Goal: Task Accomplishment & Management: Complete application form

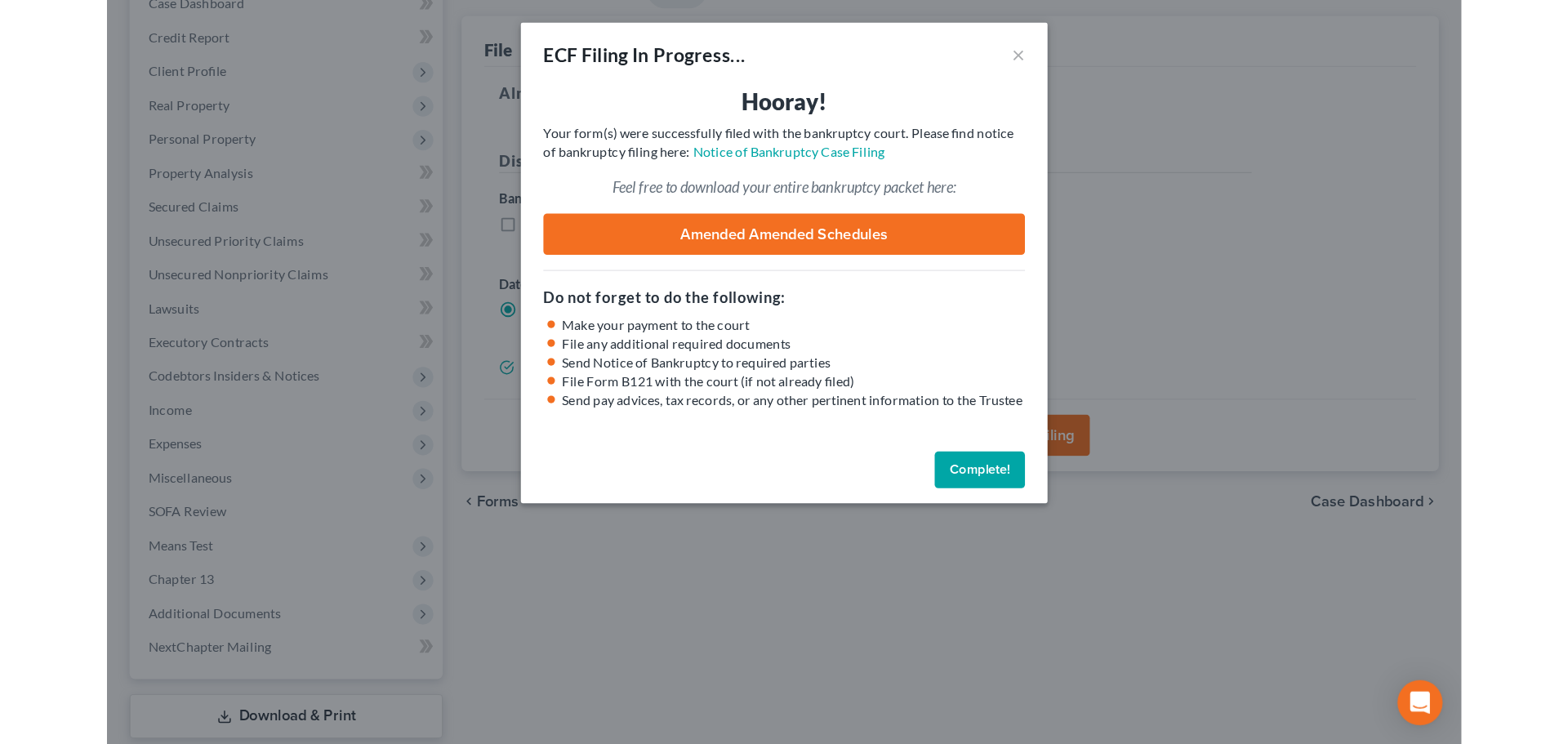
scroll to position [182, 0]
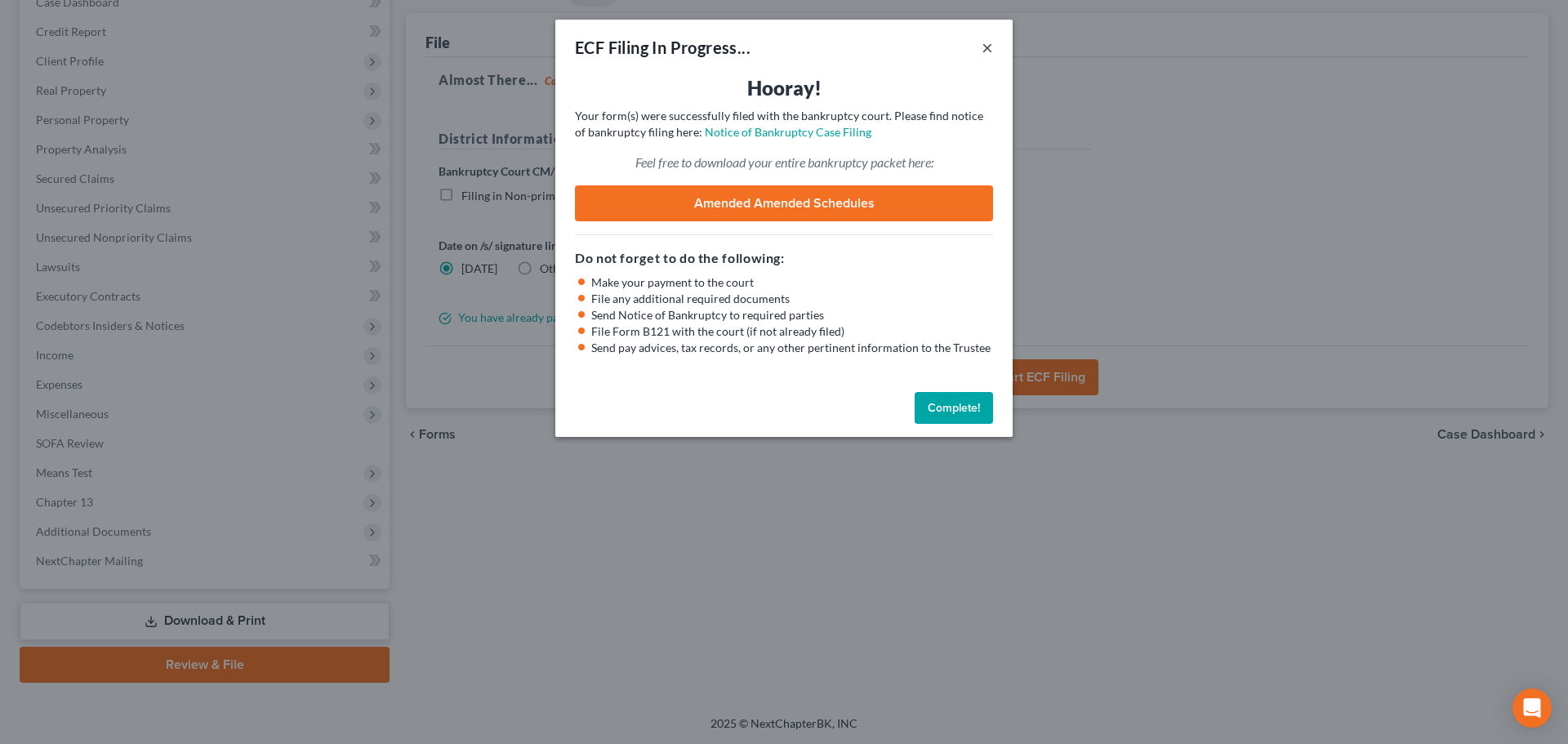
click at [988, 46] on button "×" at bounding box center [987, 47] width 11 height 20
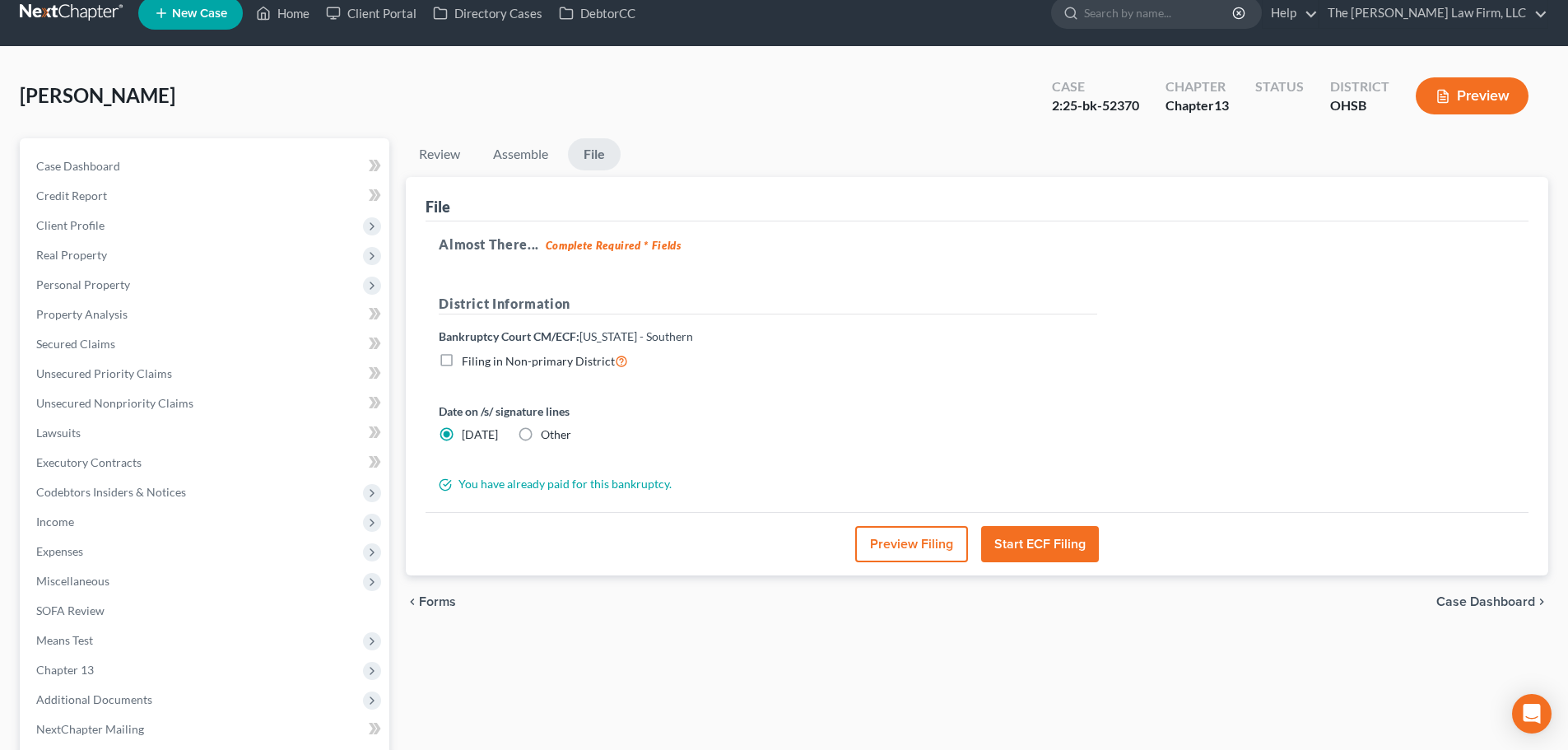
scroll to position [0, 0]
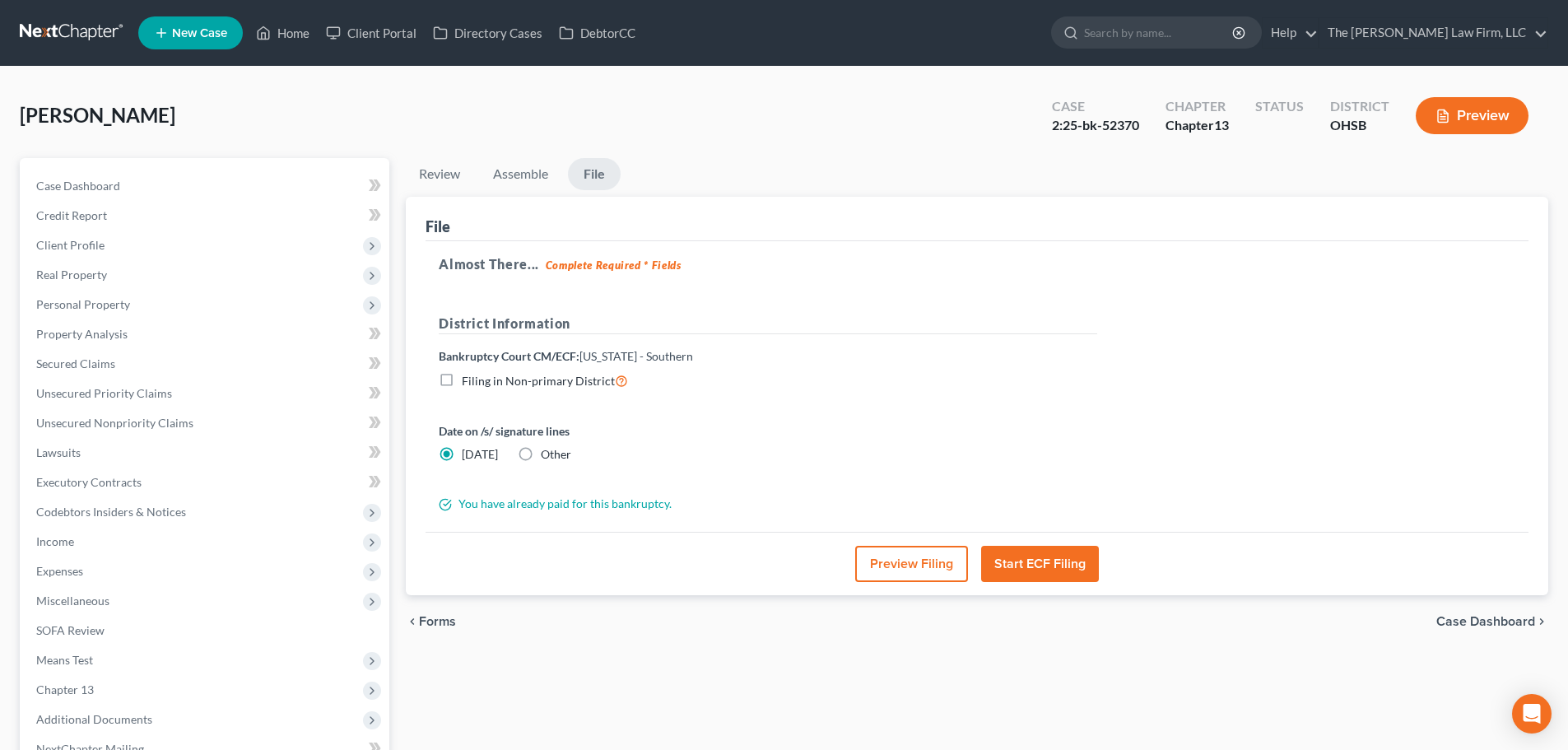
click at [45, 41] on link at bounding box center [72, 32] width 106 height 30
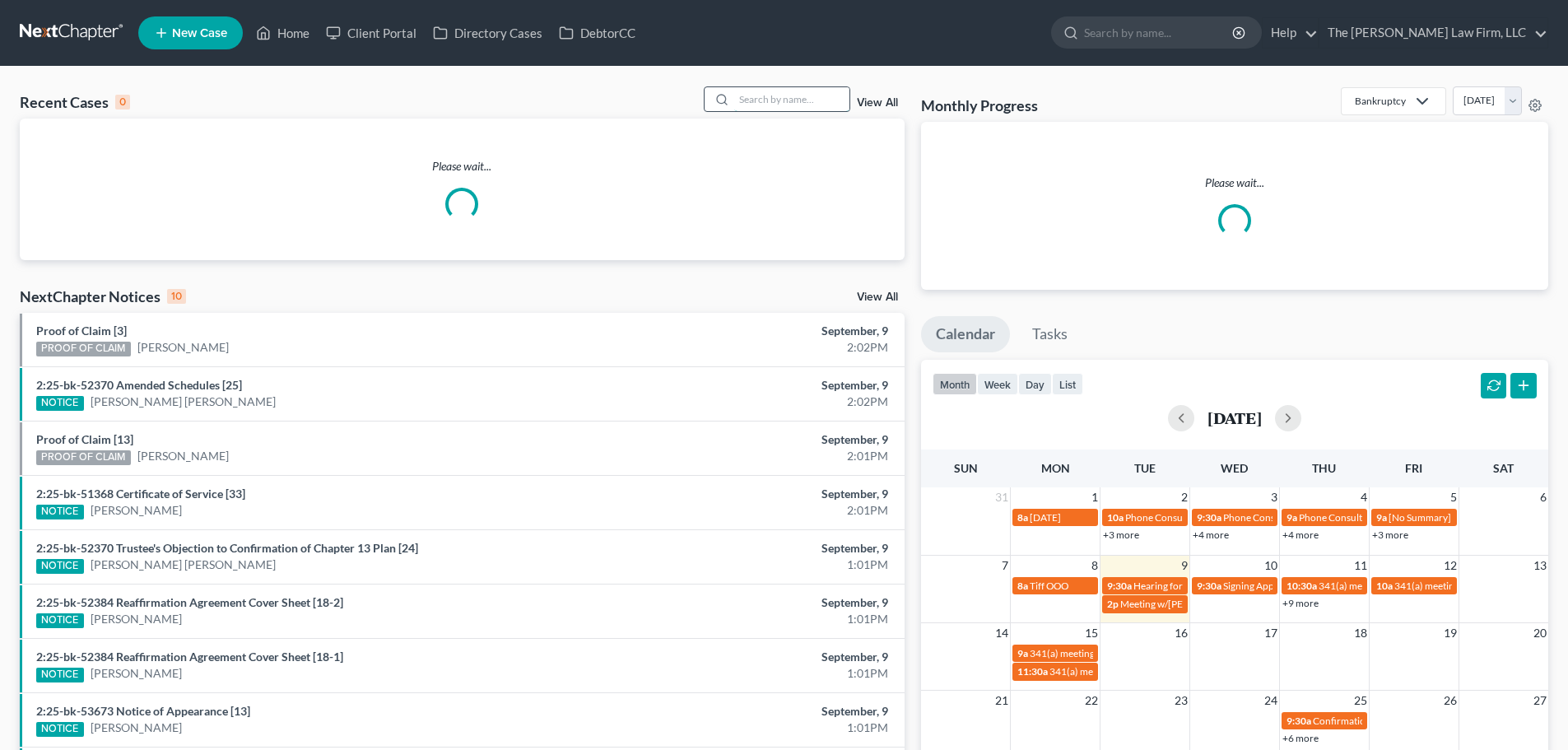
click at [766, 89] on input "search" at bounding box center [792, 99] width 115 height 24
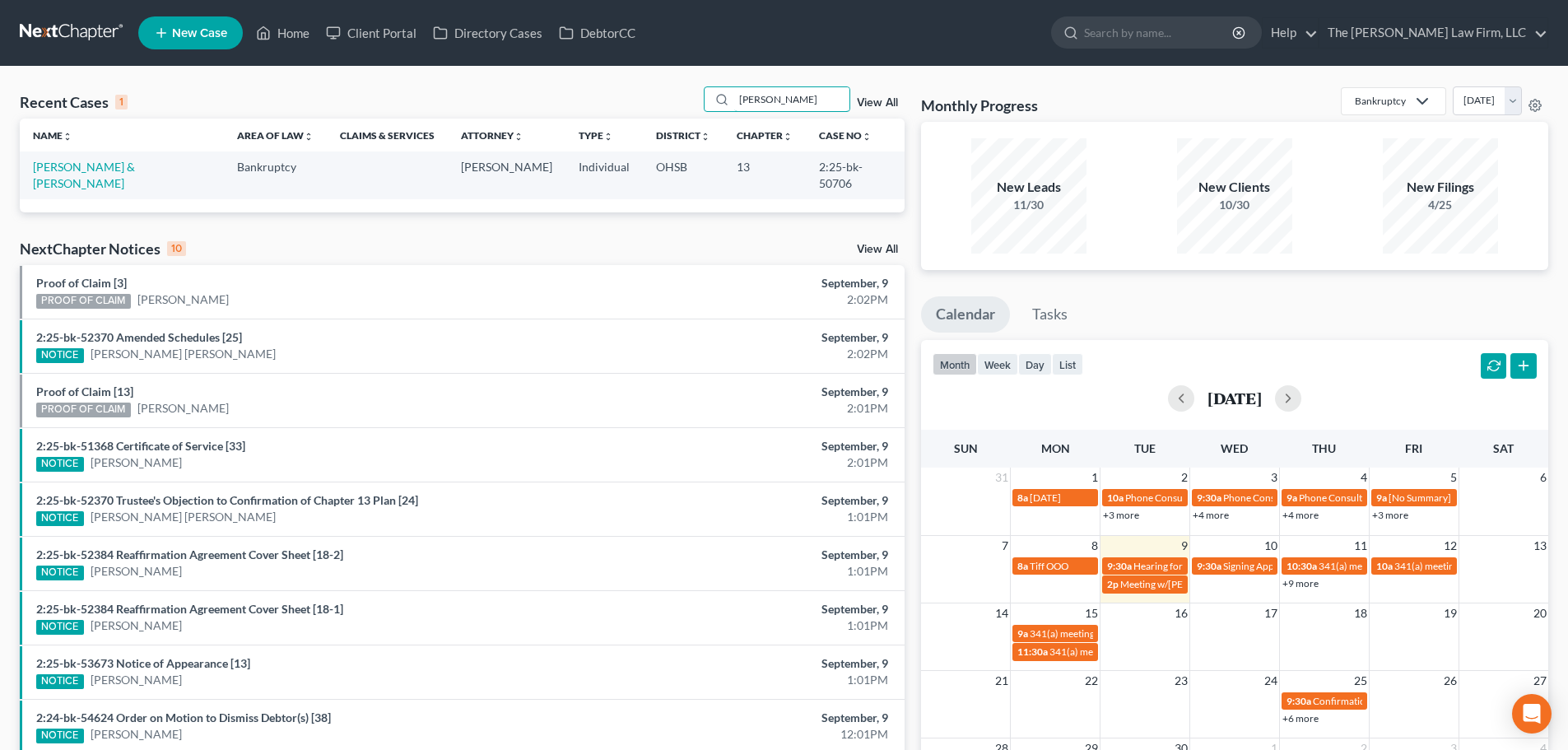
type input "waite"
click at [92, 168] on link "Waite, Kristy & Stephen" at bounding box center [84, 175] width 102 height 30
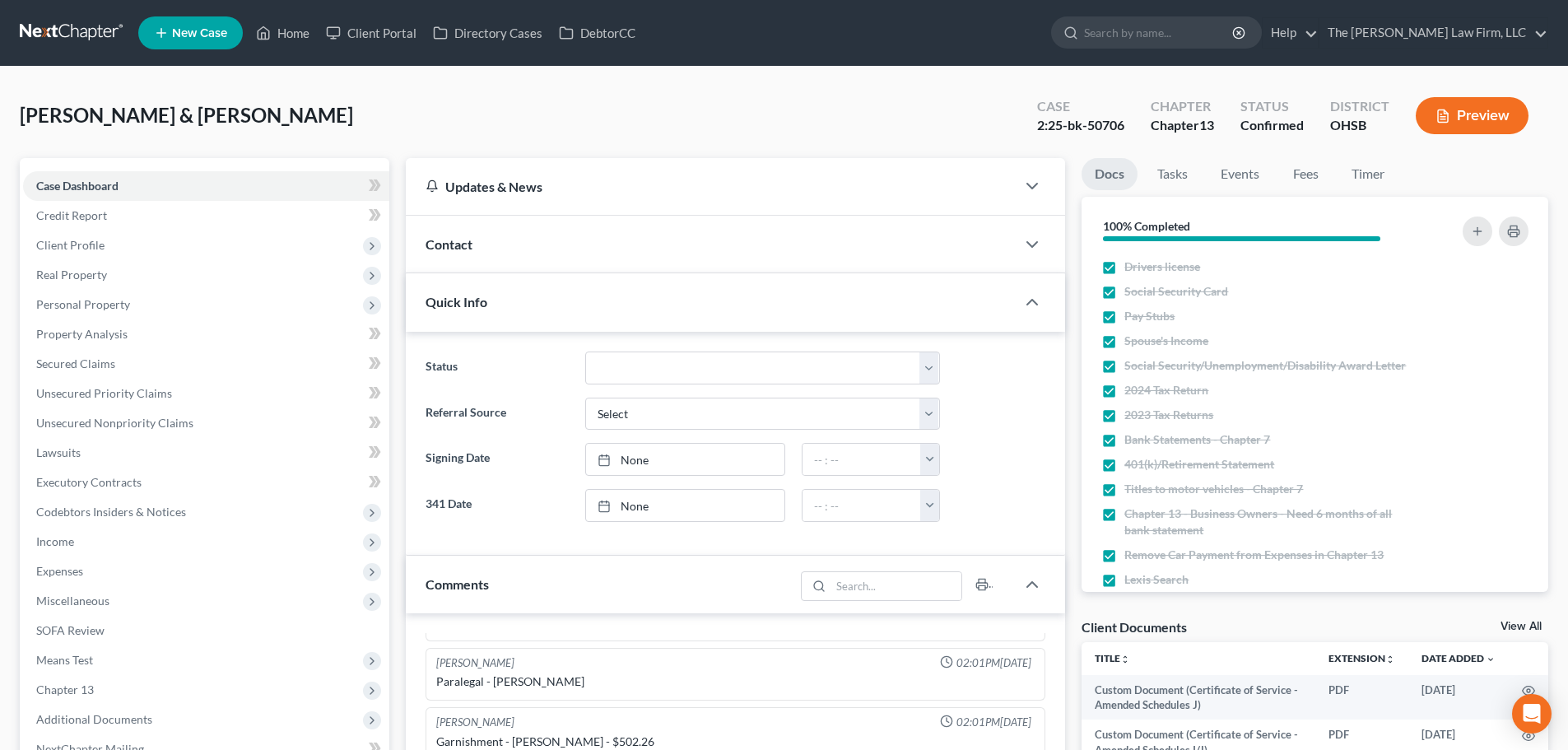
scroll to position [274, 0]
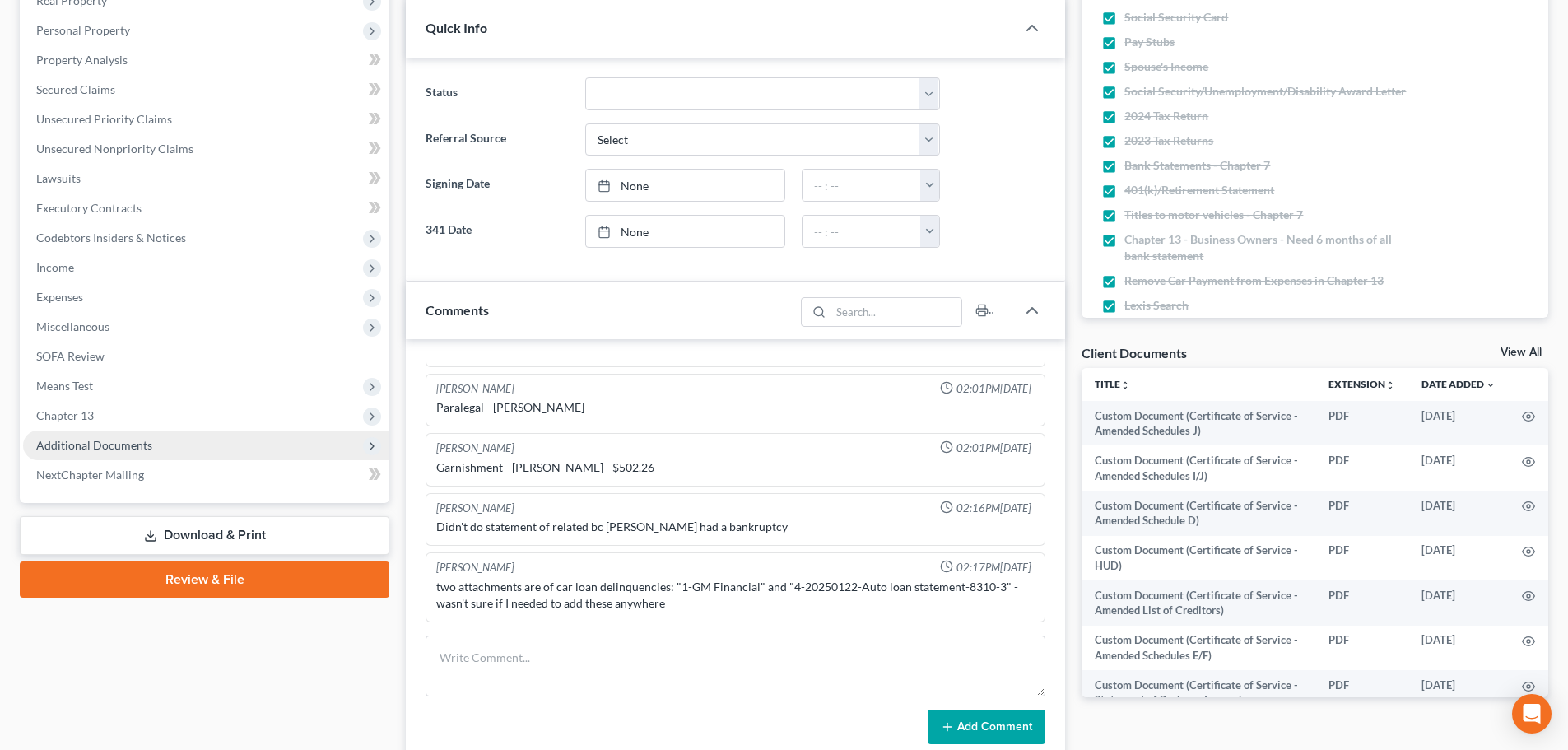
click at [162, 453] on span "Additional Documents" at bounding box center [206, 444] width 366 height 30
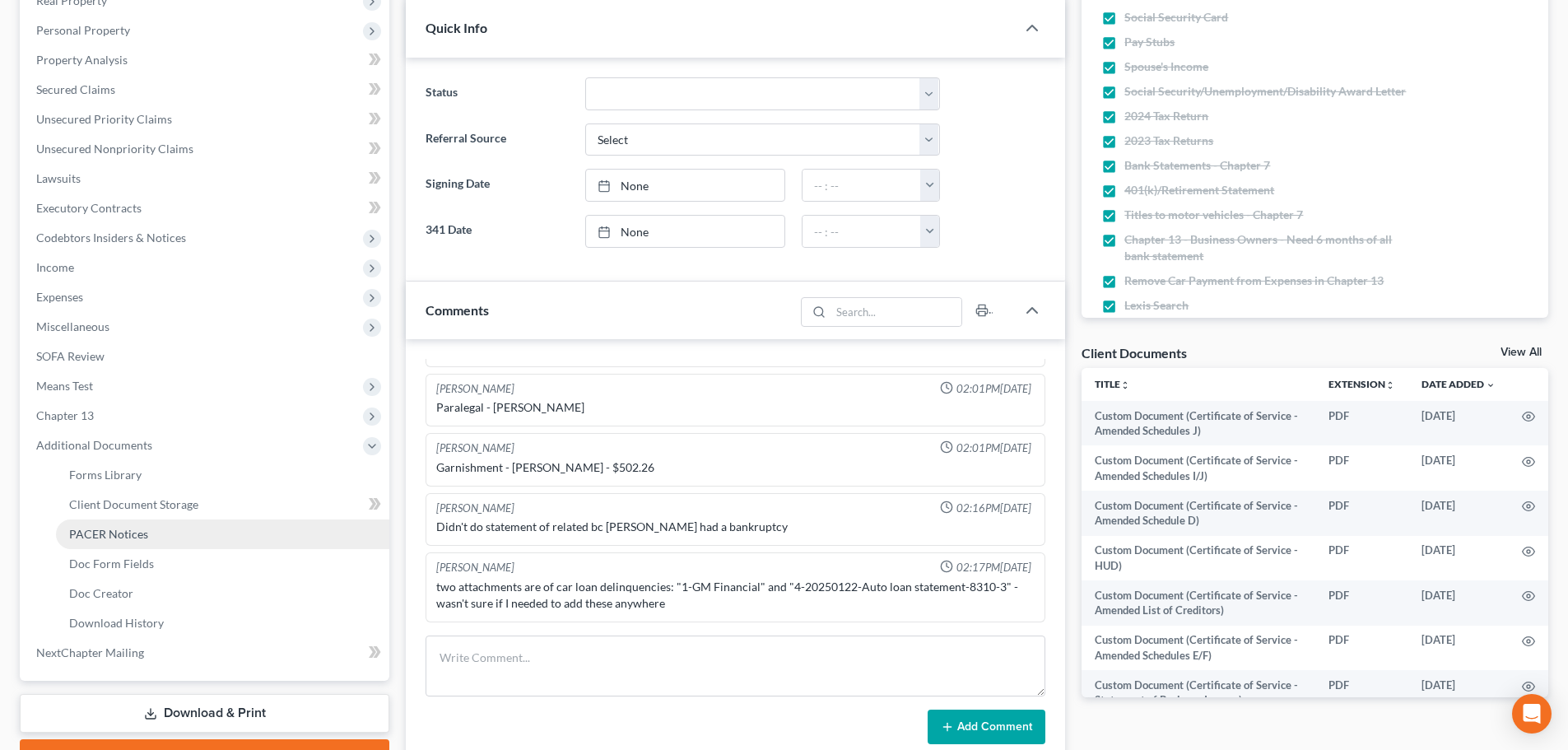
click at [149, 537] on link "PACER Notices" at bounding box center [223, 534] width 333 height 30
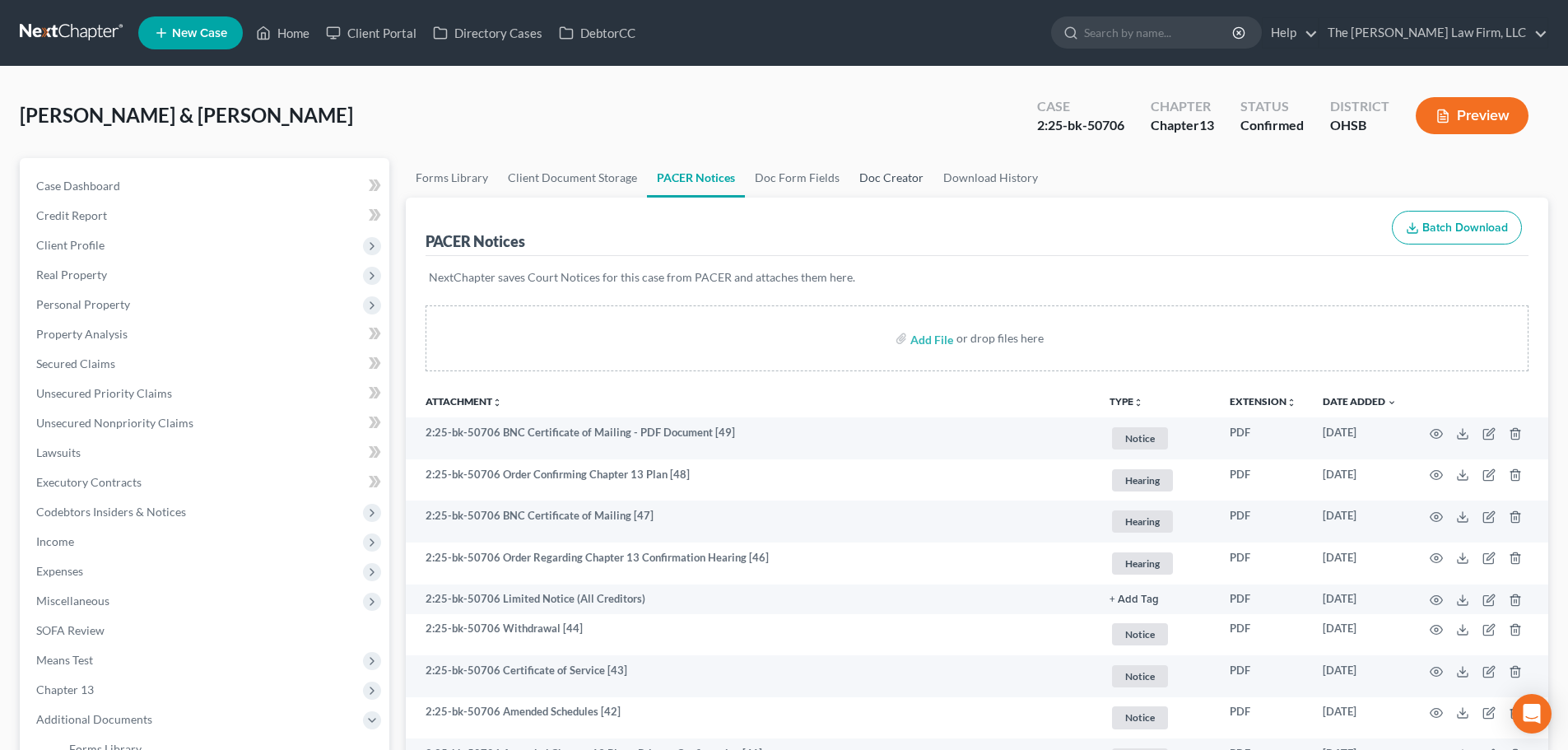
click at [866, 178] on link "Doc Creator" at bounding box center [892, 178] width 84 height 40
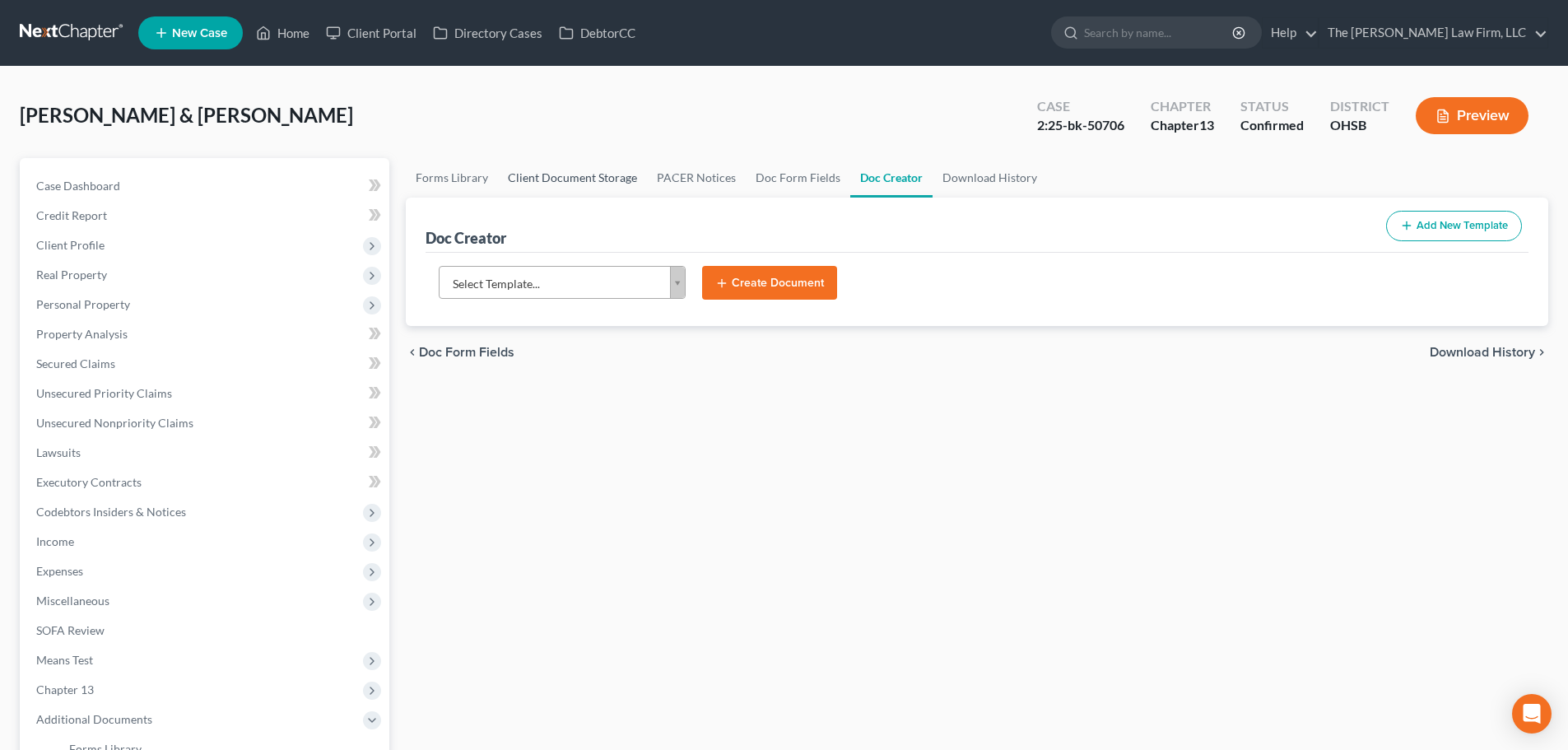
click at [607, 194] on link "Client Document Storage" at bounding box center [572, 178] width 149 height 40
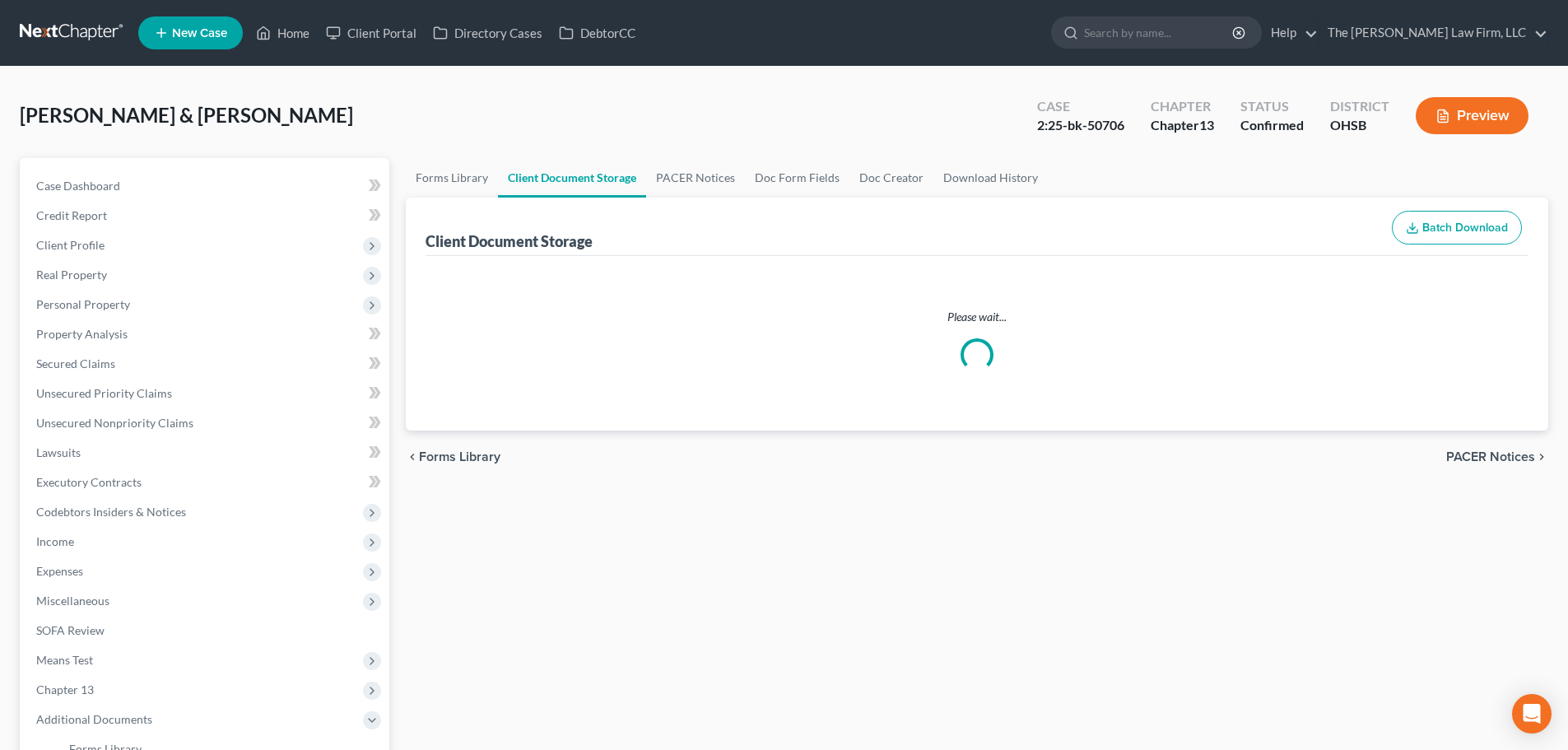
select select "7"
select select "61"
select select "53"
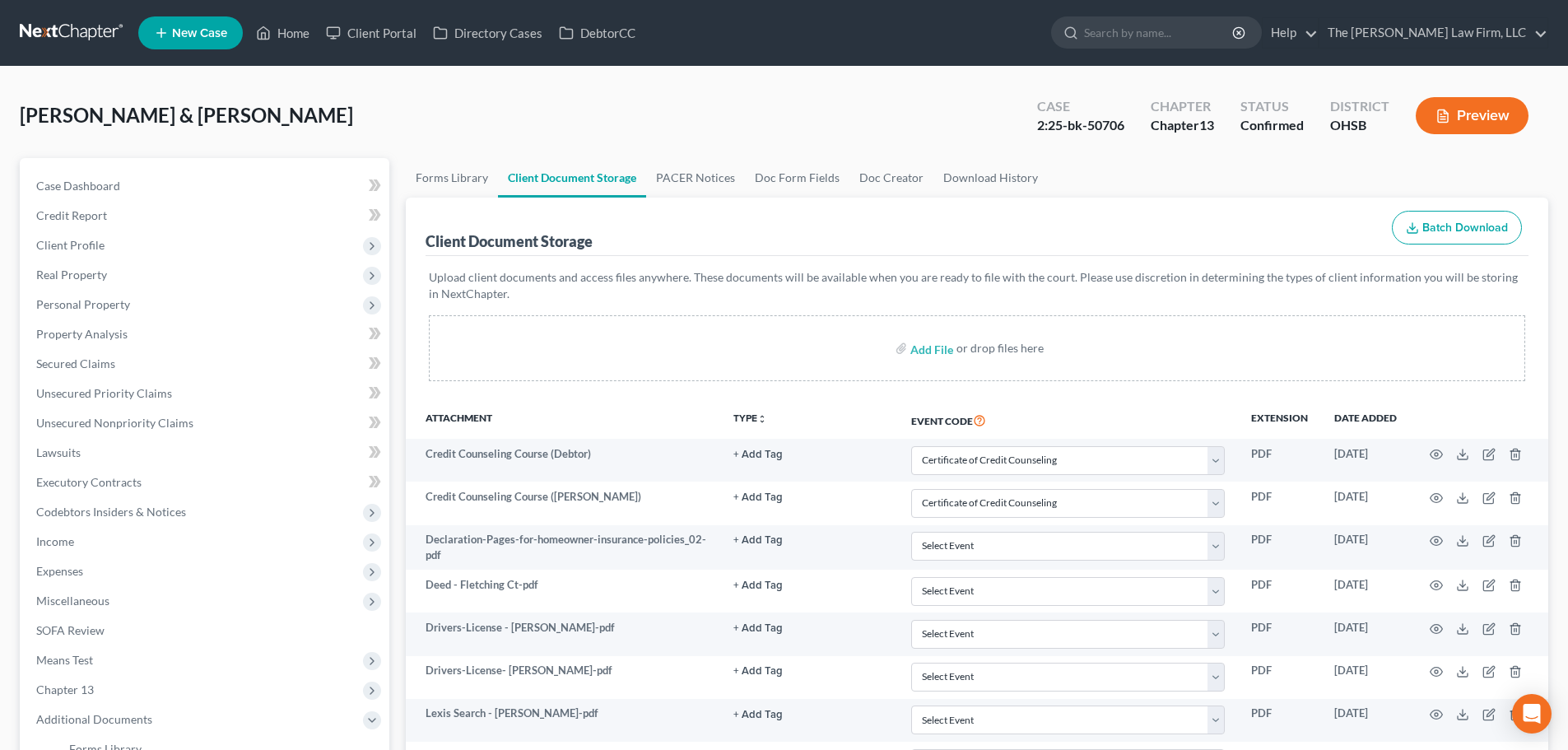
click at [845, 280] on p "Upload client documents and access files anywhere. These documents will be avai…" at bounding box center [977, 286] width 1096 height 33
click at [717, 279] on p "Upload client documents and access files anywhere. These documents will be avai…" at bounding box center [977, 286] width 1096 height 33
click at [1088, 269] on p "Upload client documents and access files anywhere. These documents will be avai…" at bounding box center [977, 286] width 1096 height 33
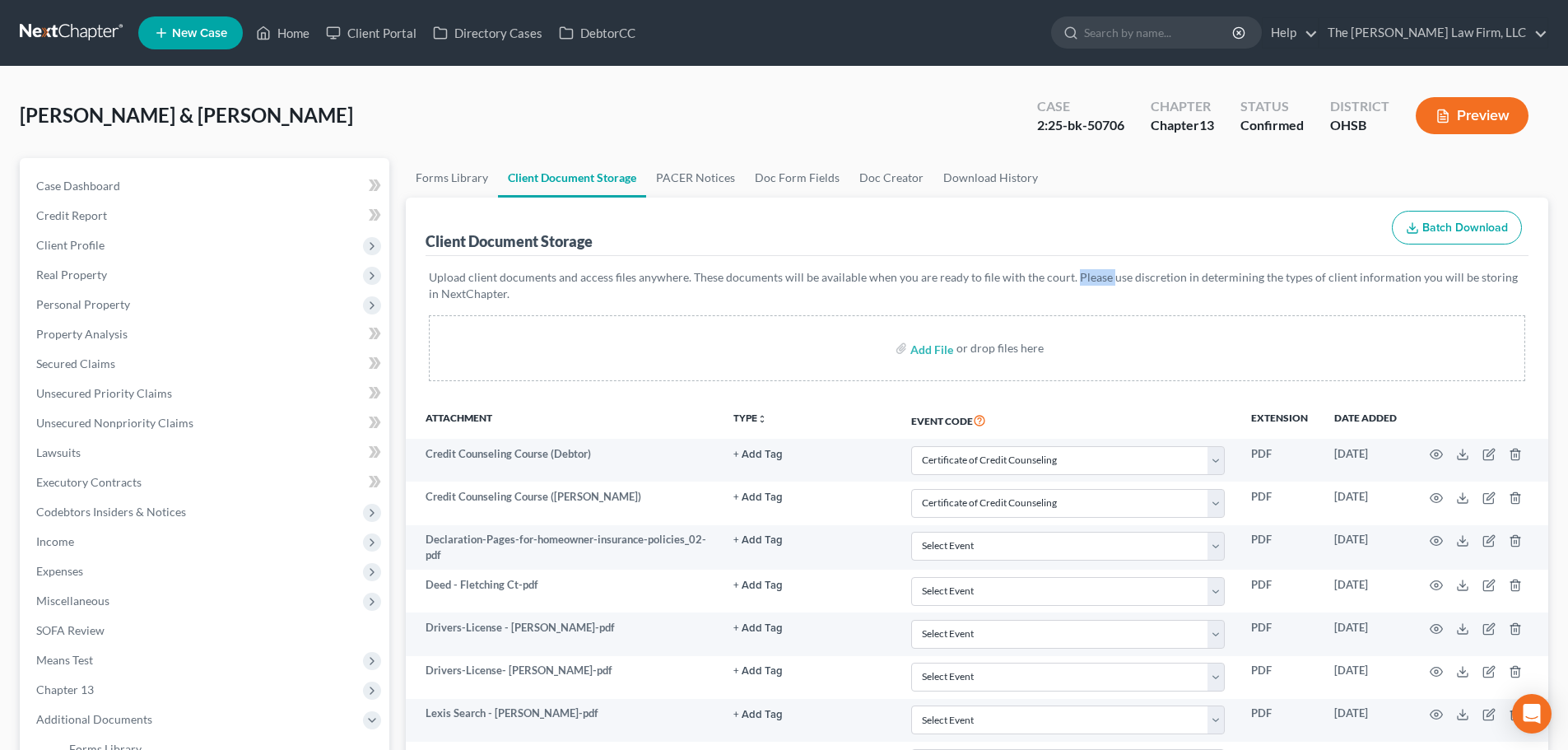
click at [1088, 269] on p "Upload client documents and access files anywhere. These documents will be avai…" at bounding box center [977, 286] width 1096 height 33
click at [1153, 278] on p "Upload client documents and access files anywhere. These documents will be avai…" at bounding box center [977, 286] width 1096 height 33
click at [1096, 275] on p "Upload client documents and access files anywhere. These documents will be avai…" at bounding box center [977, 286] width 1096 height 33
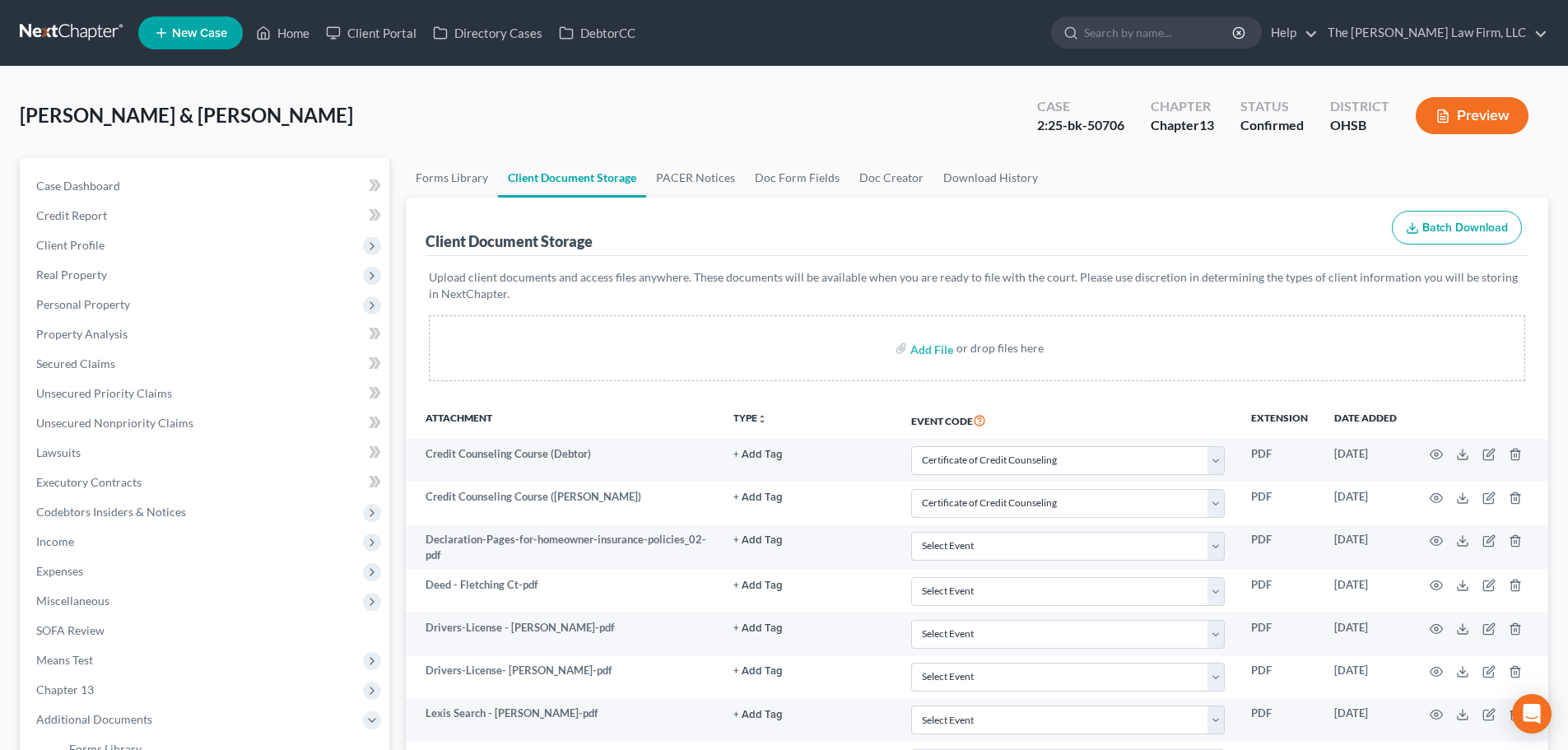
click at [1128, 277] on p "Upload client documents and access files anywhere. These documents will be avai…" at bounding box center [977, 286] width 1096 height 33
click at [1130, 277] on p "Upload client documents and access files anywhere. These documents will be avai…" at bounding box center [977, 286] width 1096 height 33
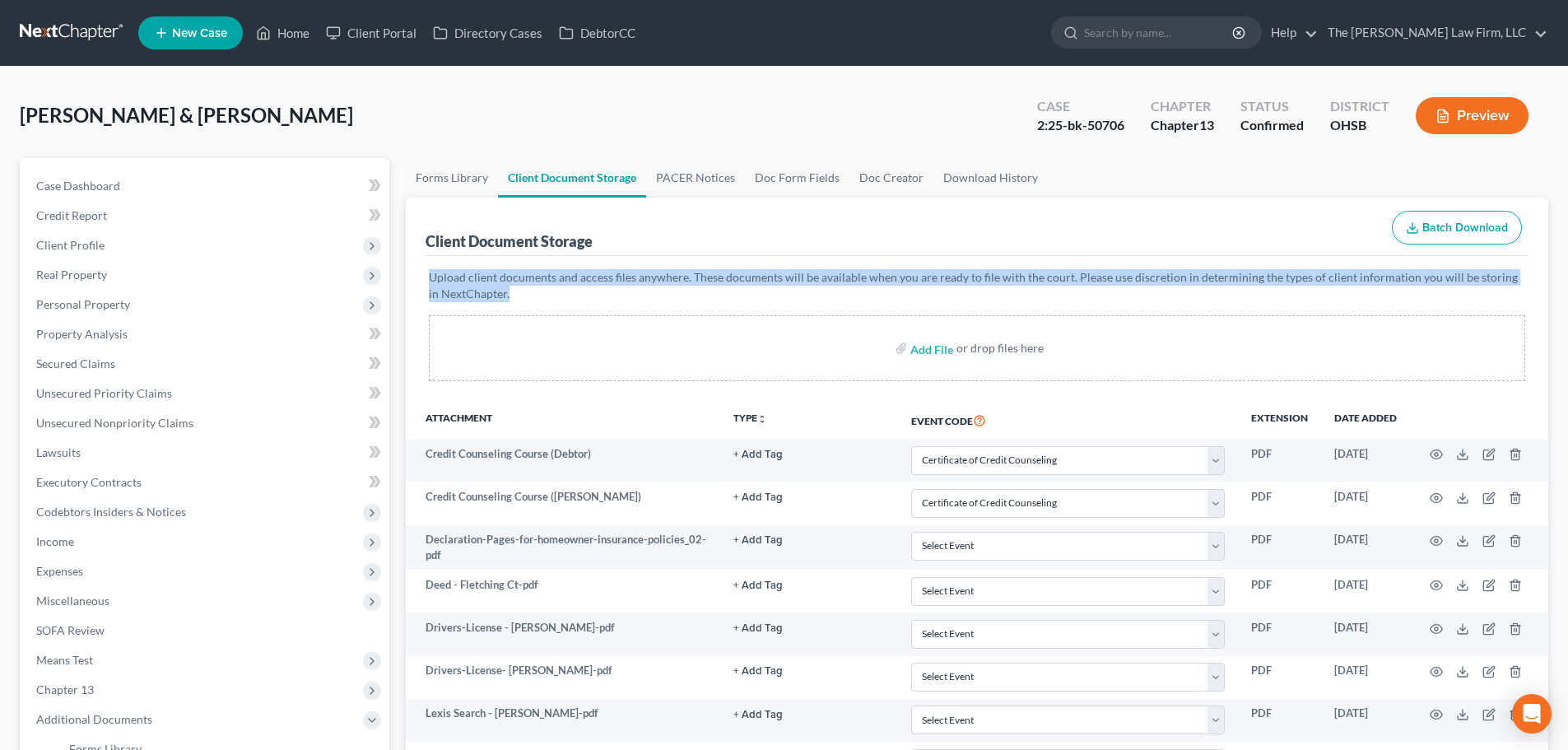
click at [1130, 277] on p "Upload client documents and access files anywhere. These documents will be avai…" at bounding box center [977, 286] width 1096 height 33
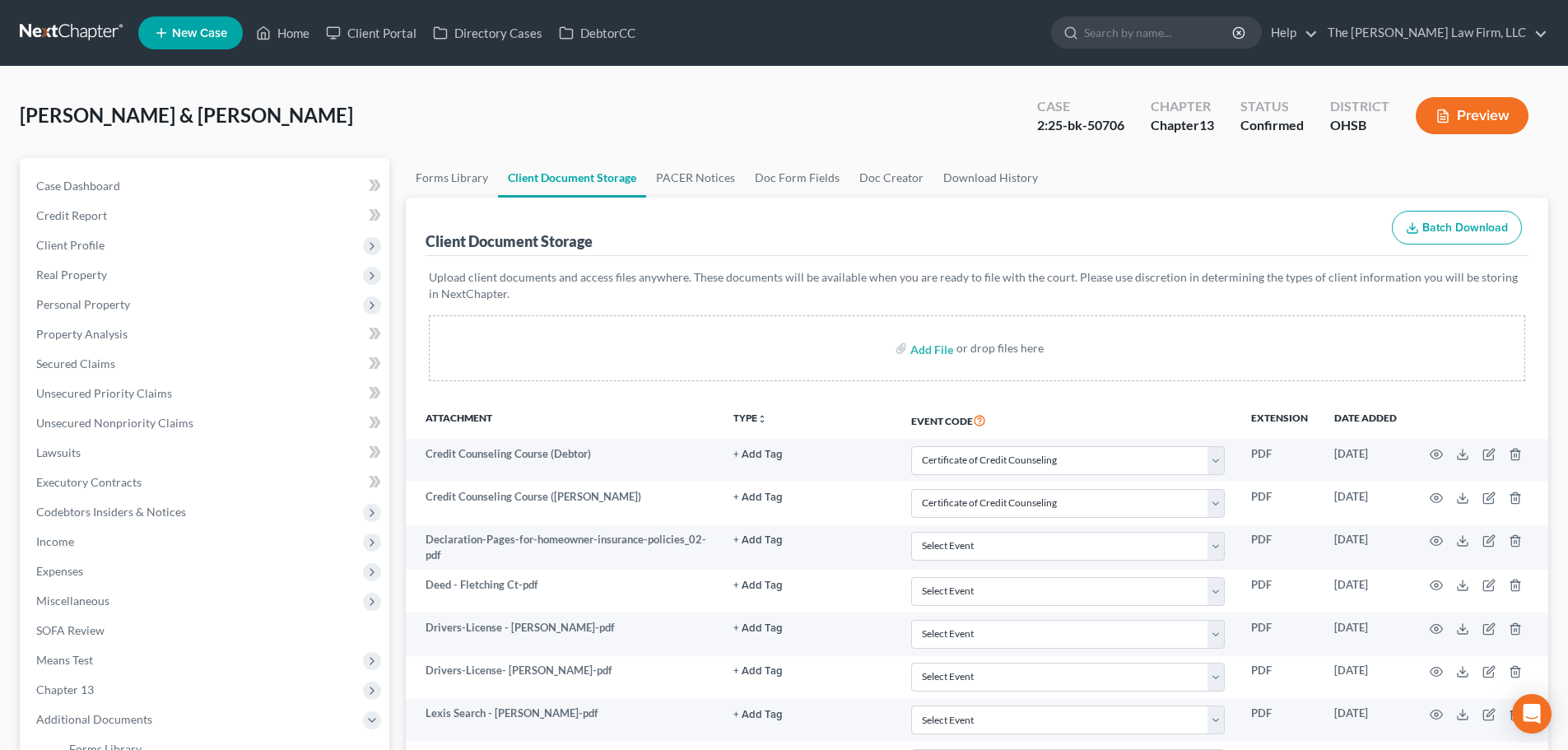
click at [1126, 253] on div "Client Document Storage Batch Download" at bounding box center [976, 227] width 1103 height 59
click at [1293, 130] on div "Confirmed" at bounding box center [1272, 126] width 64 height 19
click at [1265, 205] on div "Client Document Storage Batch Download" at bounding box center [976, 227] width 1103 height 59
click at [37, 24] on link at bounding box center [72, 32] width 106 height 30
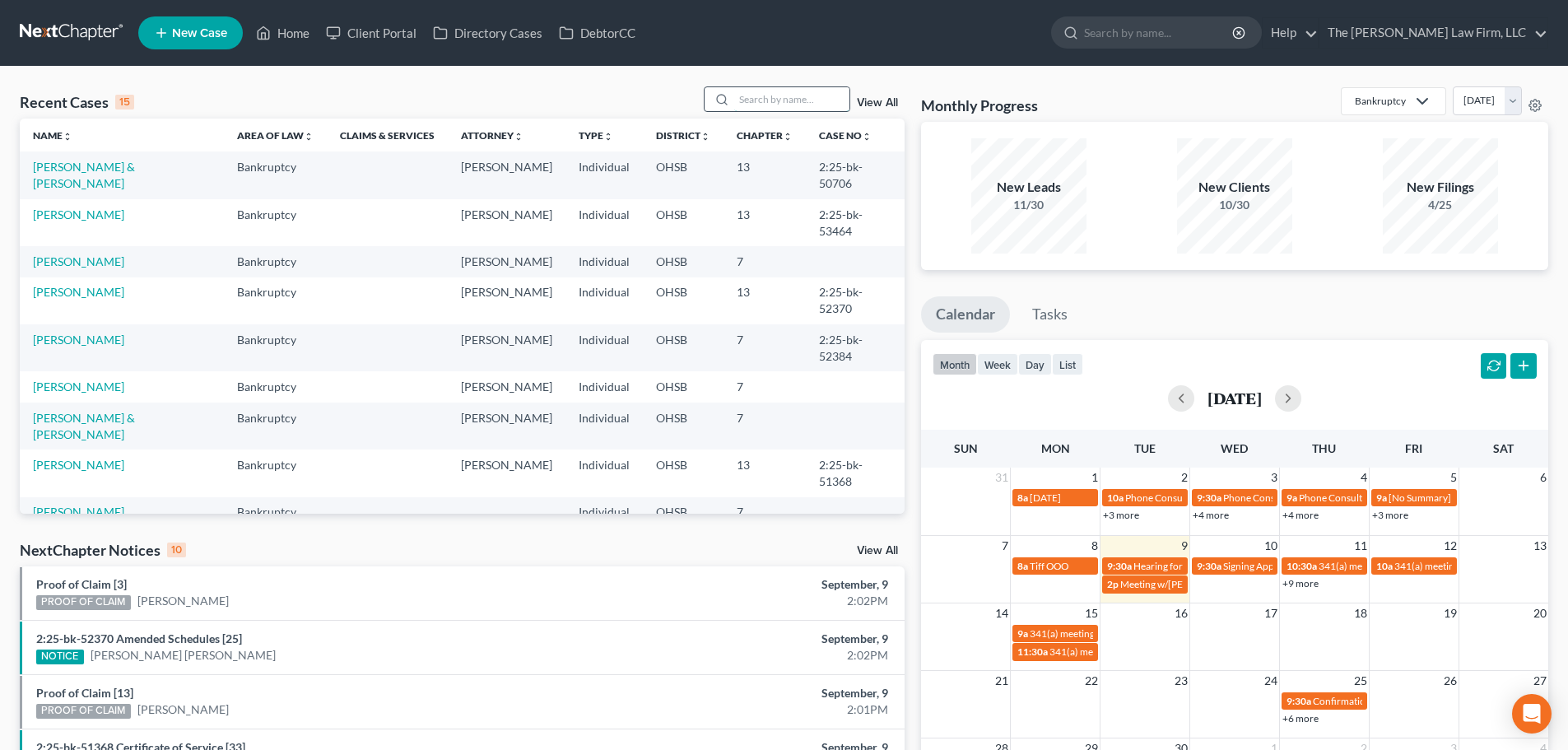
click at [797, 97] on input "search" at bounding box center [792, 99] width 115 height 24
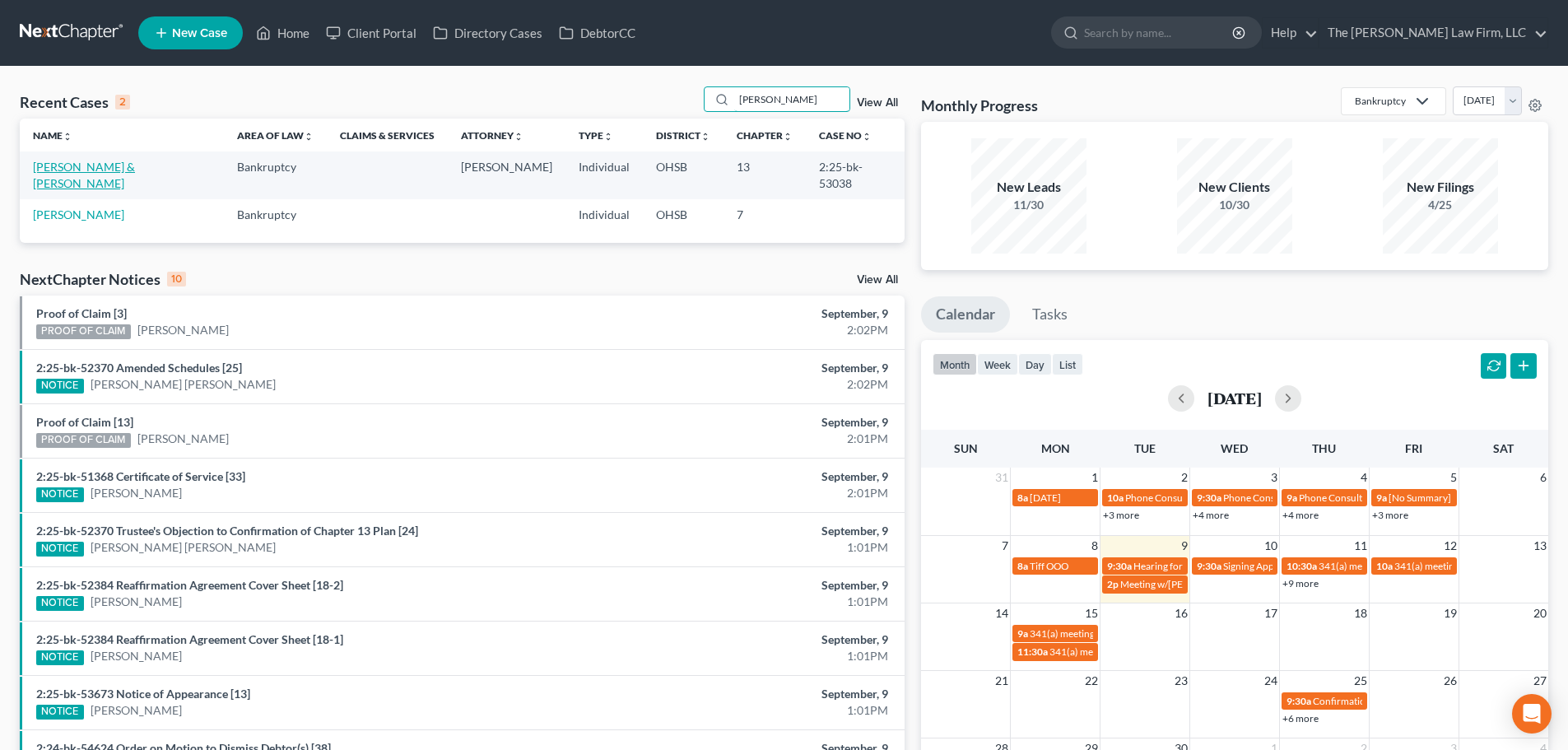
type input "burnside"
click at [109, 166] on link "Burnside, Christine & Stephen" at bounding box center [84, 175] width 102 height 30
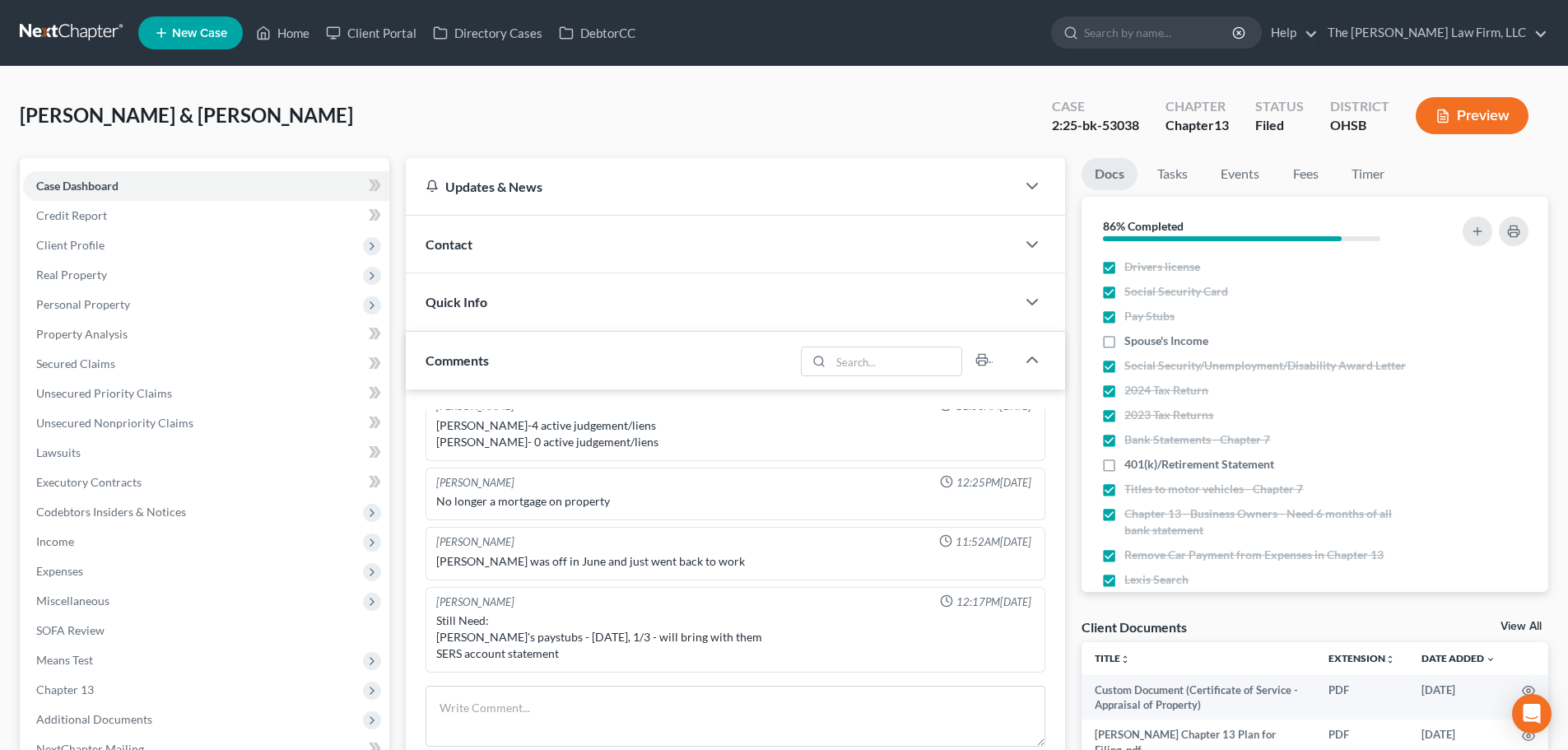
scroll to position [115, 0]
drag, startPoint x: 127, startPoint y: 247, endPoint x: 130, endPoint y: 254, distance: 7.6
click at [127, 247] on span "Client Profile" at bounding box center [206, 245] width 366 height 30
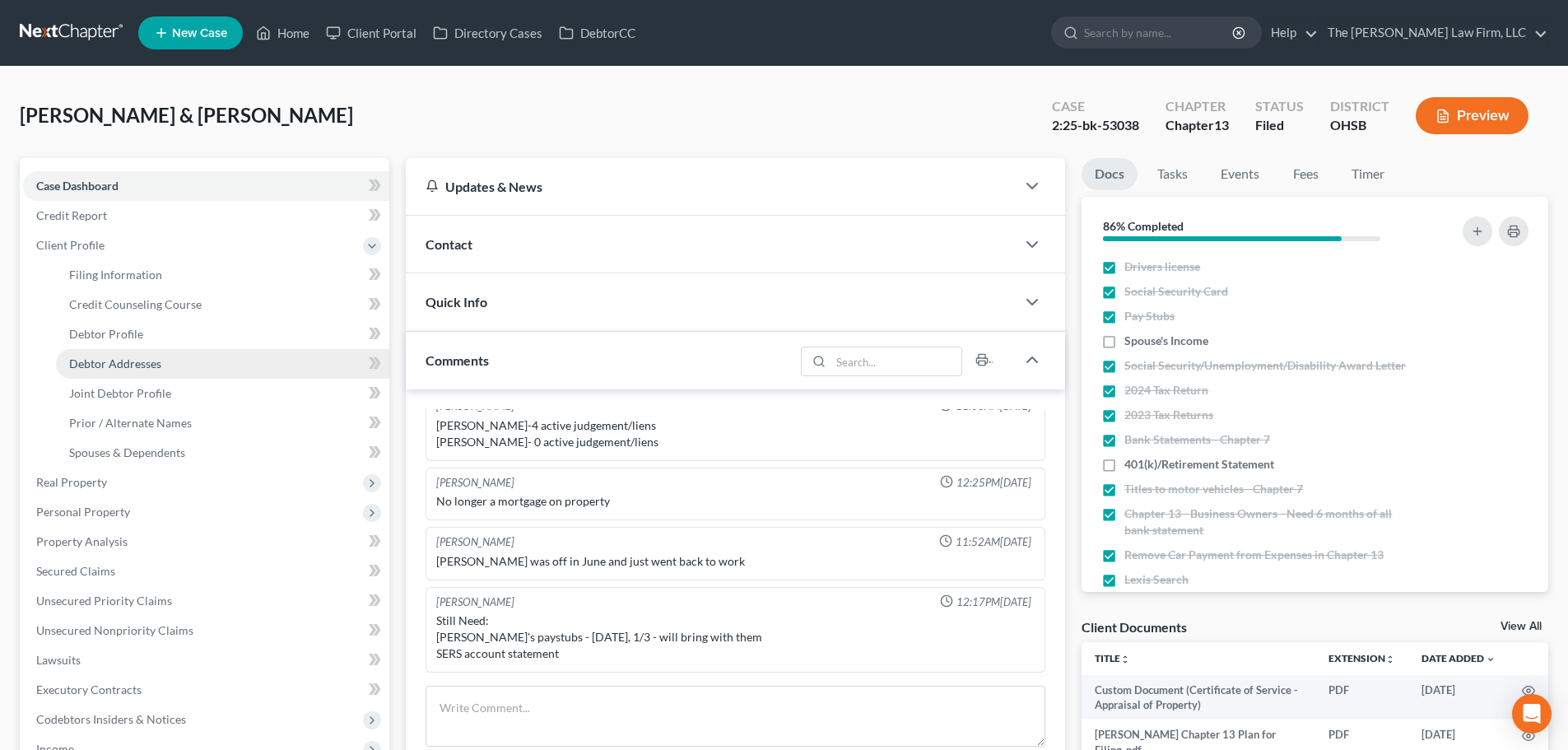
click at [127, 361] on span "Debtor Addresses" at bounding box center [115, 364] width 92 height 14
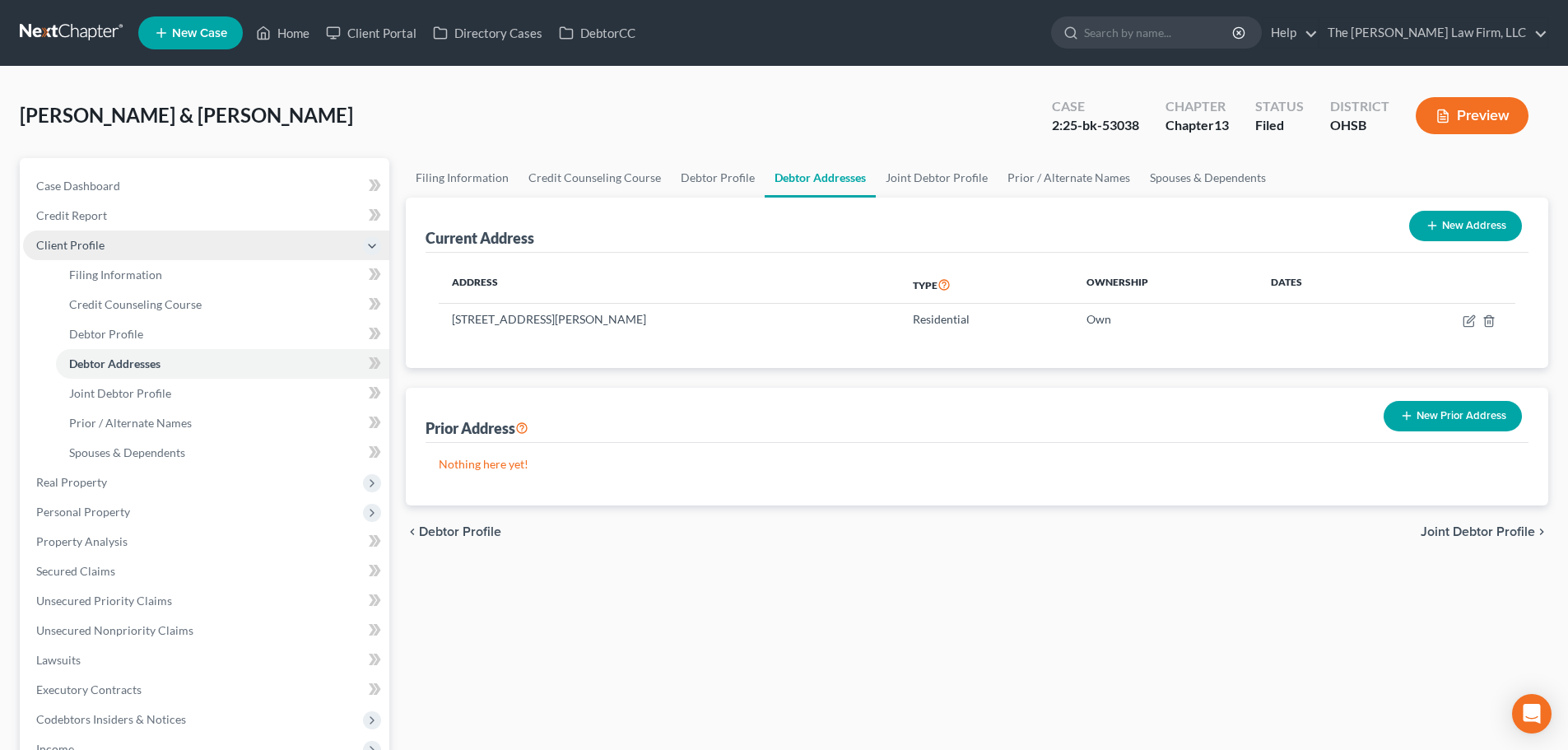
click at [100, 254] on span "Client Profile" at bounding box center [206, 245] width 366 height 30
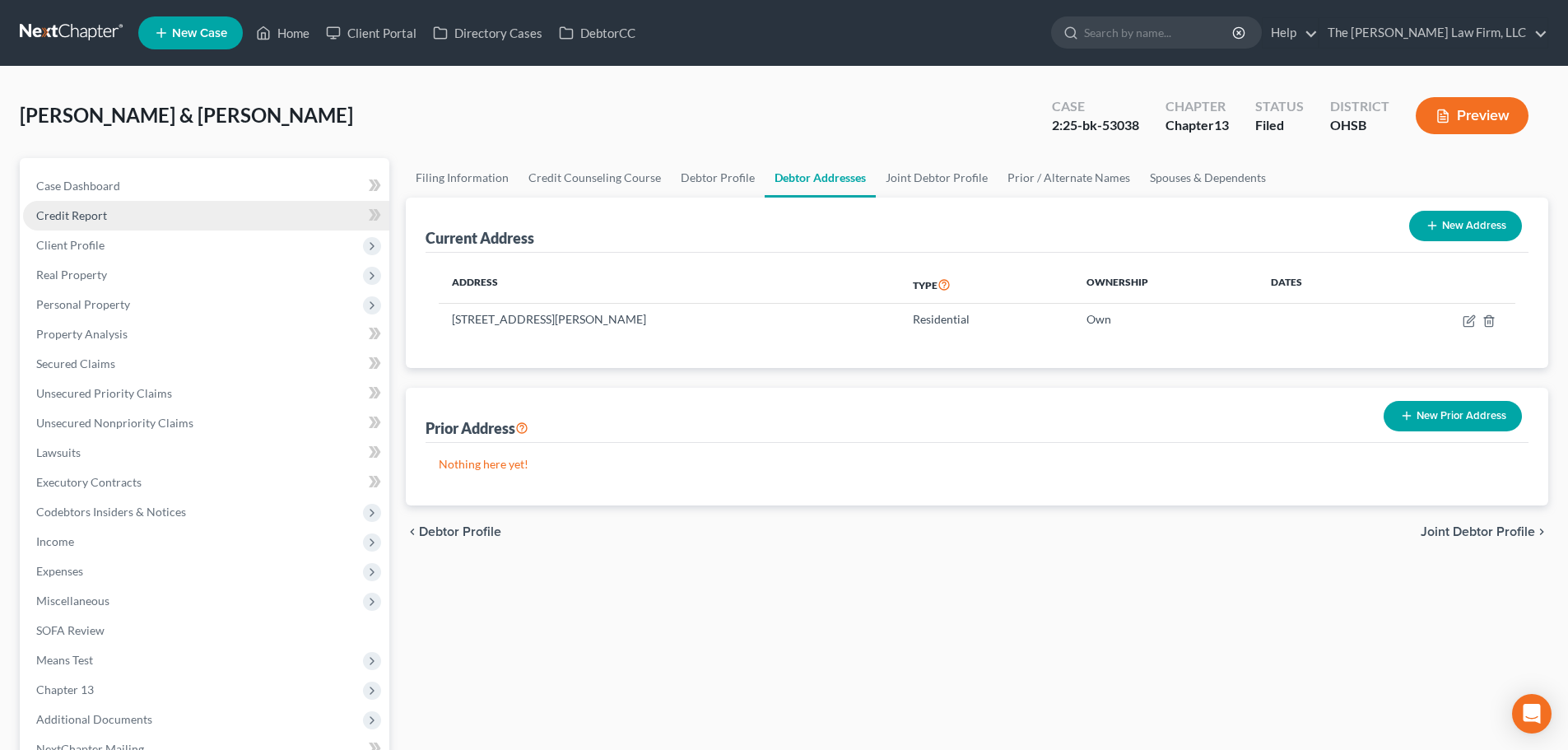
click at [123, 223] on link "Credit Report" at bounding box center [206, 215] width 366 height 30
click at [131, 185] on link "Case Dashboard" at bounding box center [206, 186] width 366 height 30
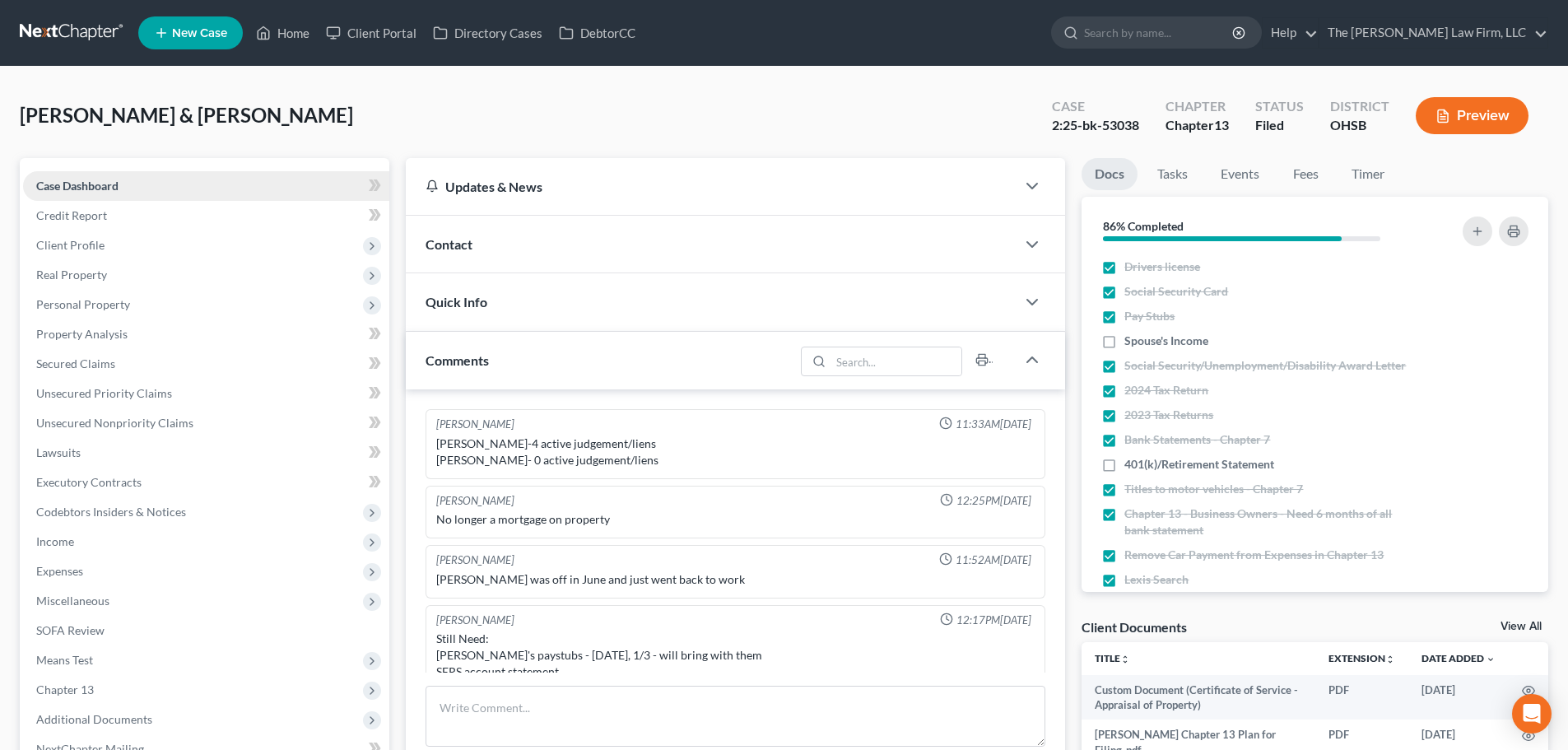
scroll to position [18, 0]
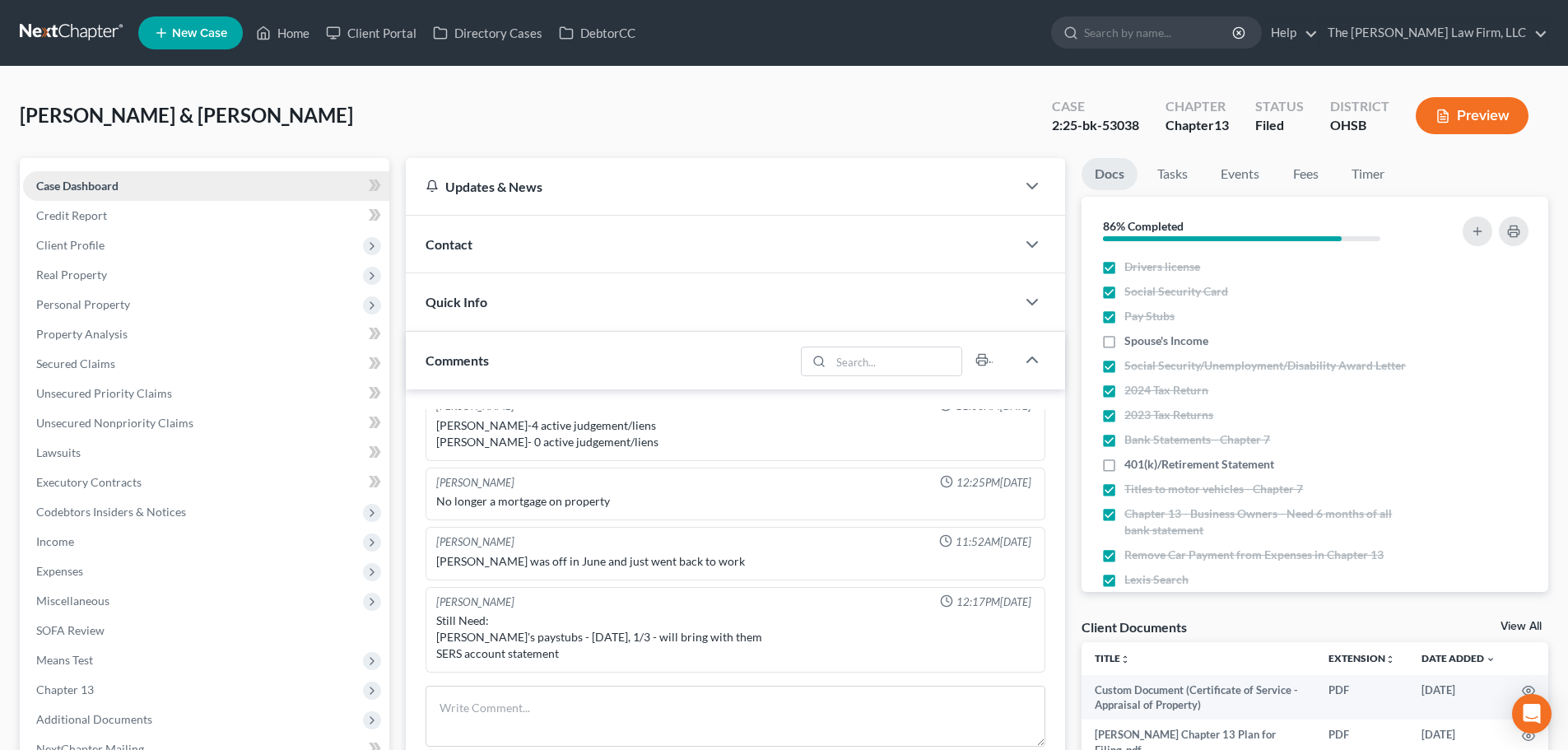
click at [131, 185] on link "Case Dashboard" at bounding box center [206, 186] width 366 height 30
click at [117, 257] on span "Client Profile" at bounding box center [206, 245] width 366 height 30
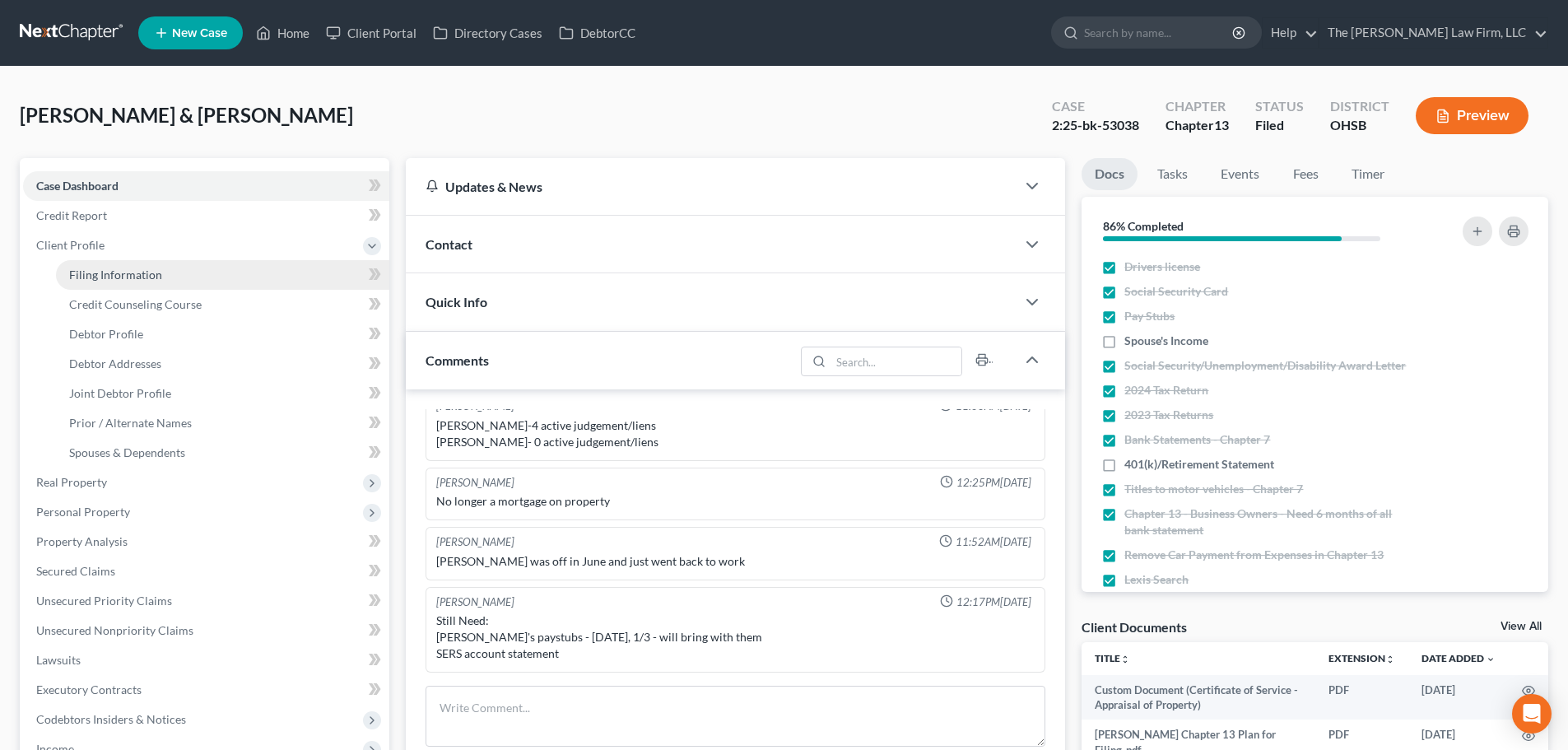
click at [119, 273] on span "Filing Information" at bounding box center [116, 274] width 93 height 14
select select "1"
select select "3"
select select "36"
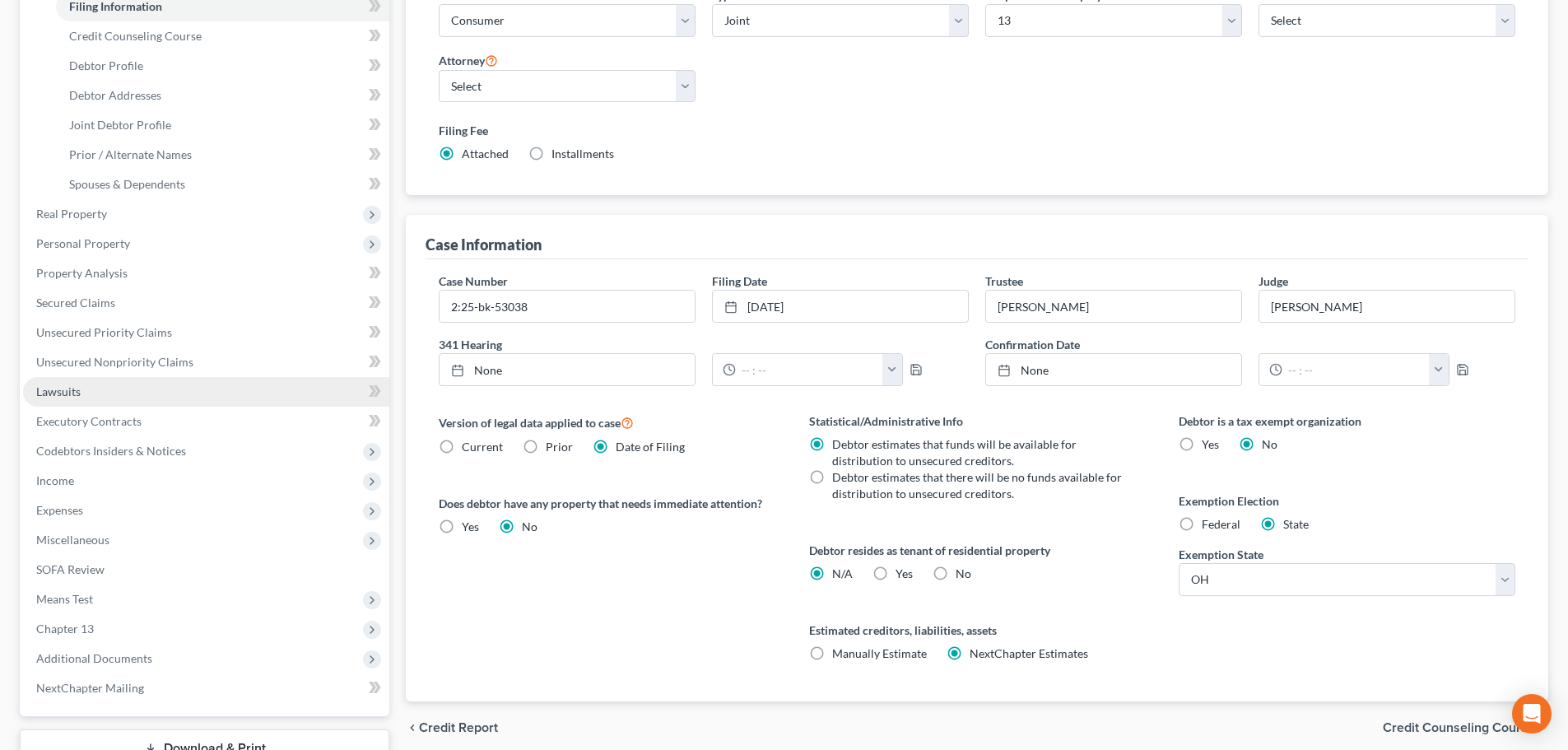
scroll to position [274, 0]
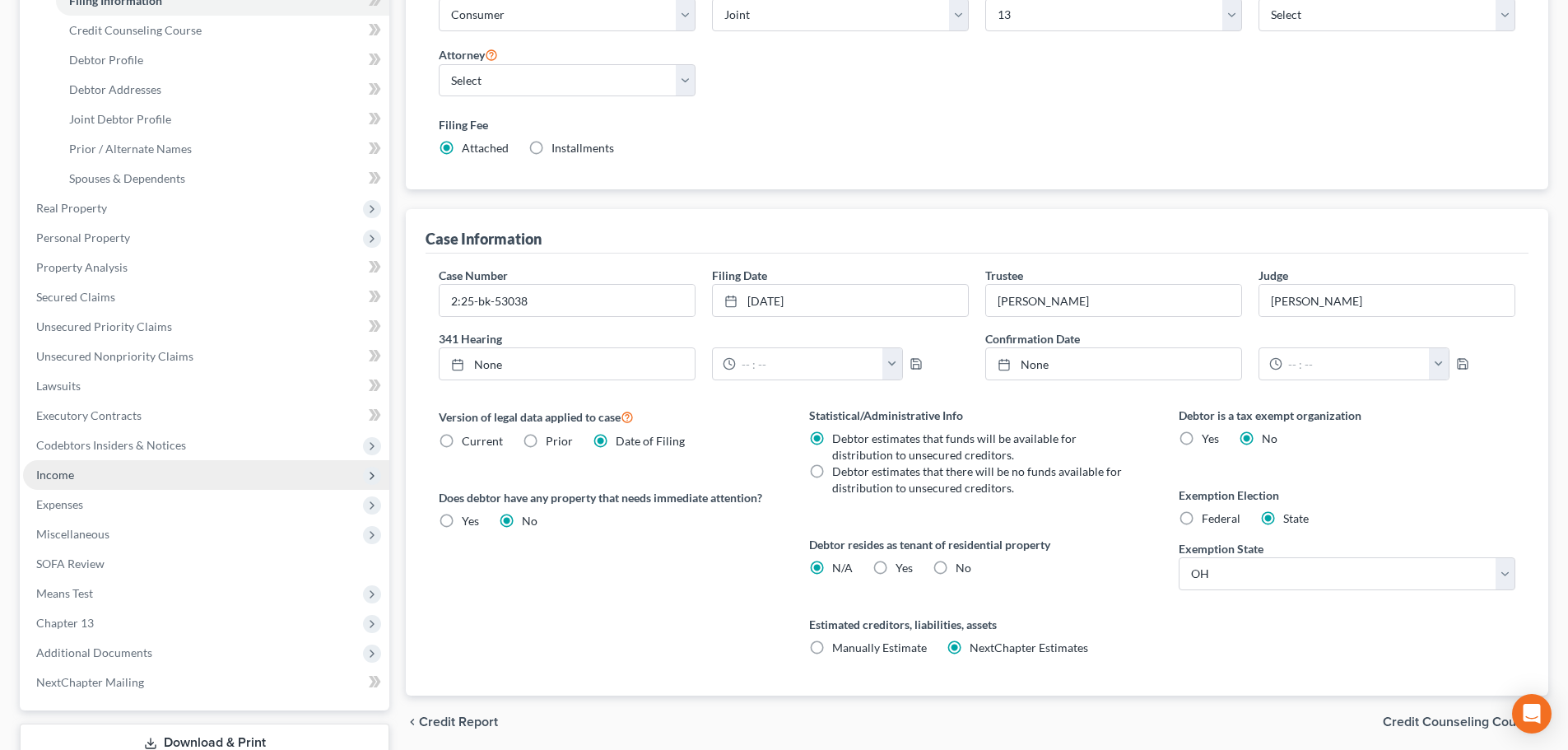
click at [76, 469] on span "Income" at bounding box center [206, 475] width 366 height 30
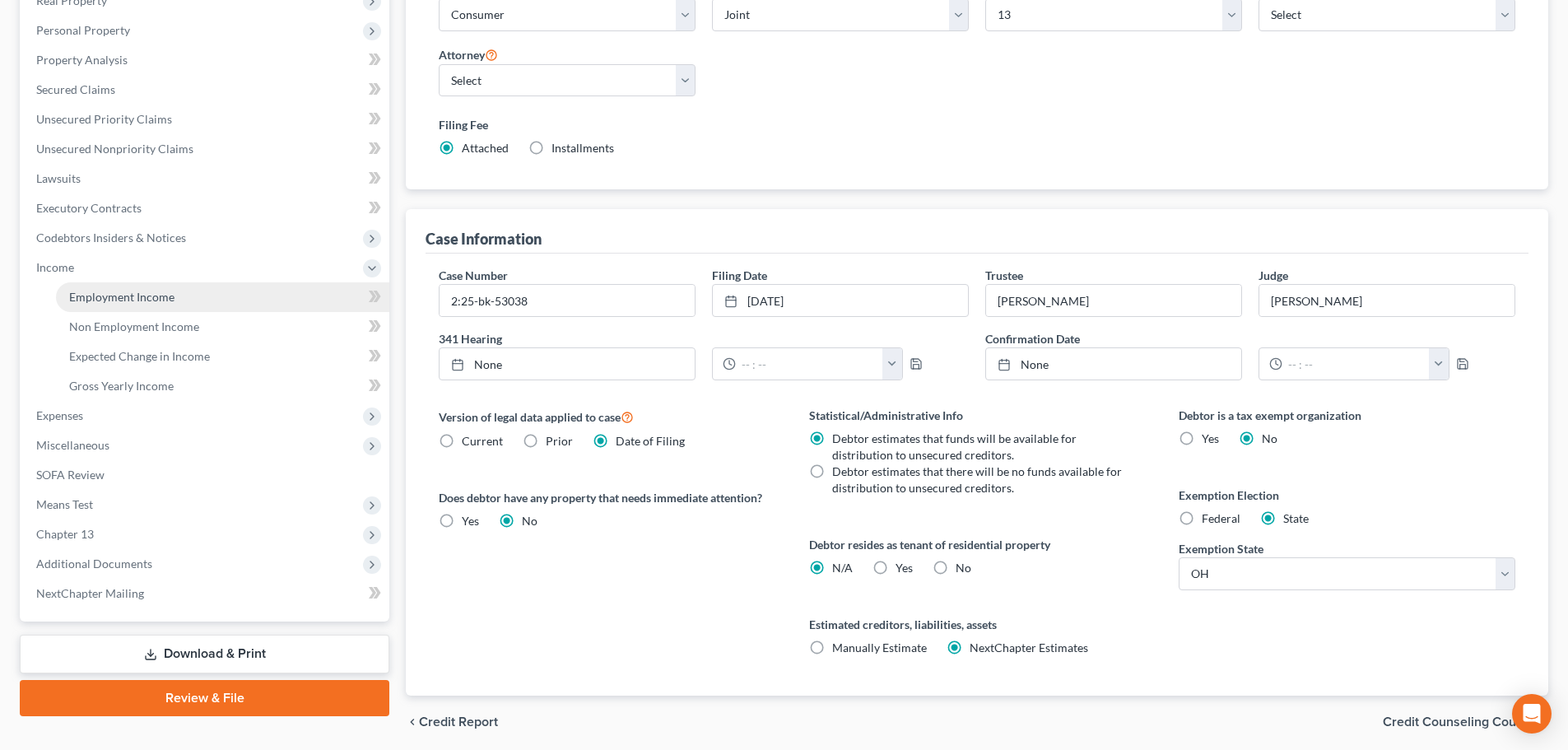
click at [158, 306] on link "Employment Income" at bounding box center [223, 297] width 333 height 30
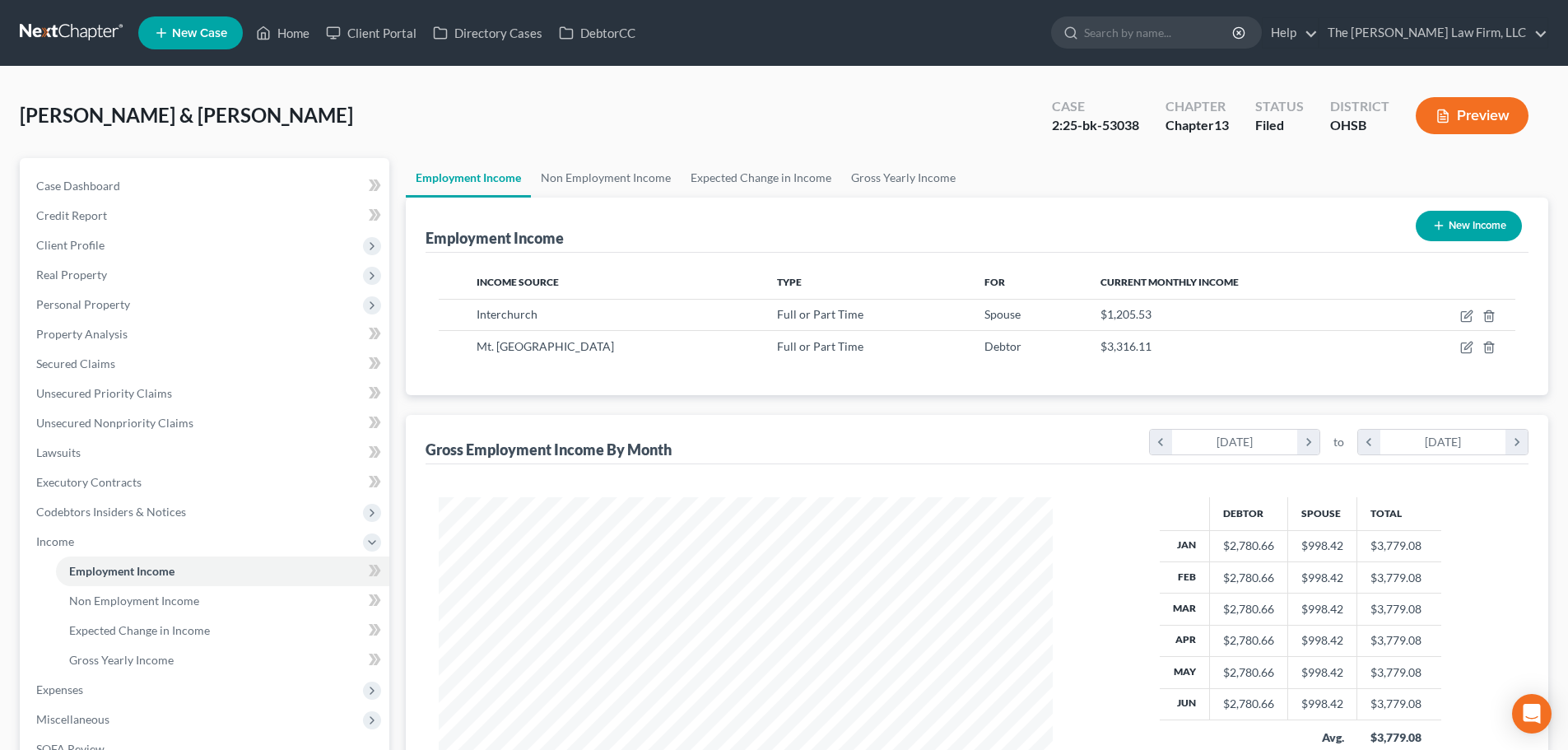
scroll to position [307, 647]
click at [623, 184] on link "Non Employment Income" at bounding box center [605, 178] width 149 height 40
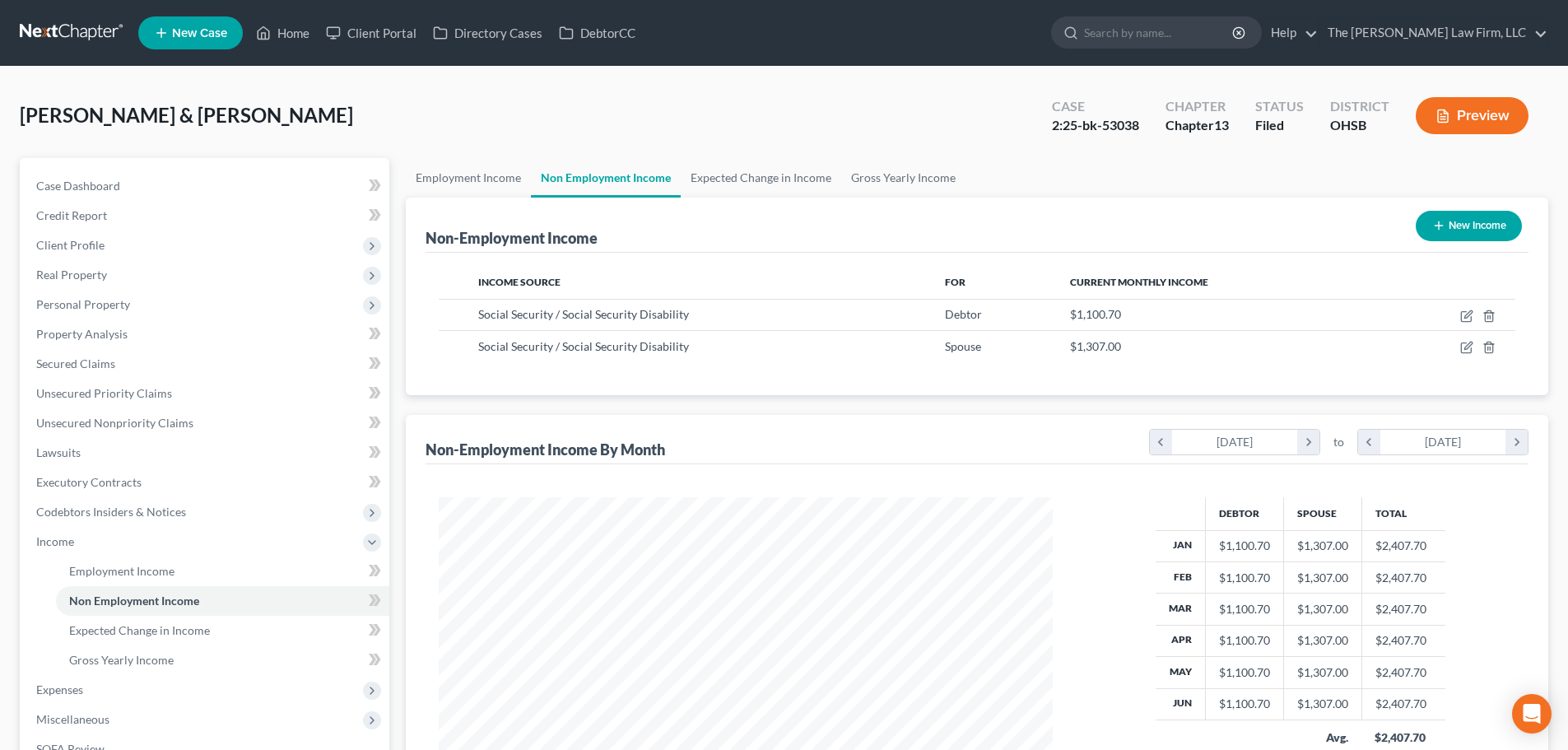
scroll to position [307, 647]
click at [508, 189] on link "Employment Income" at bounding box center [468, 178] width 125 height 40
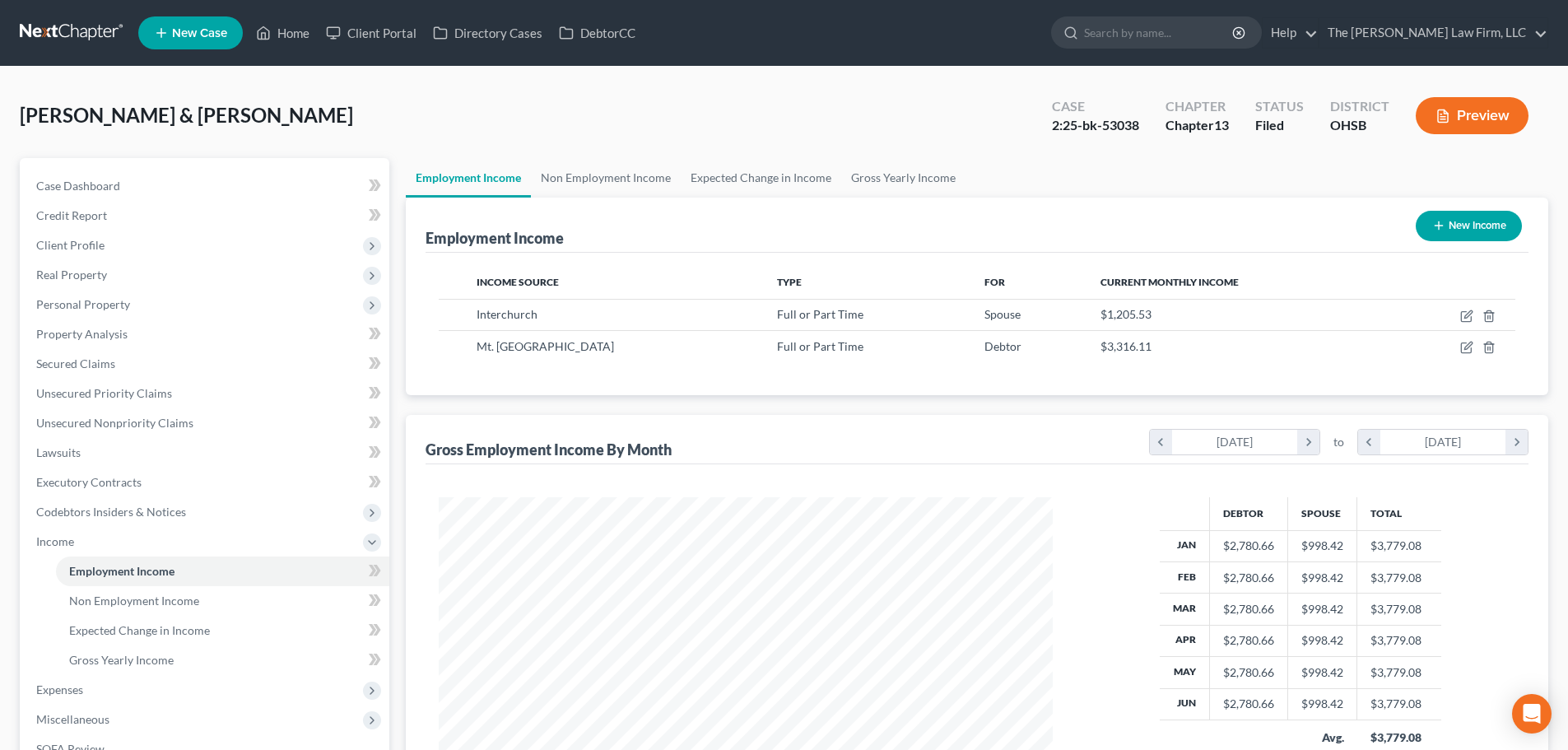
scroll to position [307, 647]
click at [59, 247] on span "Client Profile" at bounding box center [70, 245] width 69 height 14
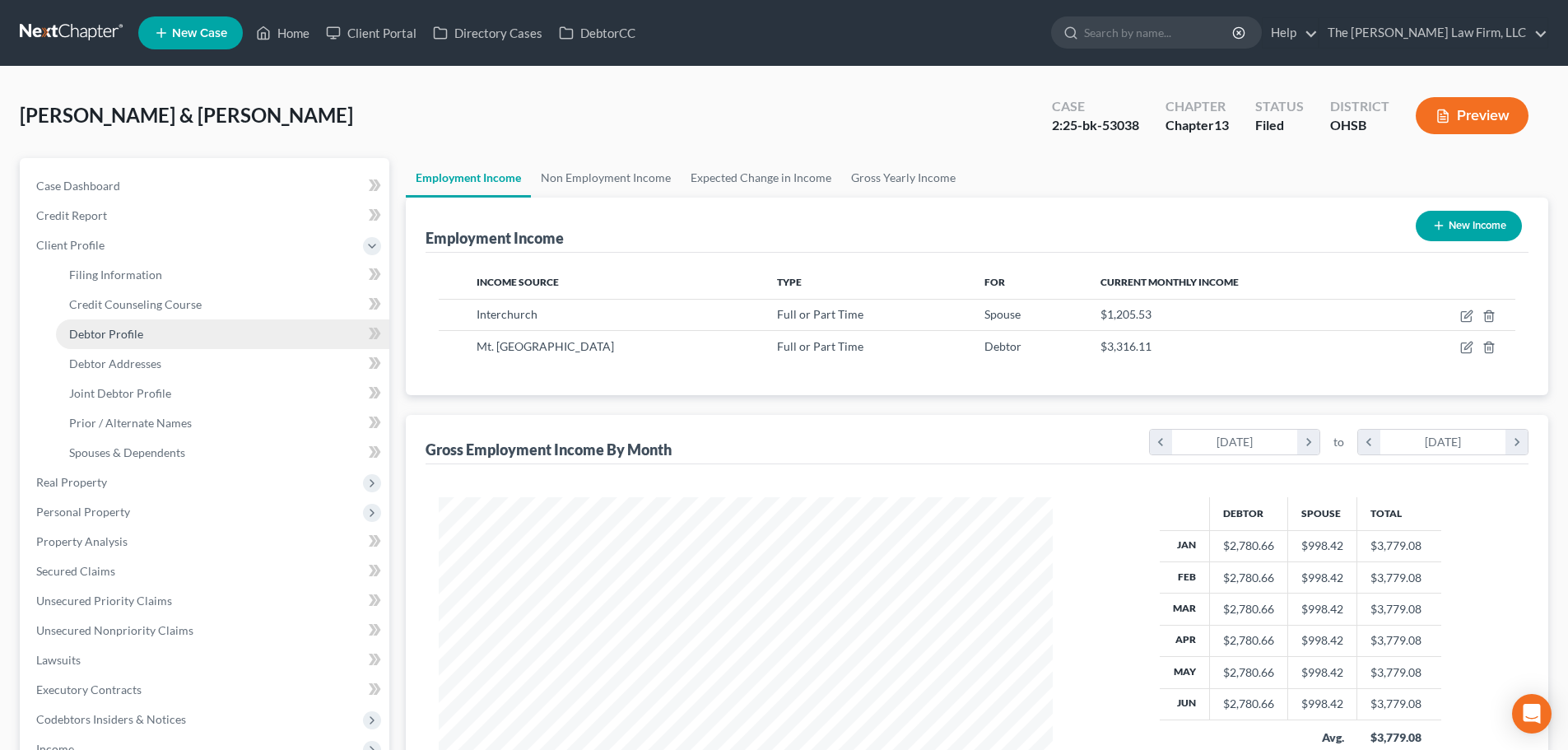
click at [124, 335] on span "Debtor Profile" at bounding box center [107, 333] width 74 height 14
select select "1"
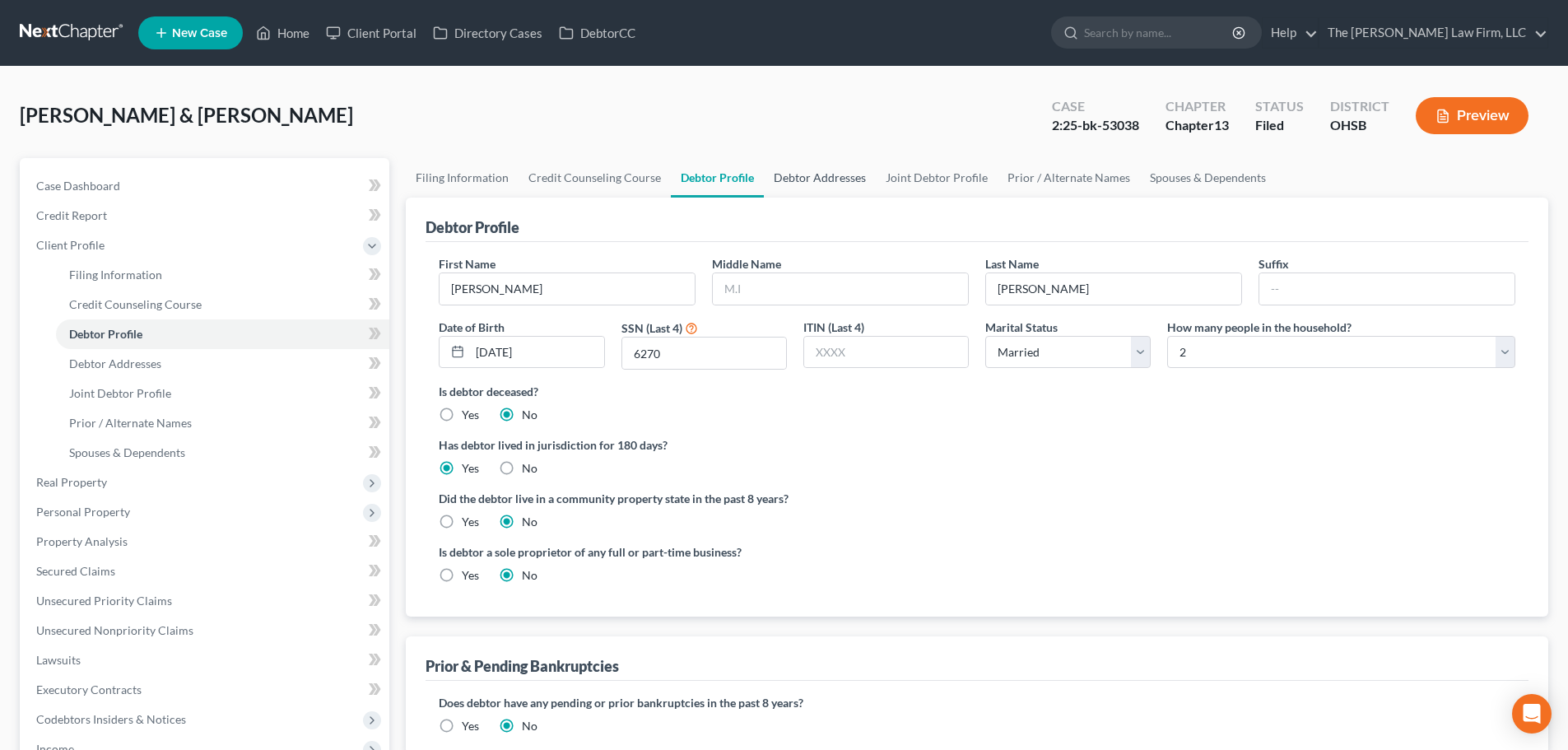
click at [790, 186] on link "Debtor Addresses" at bounding box center [820, 178] width 112 height 40
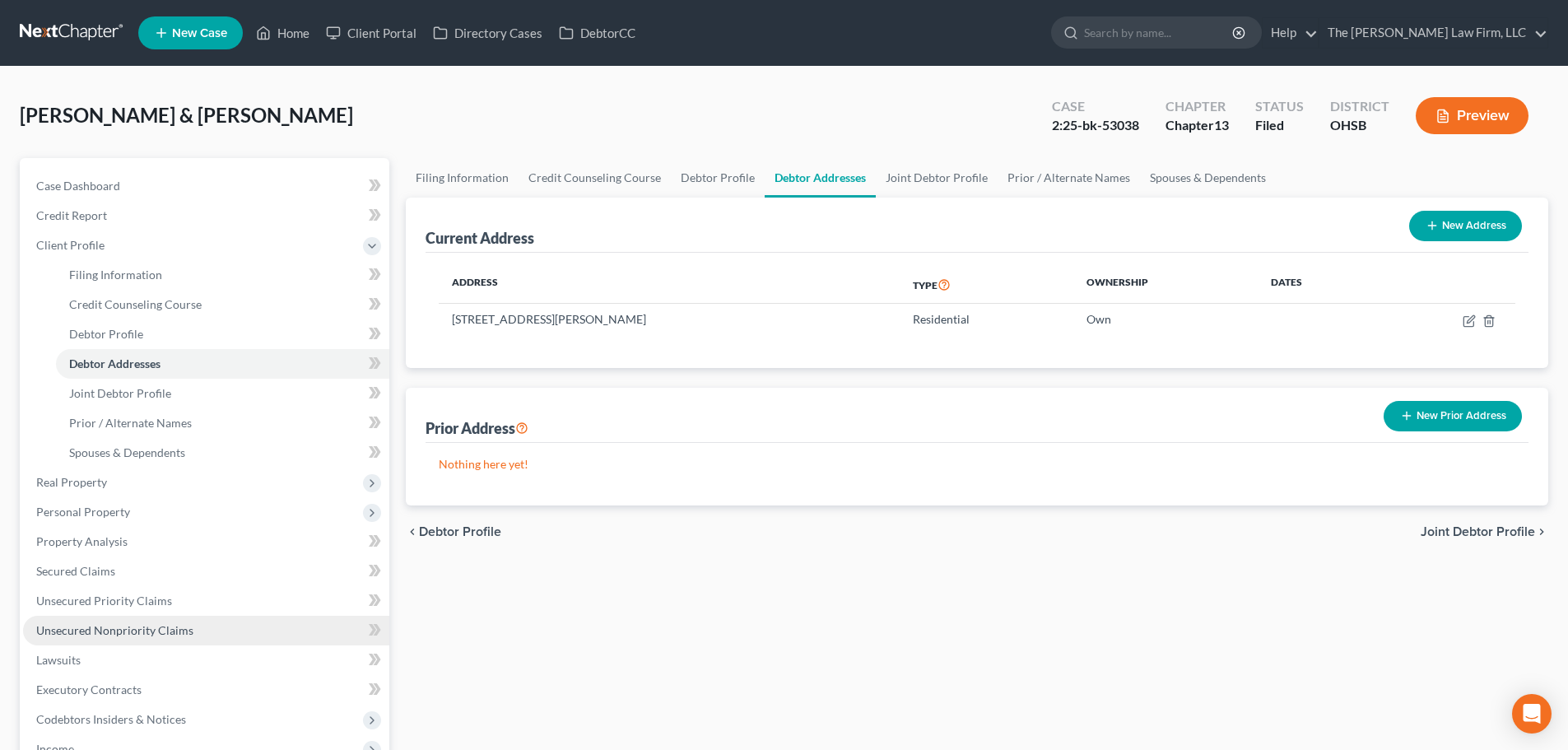
click at [96, 624] on span "Unsecured Nonpriority Claims" at bounding box center [114, 630] width 157 height 14
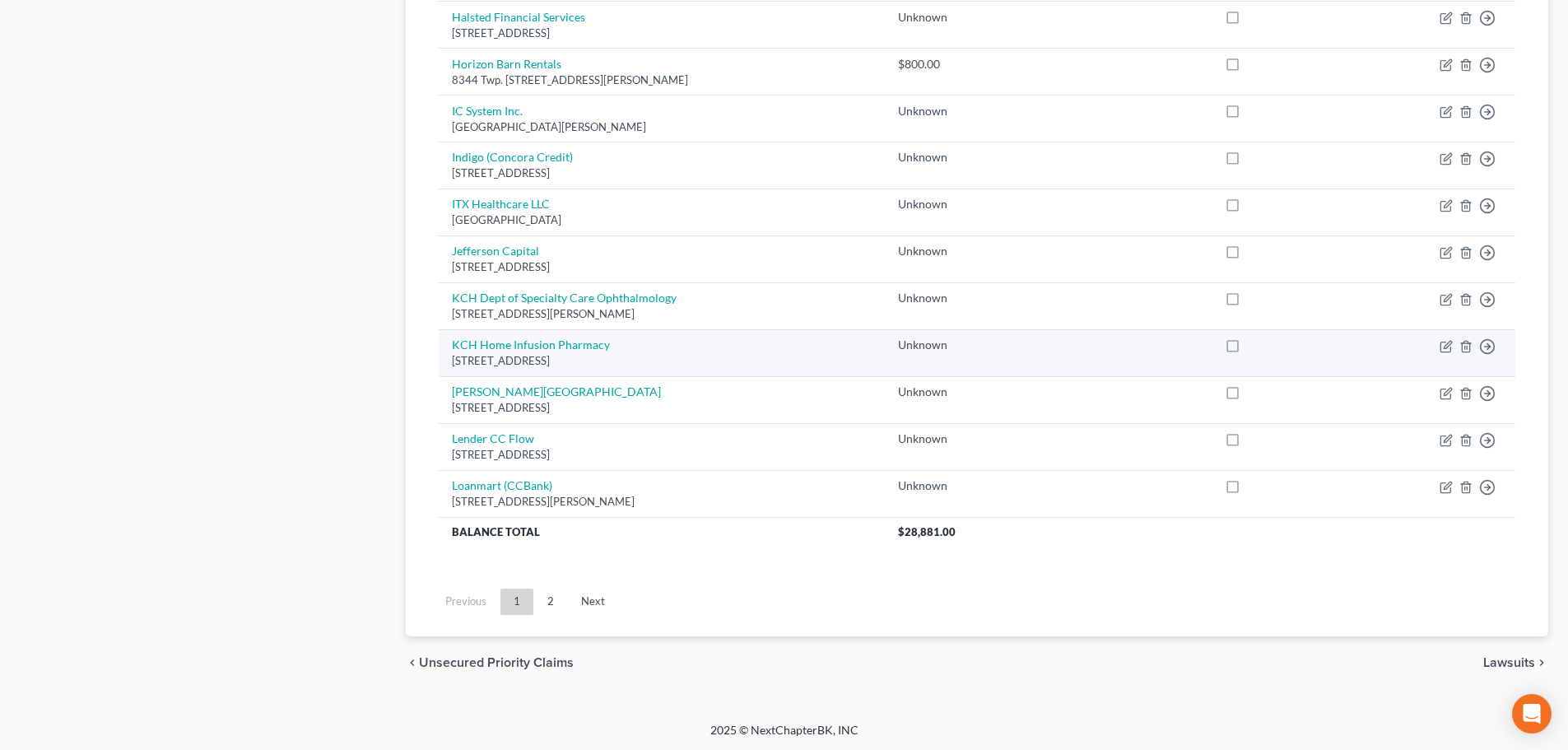
scroll to position [1156, 0]
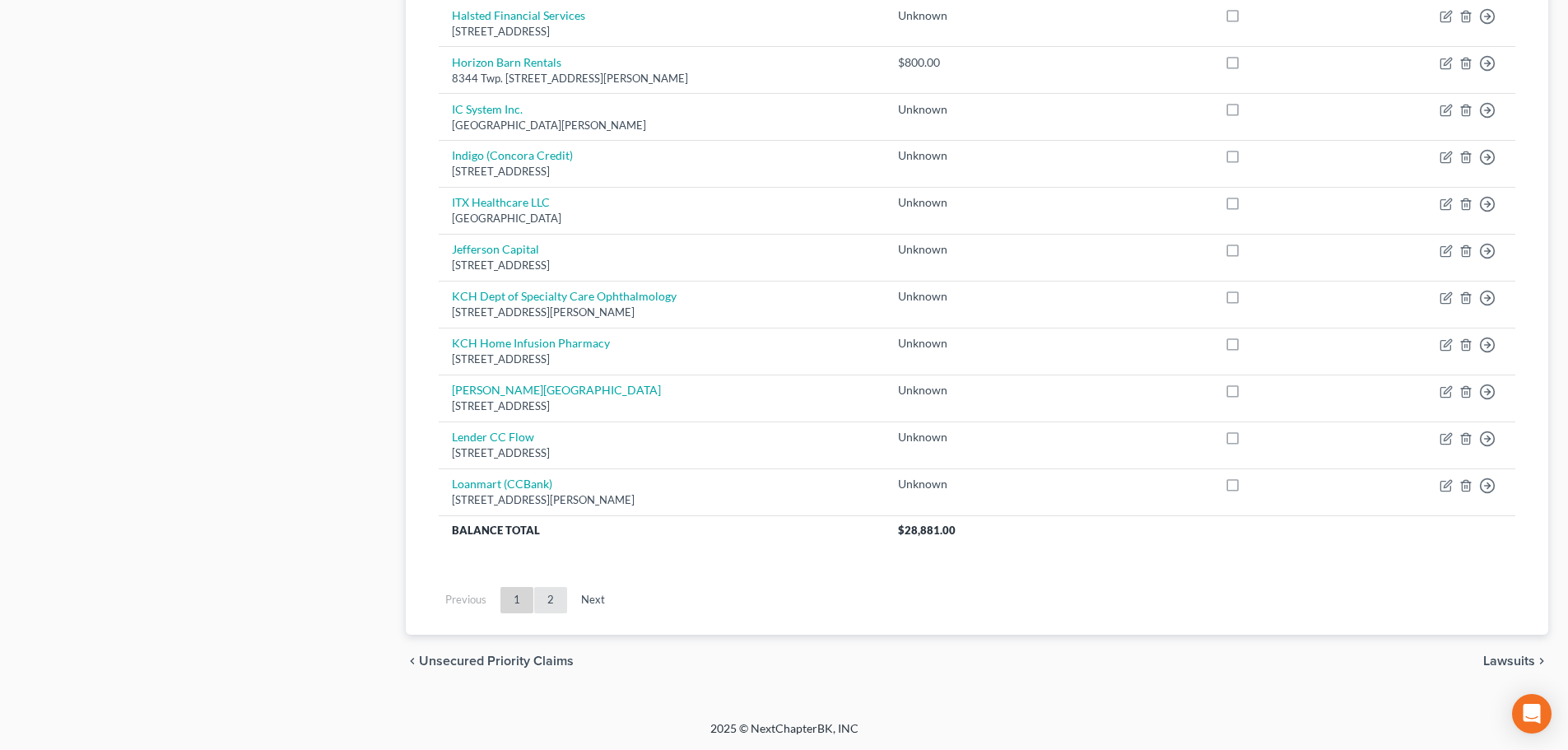
click at [553, 599] on link "2" at bounding box center [550, 601] width 33 height 27
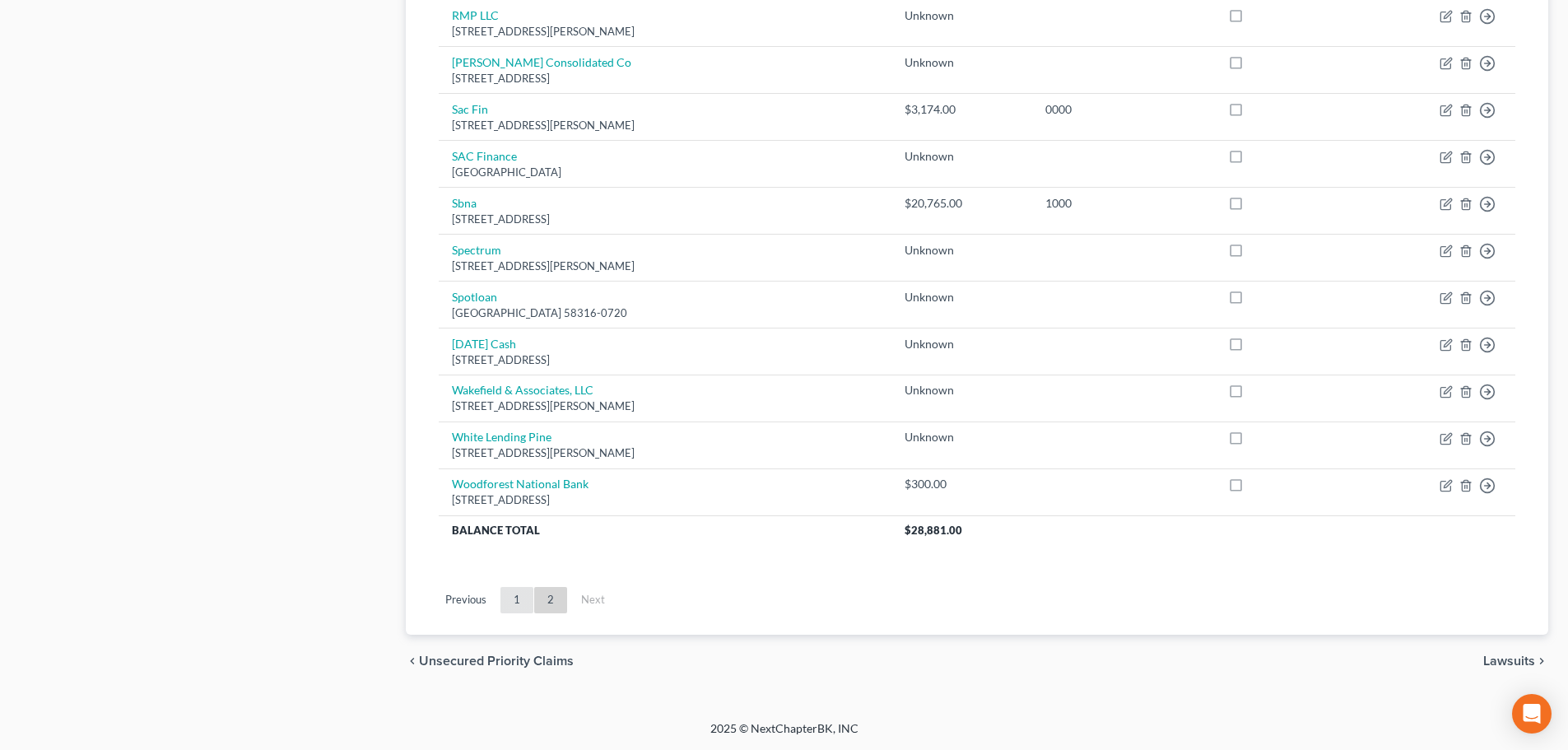
click at [519, 601] on link "1" at bounding box center [517, 601] width 33 height 27
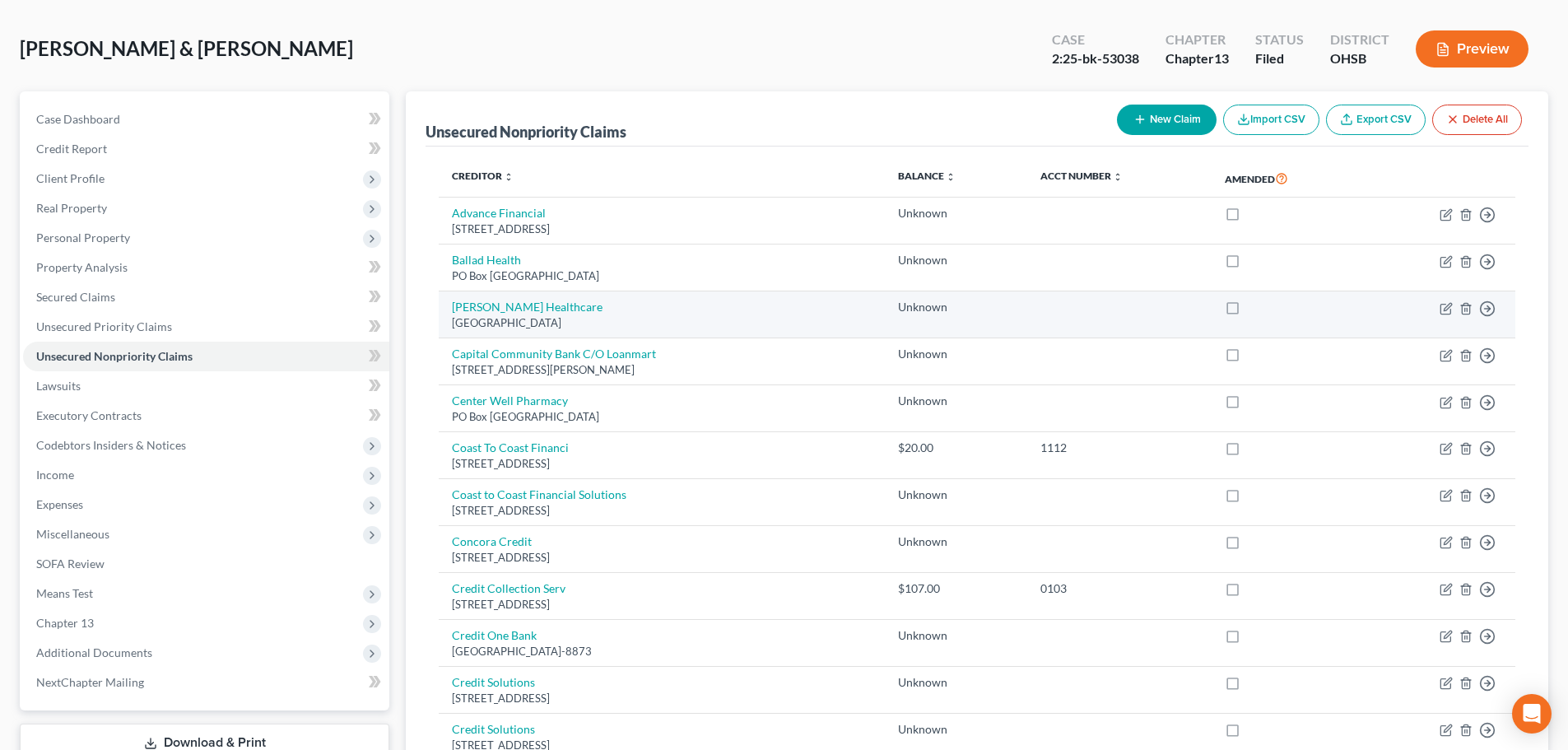
scroll to position [0, 0]
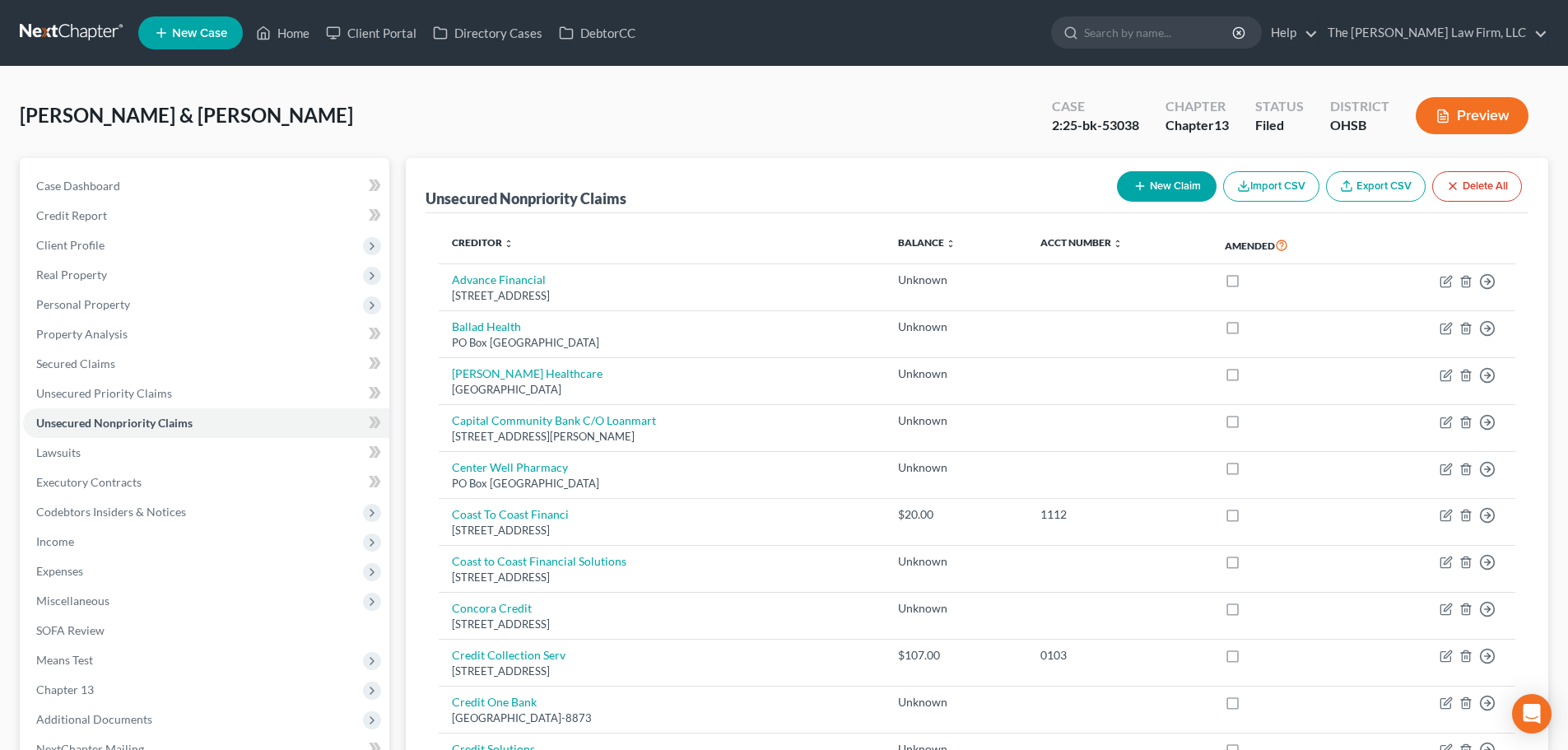
drag, startPoint x: 99, startPoint y: 270, endPoint x: 142, endPoint y: 309, distance: 58.1
click at [99, 270] on span "Real Property" at bounding box center [71, 274] width 70 height 14
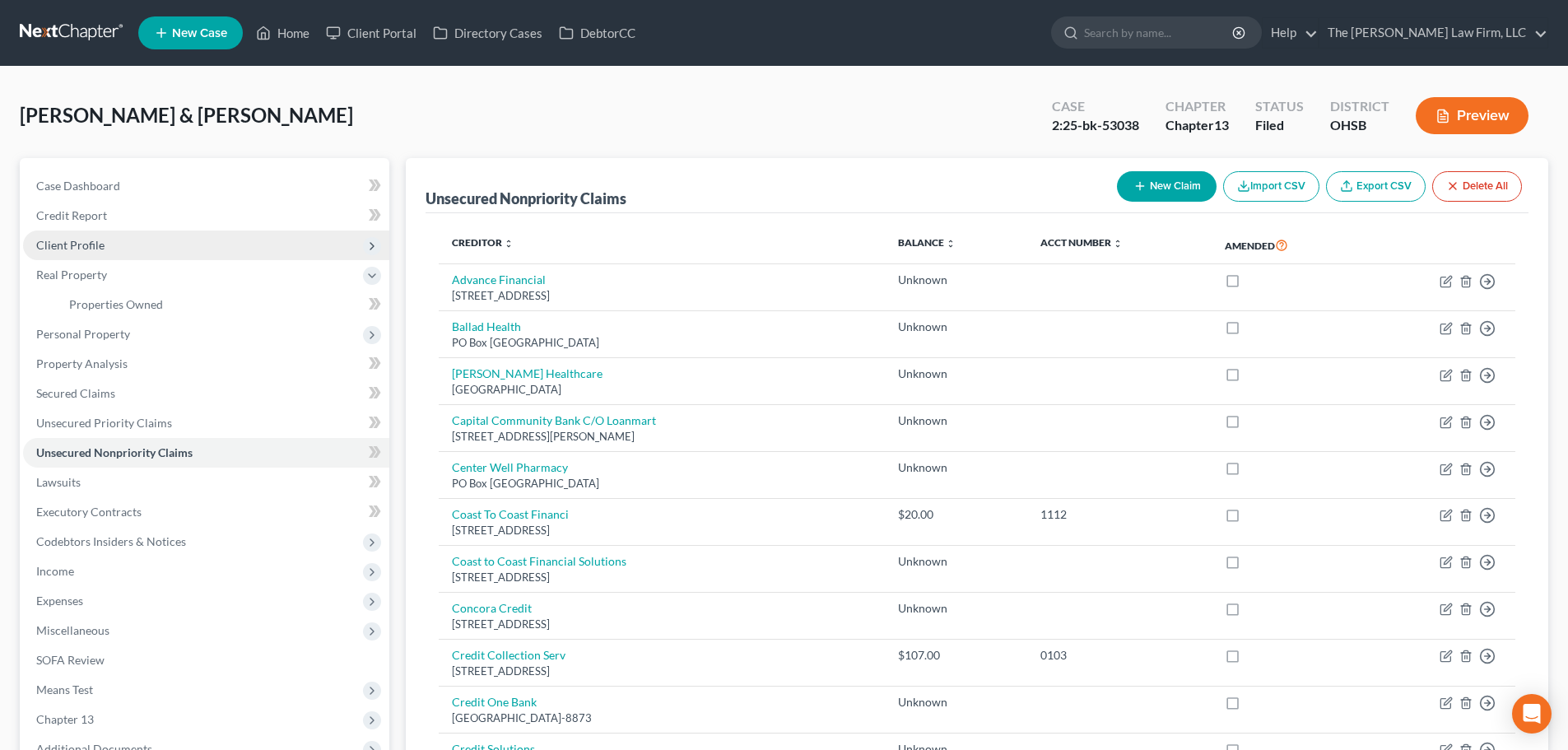
click at [101, 252] on span "Client Profile" at bounding box center [206, 245] width 366 height 30
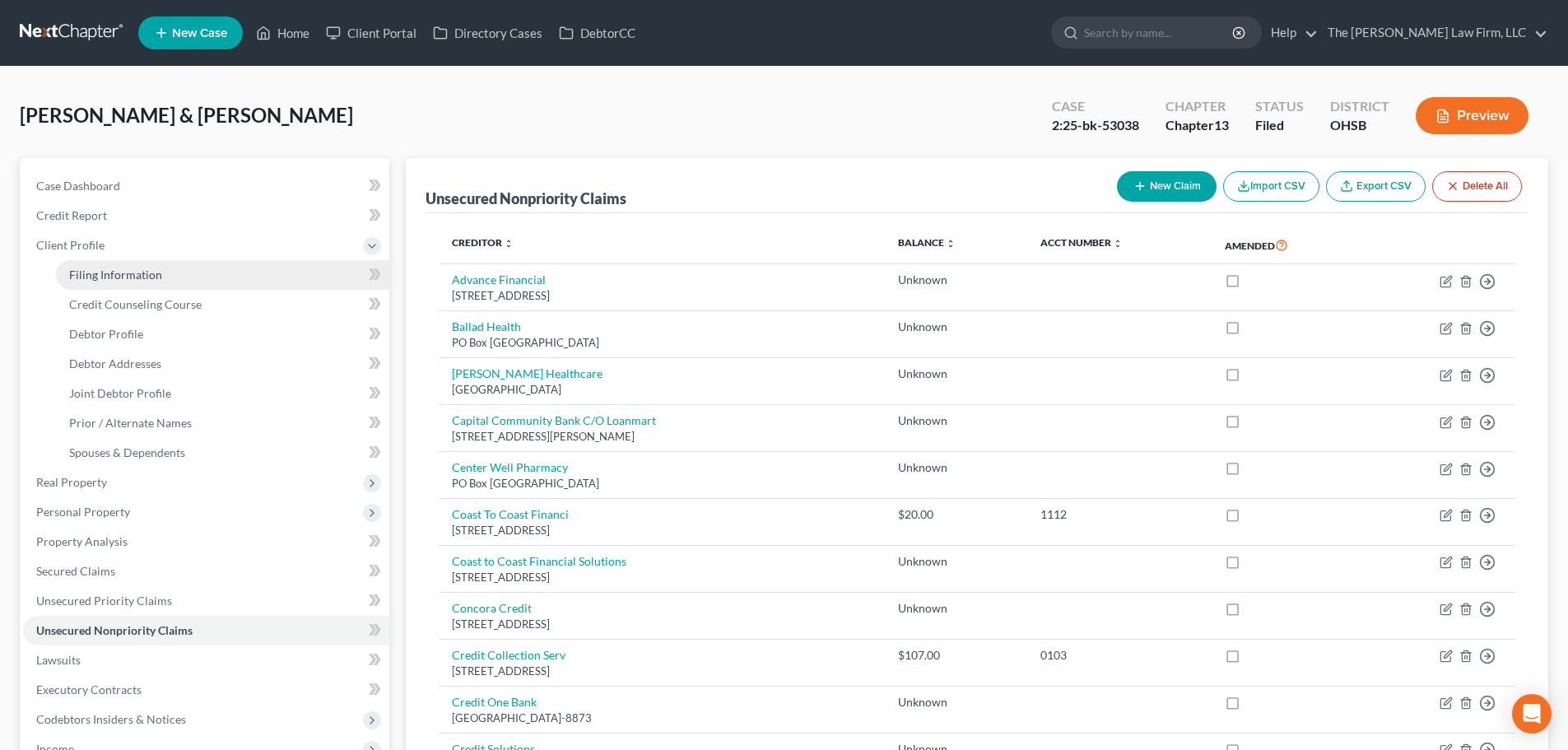
click at [124, 271] on span "Filing Information" at bounding box center [116, 274] width 93 height 14
select select "1"
select select "3"
select select "62"
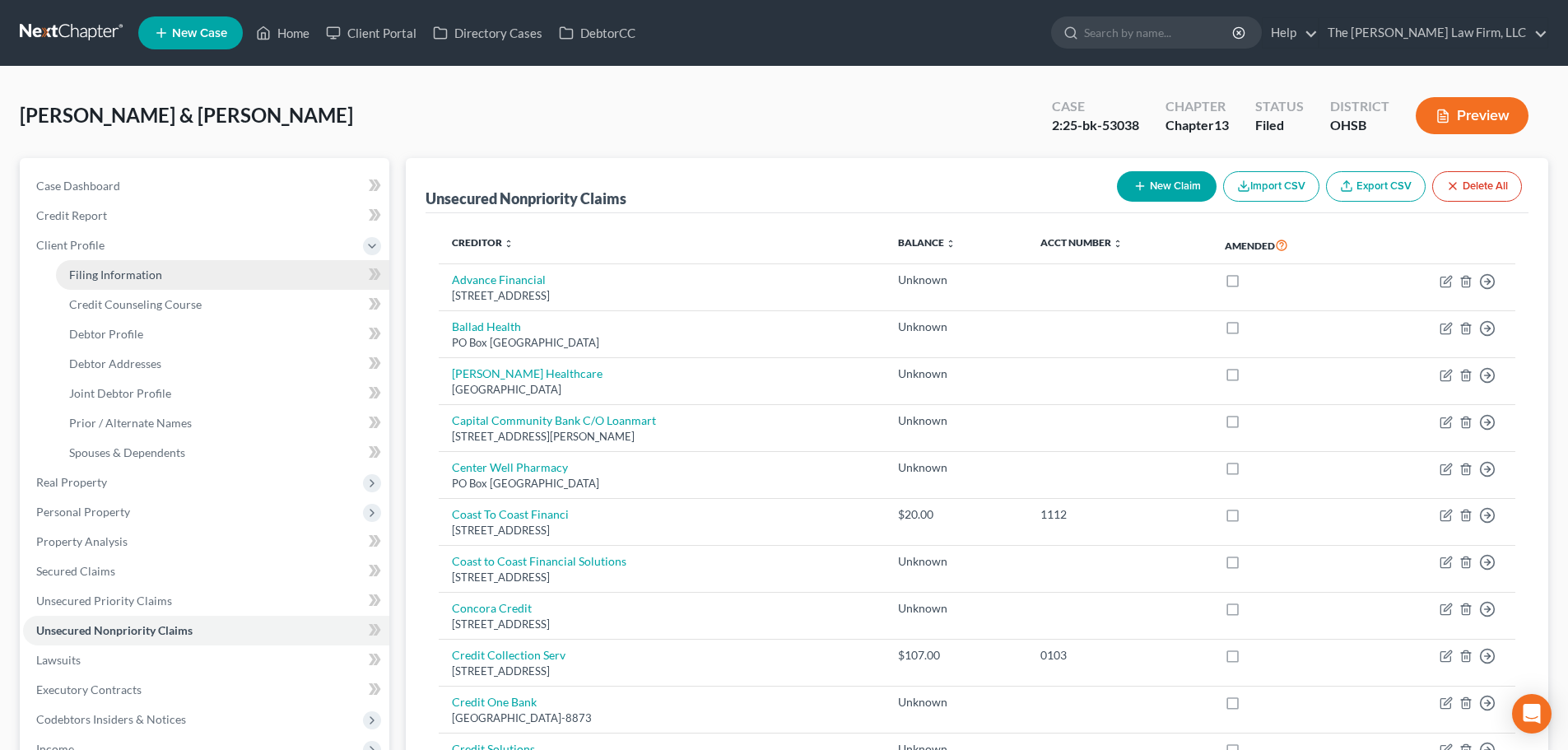
select select "2"
select select "36"
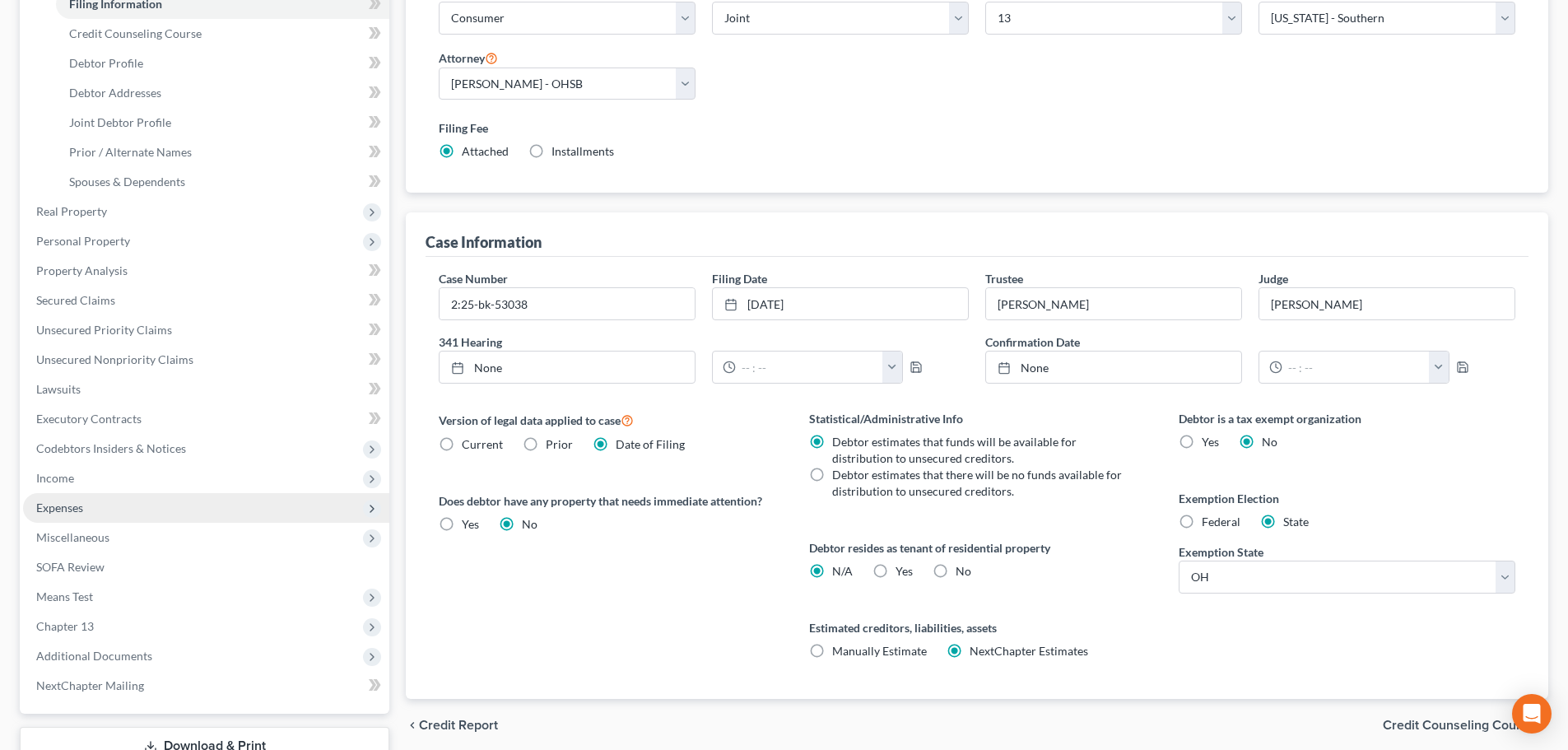
scroll to position [274, 0]
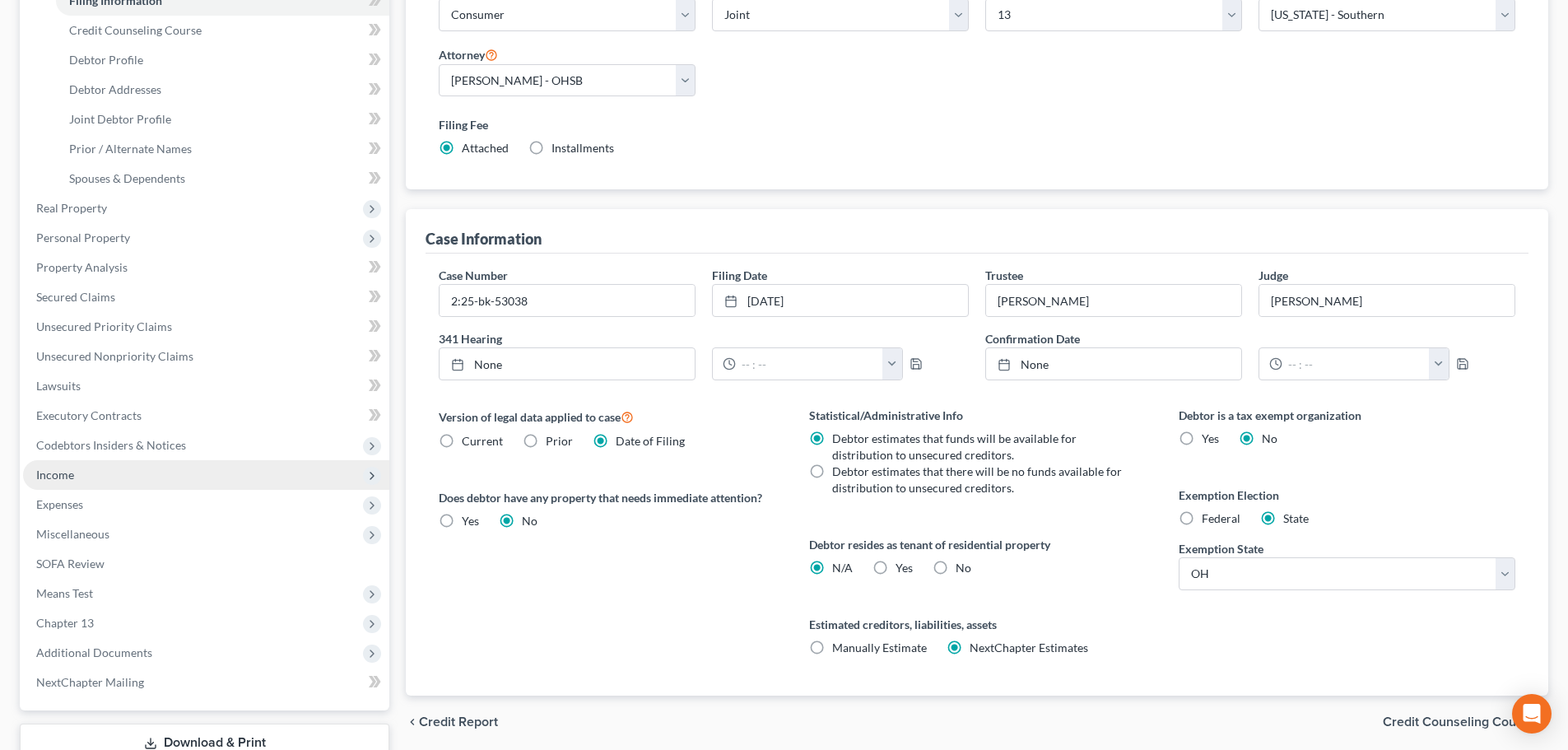
click at [90, 475] on span "Income" at bounding box center [206, 475] width 366 height 30
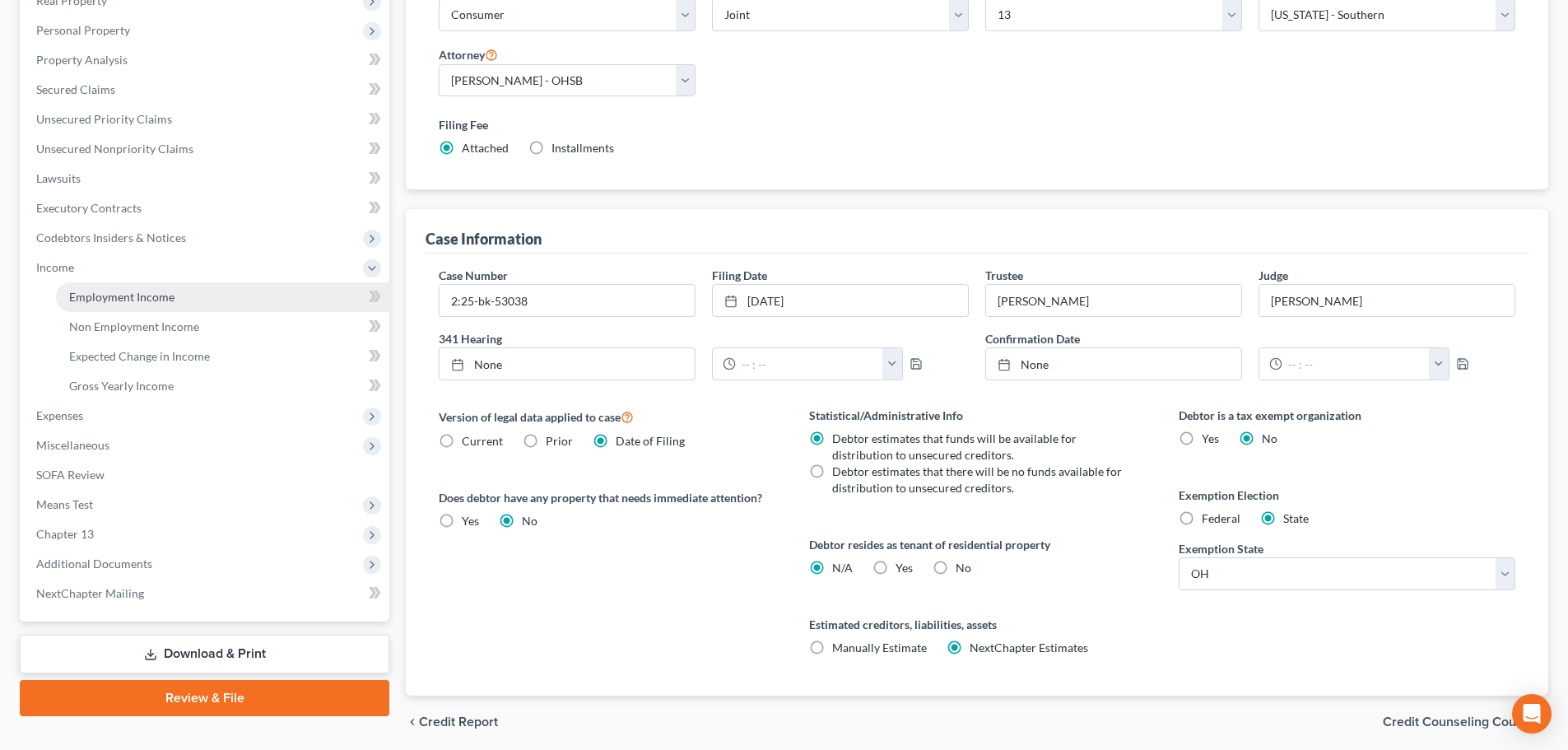
click at [132, 302] on span "Employment Income" at bounding box center [122, 297] width 106 height 14
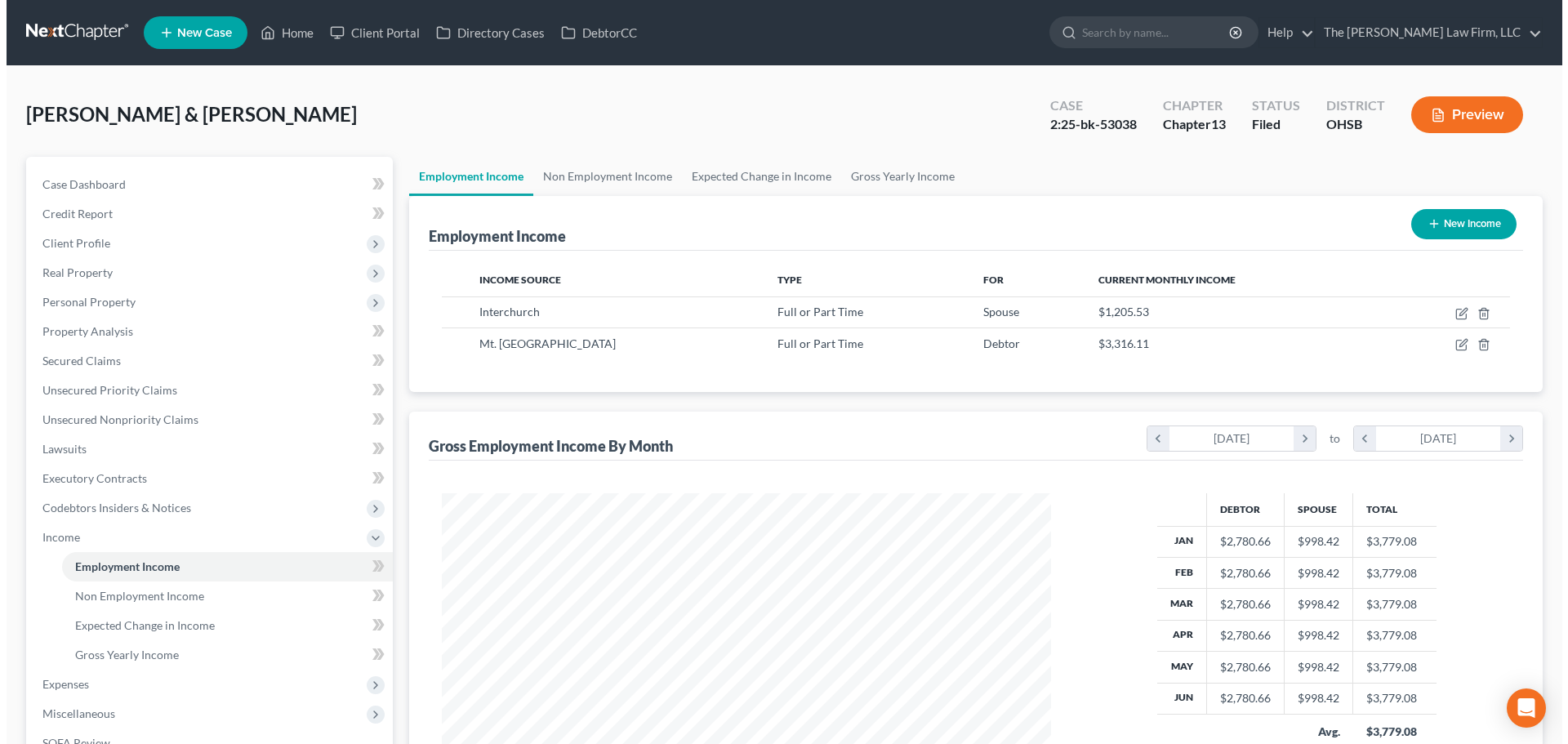
scroll to position [305, 642]
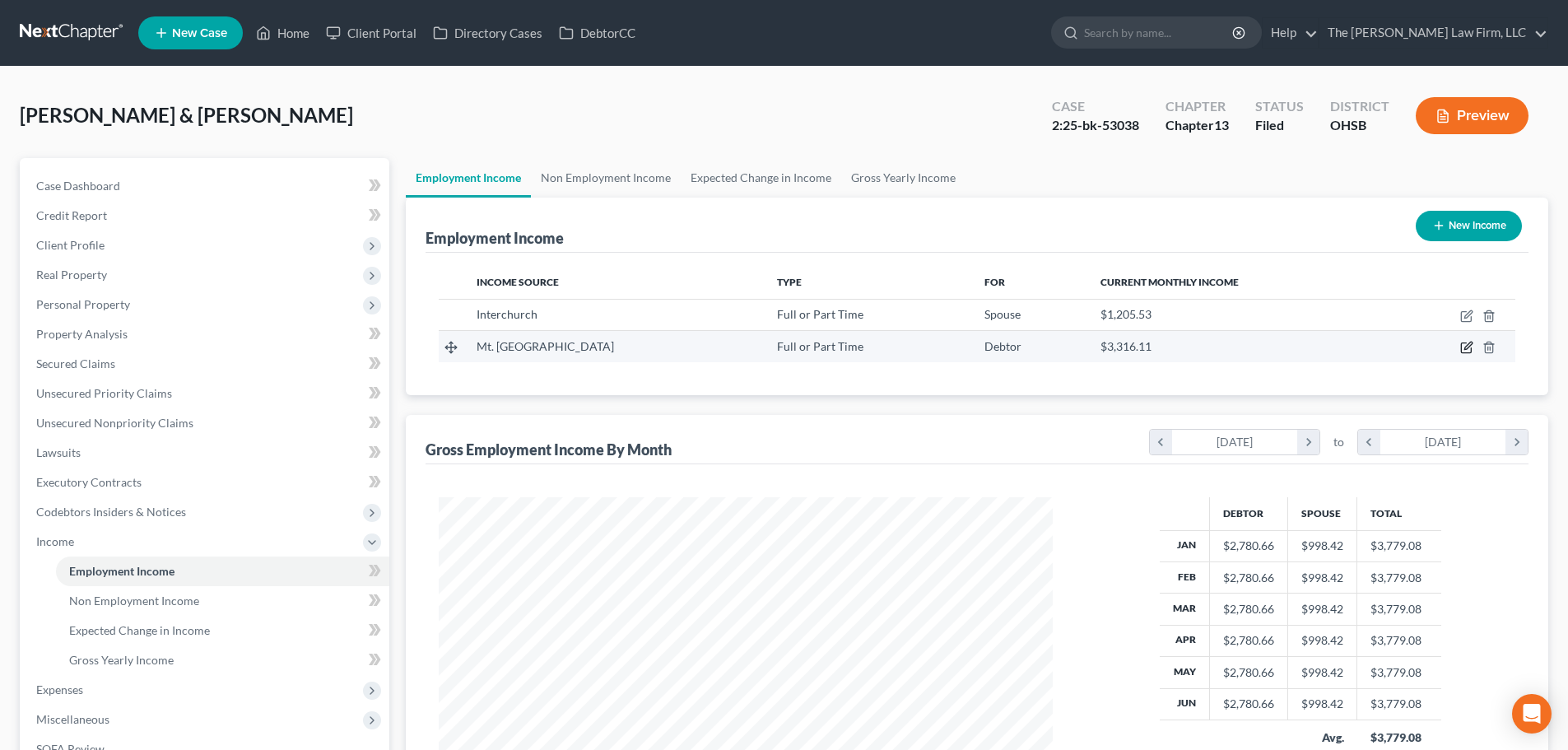
click at [1467, 348] on icon "button" at bounding box center [1467, 347] width 13 height 13
select select "0"
select select "36"
select select "2"
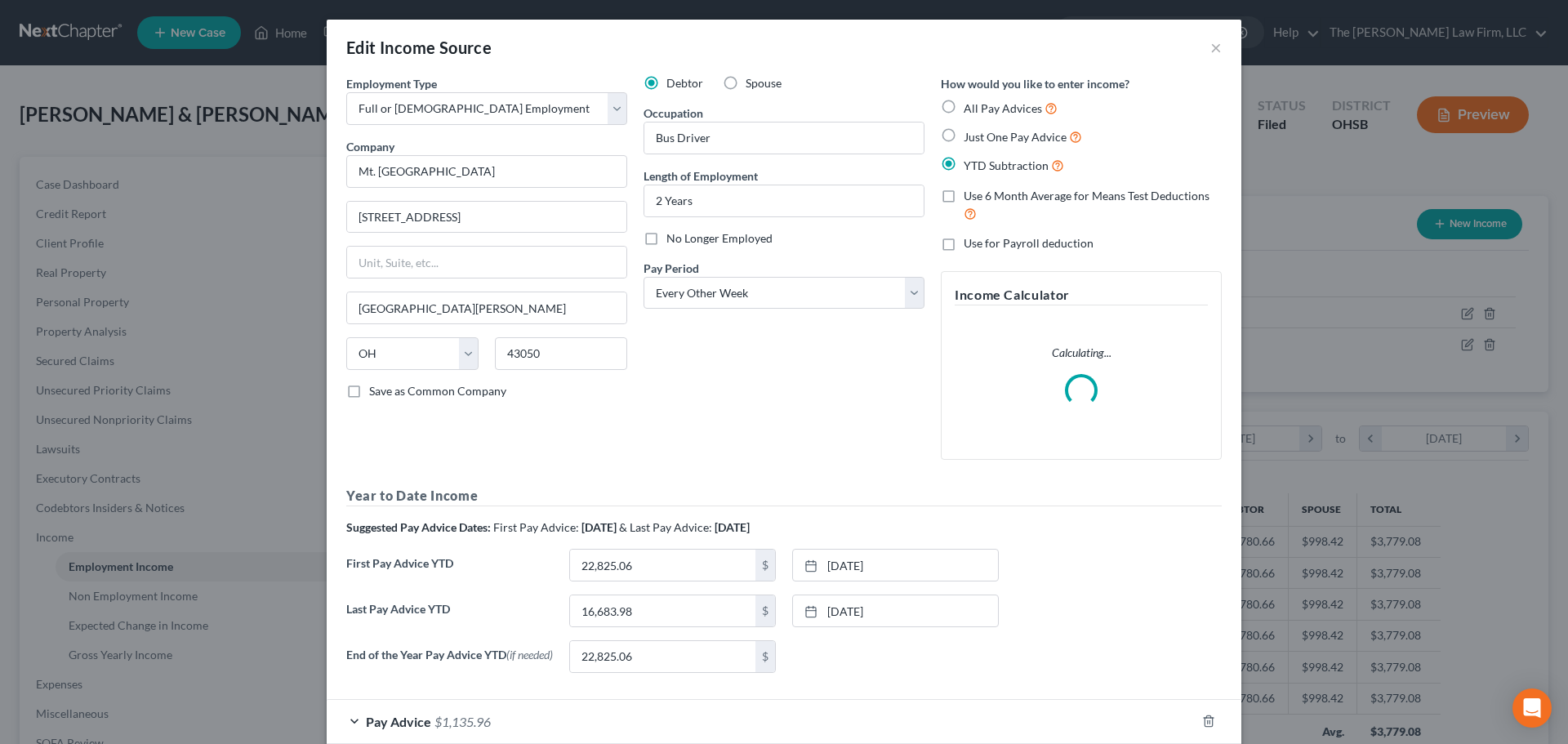
scroll to position [93, 0]
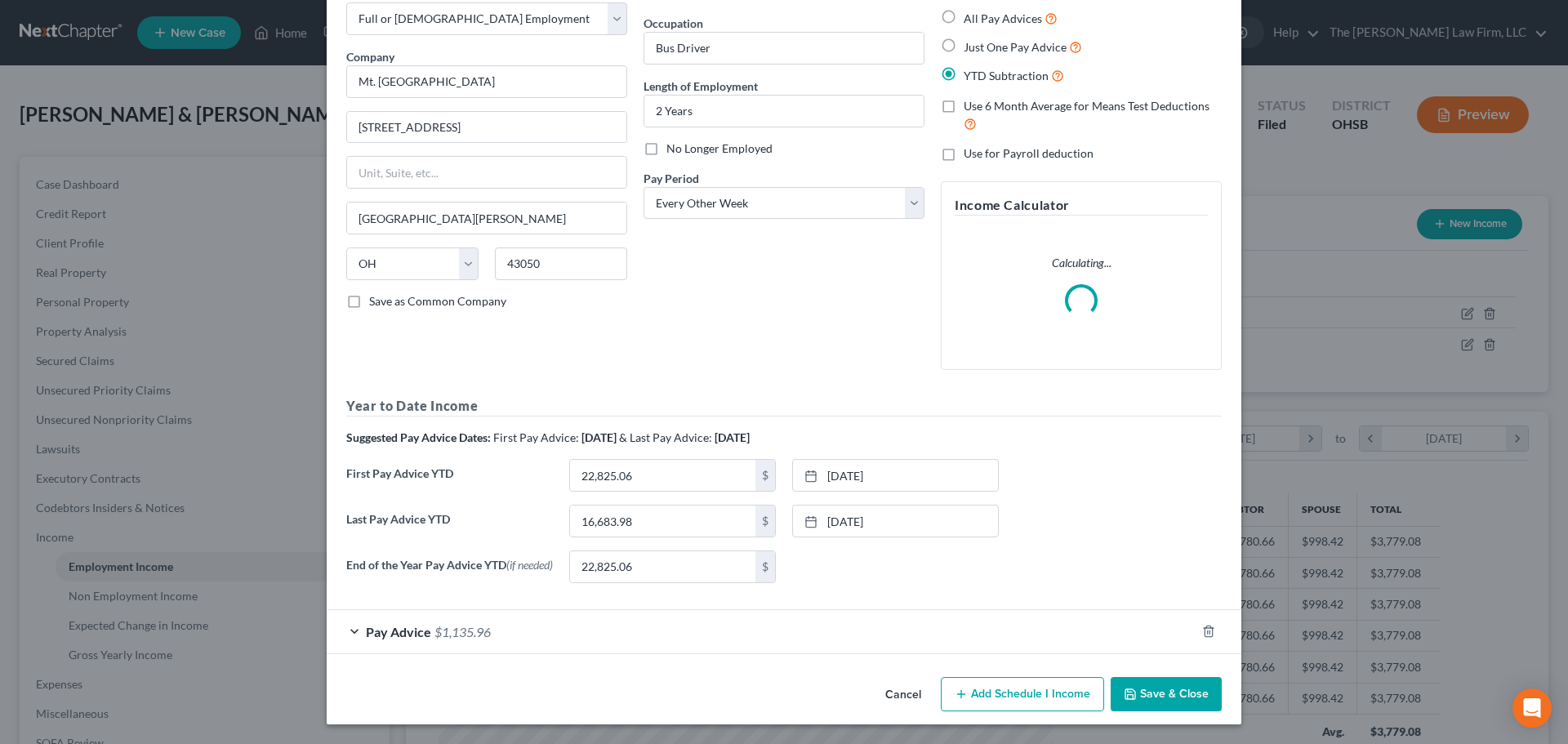
click at [723, 607] on form "Employment Type * Select Full or Part Time Employment Self Employment Company *…" at bounding box center [784, 319] width 875 height 669
click at [723, 626] on div "Pay Advice $1,135.96" at bounding box center [761, 632] width 868 height 43
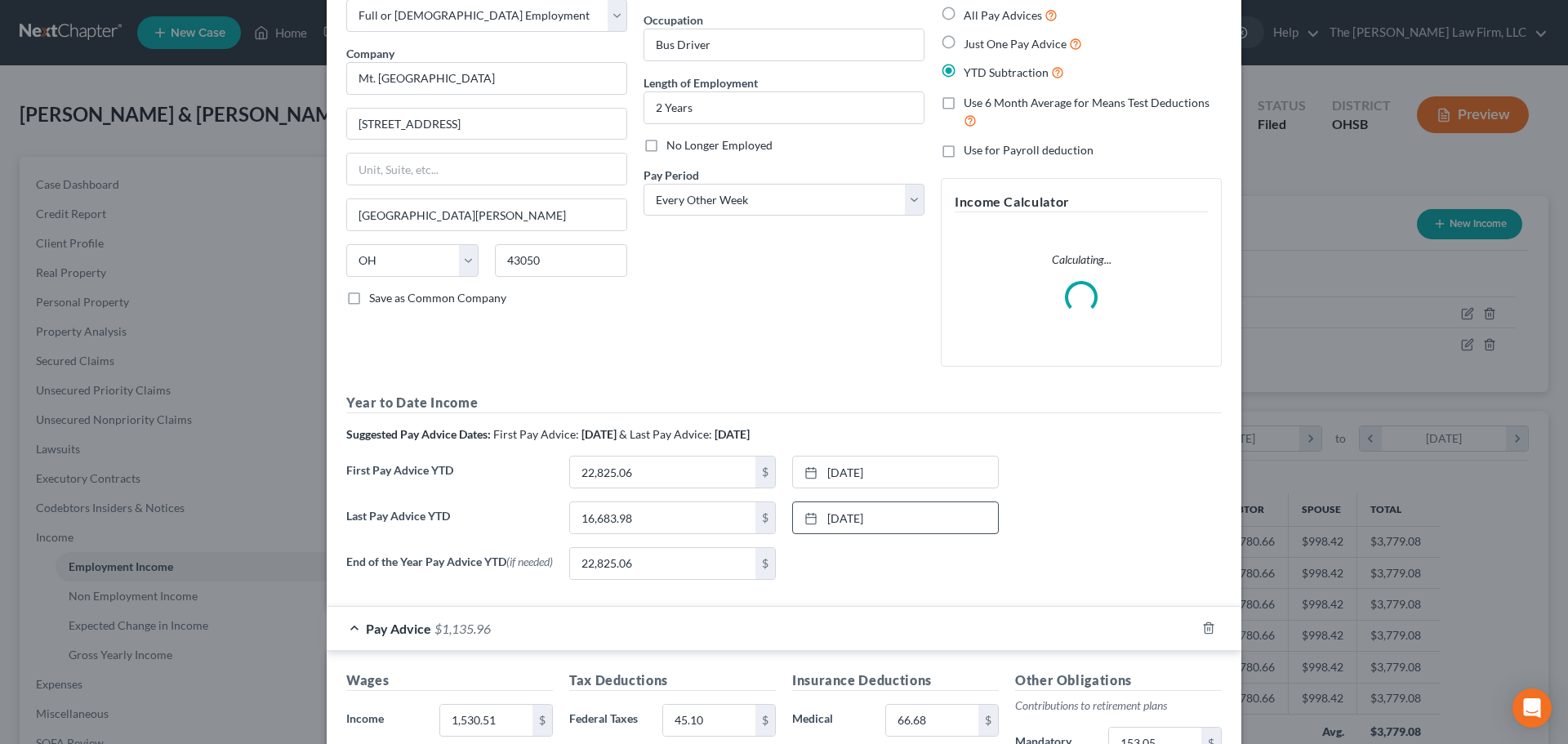
scroll to position [493, 0]
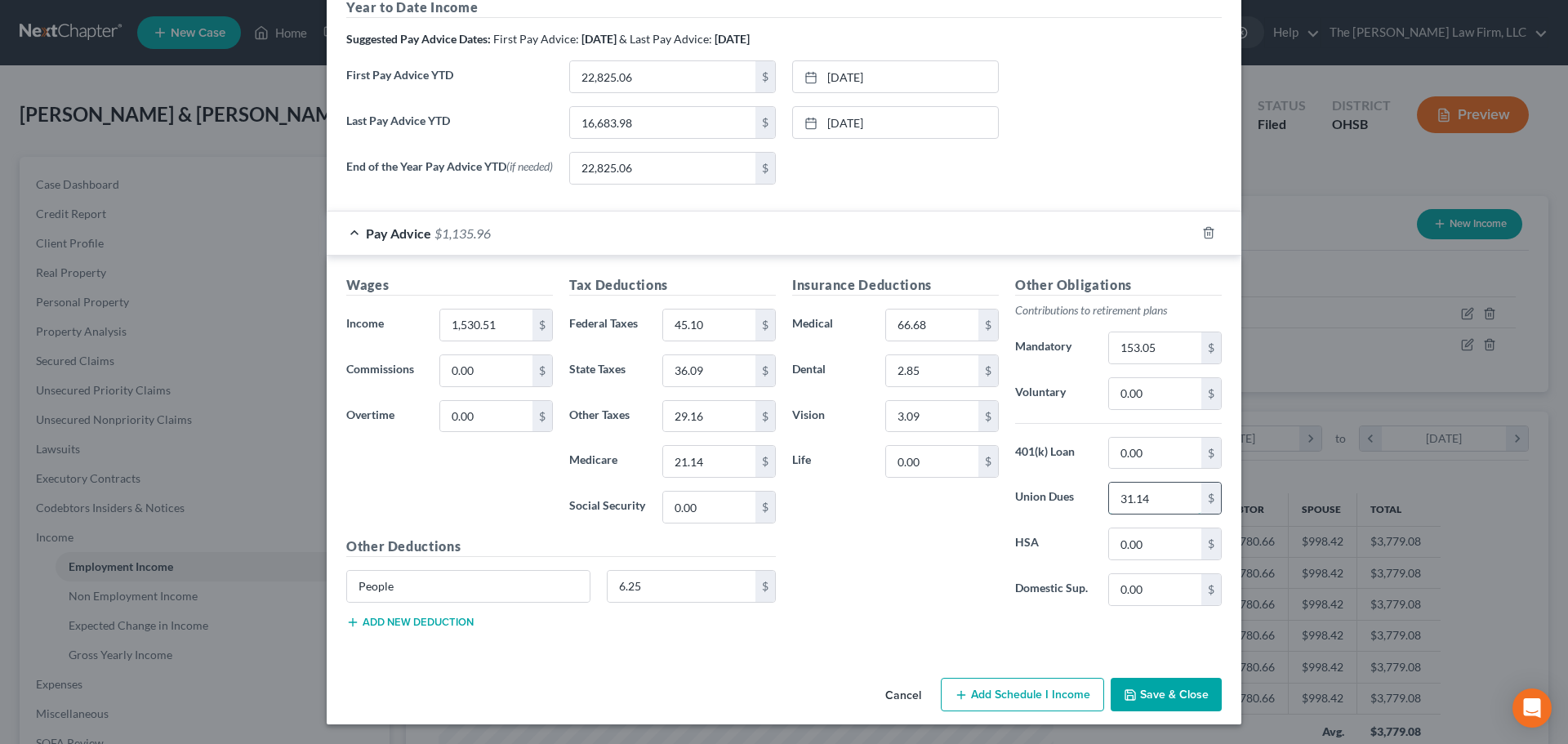
click at [1156, 494] on input "31.14" at bounding box center [1155, 498] width 93 height 31
click at [1175, 494] on input "31.14" at bounding box center [1155, 498] width 93 height 31
click at [135, 282] on div "Edit Income Source × Employment Type * Select Full or Part Time Employment Self…" at bounding box center [784, 372] width 1568 height 744
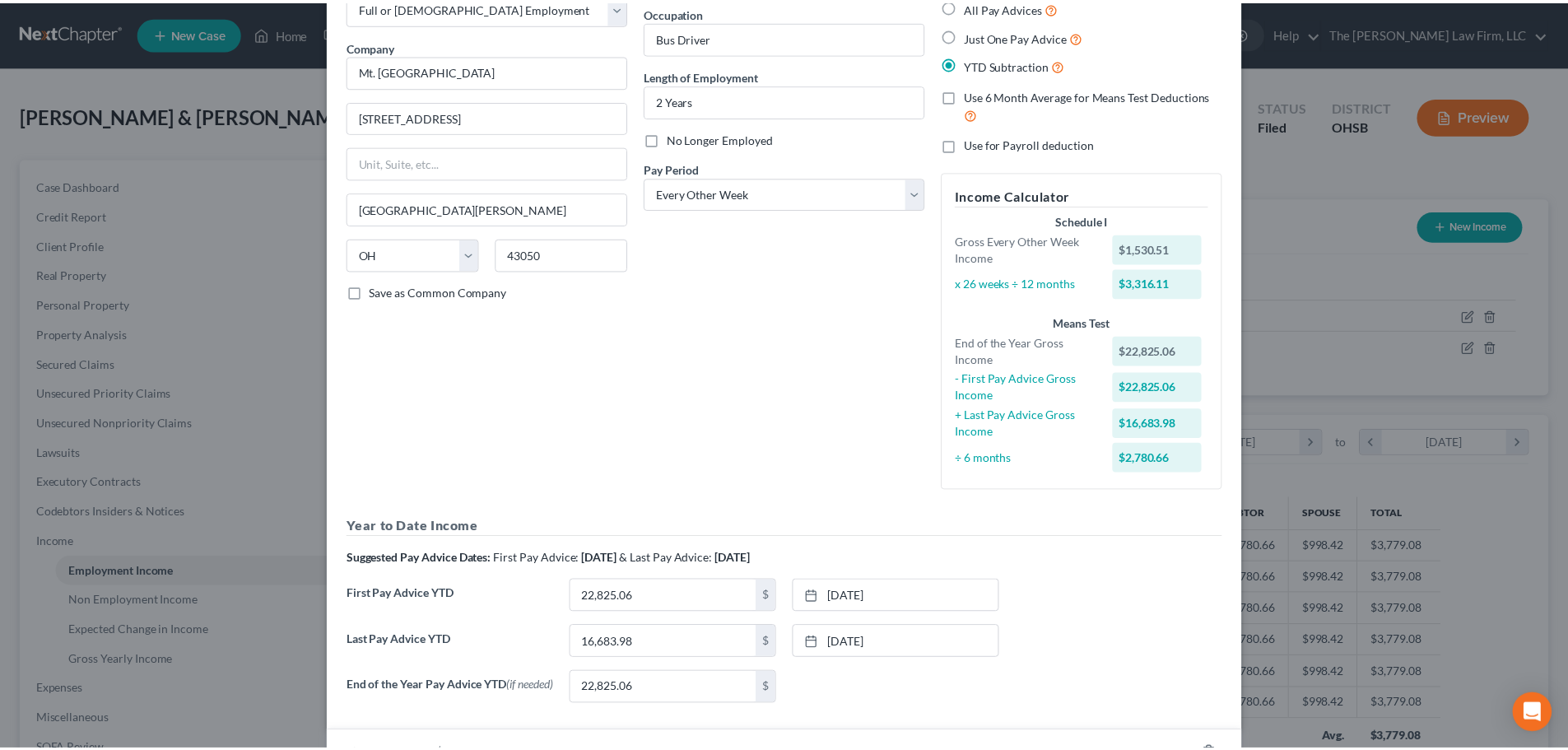
scroll to position [0, 0]
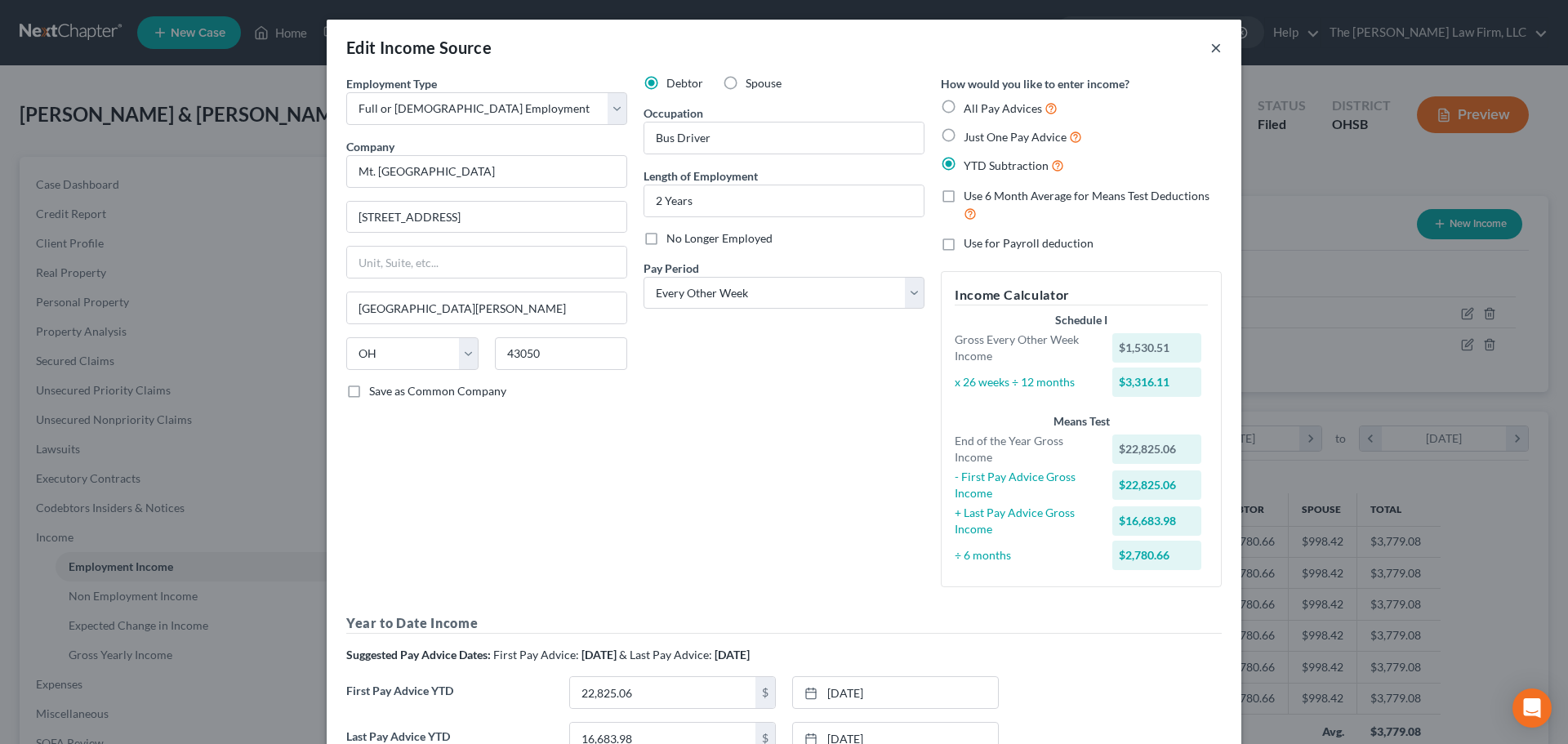
click at [1212, 48] on button "×" at bounding box center [1216, 47] width 11 height 20
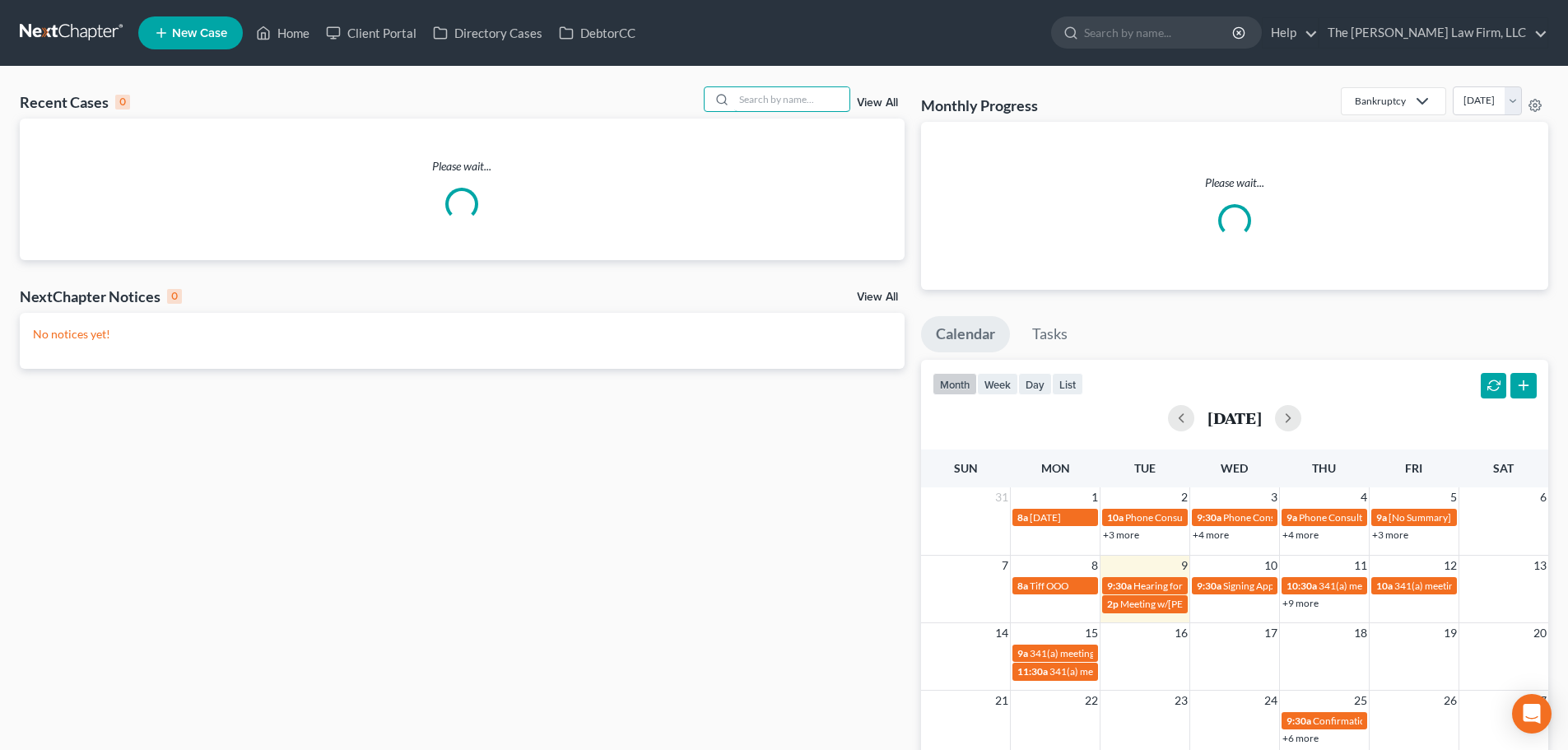
click at [773, 105] on input "search" at bounding box center [792, 99] width 115 height 24
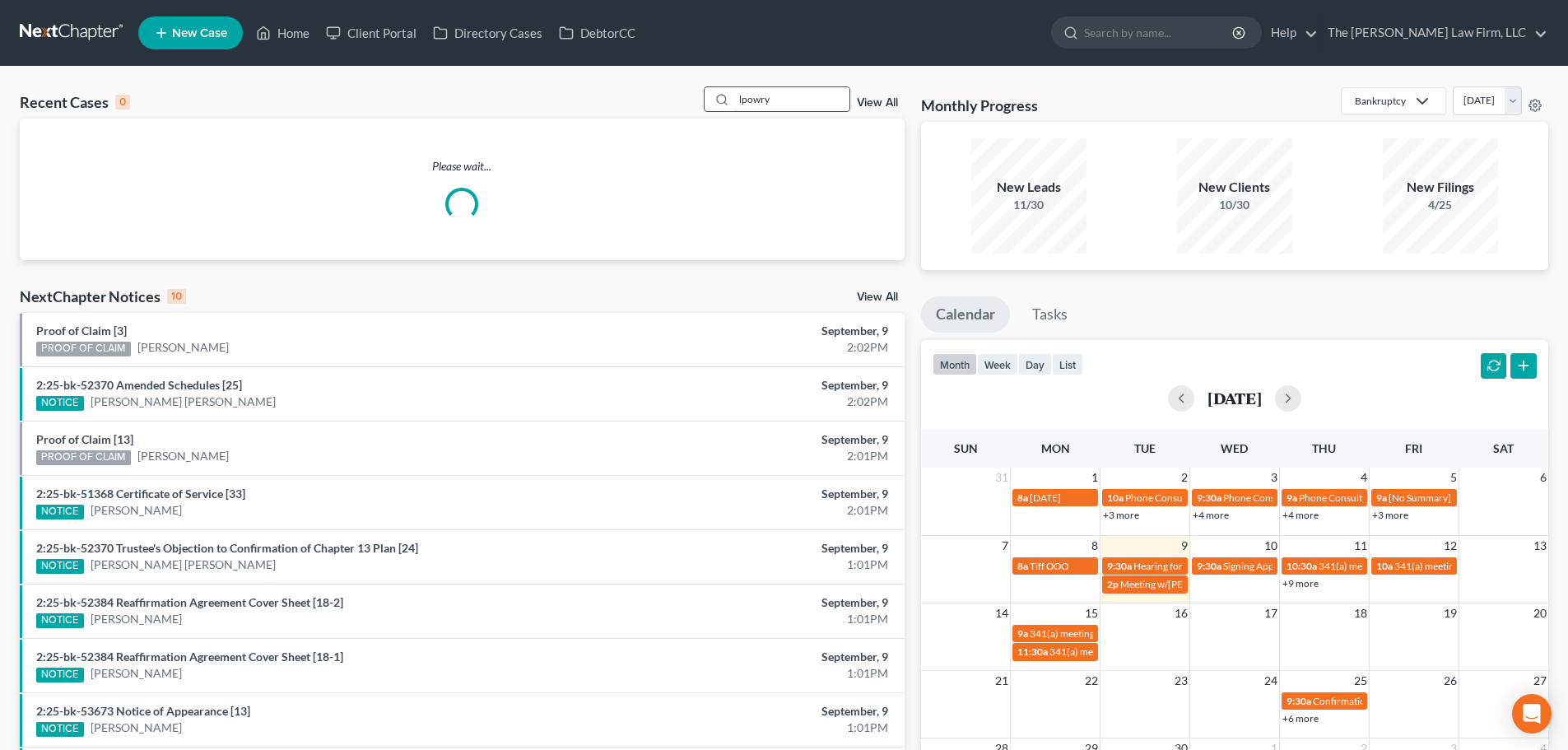
click at [778, 101] on input "lpowry" at bounding box center [792, 99] width 115 height 24
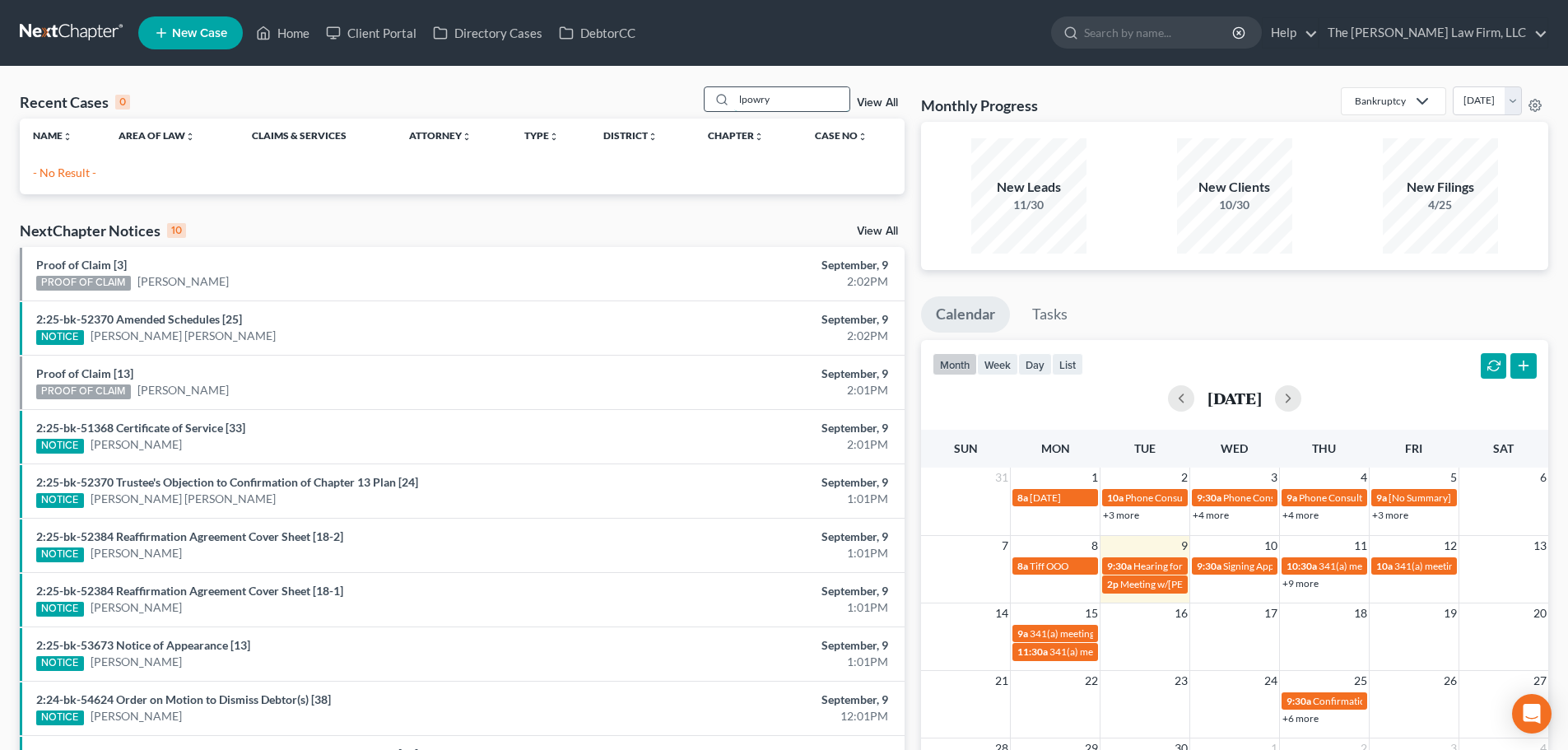
click at [778, 101] on input "lpowry" at bounding box center [792, 99] width 115 height 24
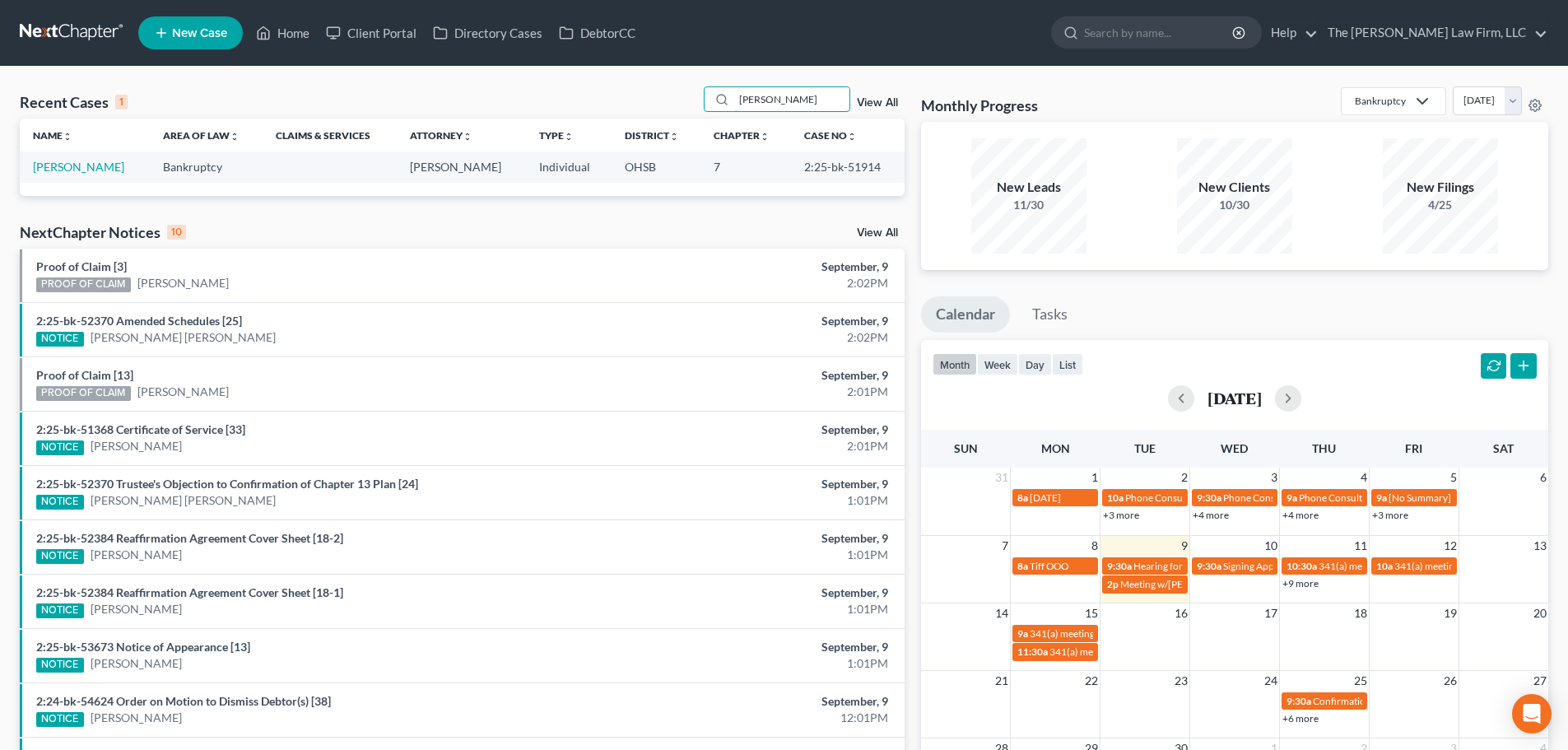
type input "lowry"
click at [60, 162] on link "[PERSON_NAME]" at bounding box center [79, 167] width 91 height 14
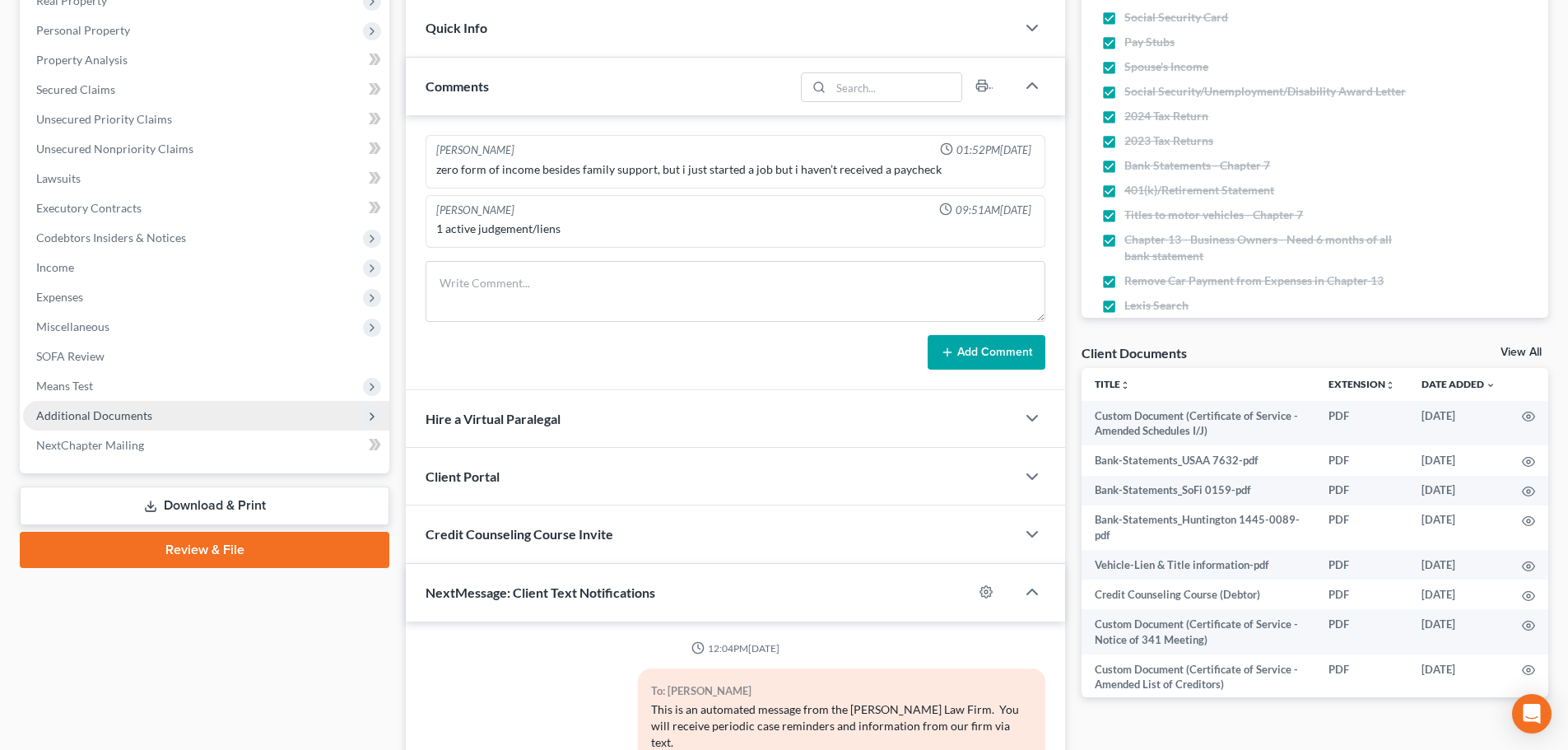
scroll to position [395, 0]
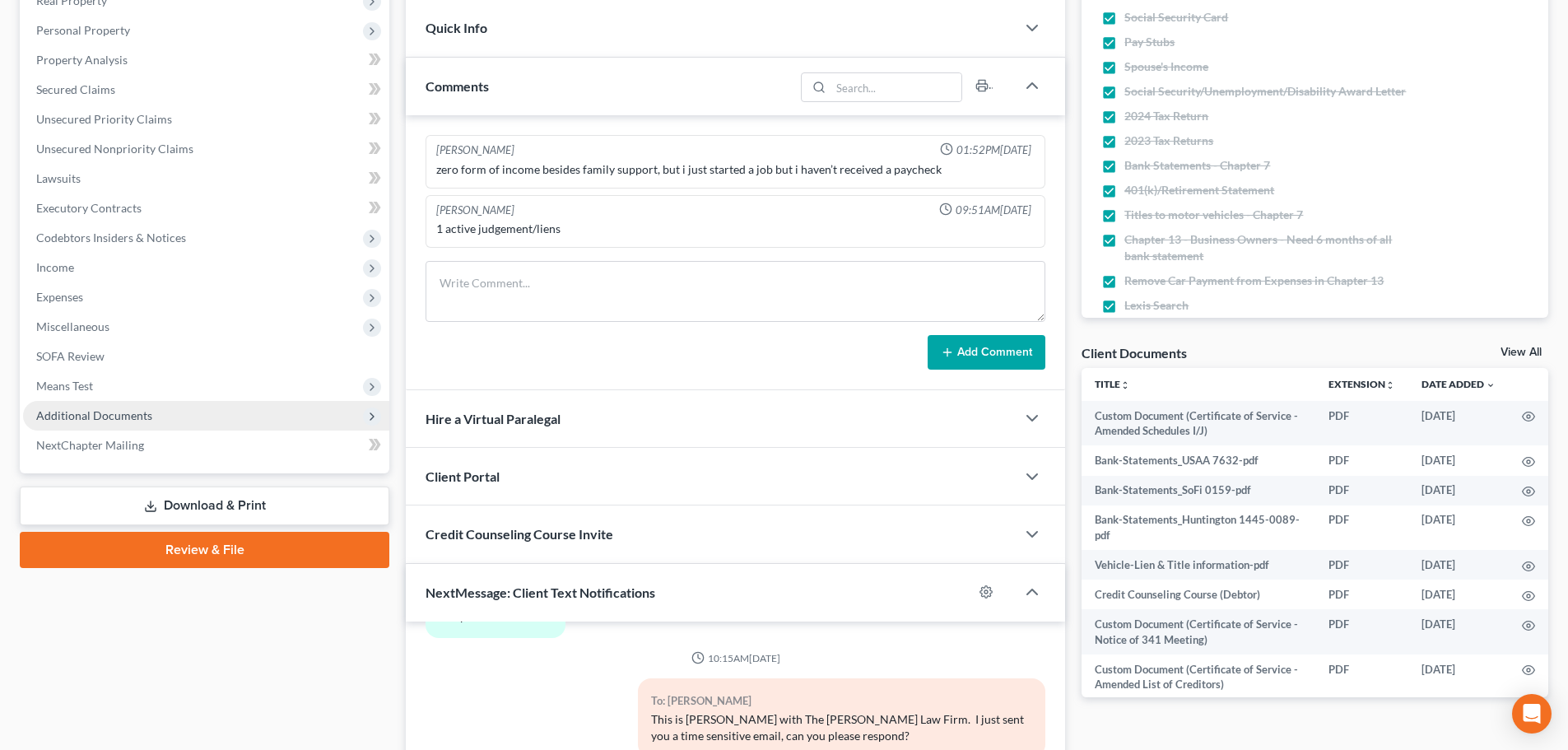
click at [95, 412] on span "Additional Documents" at bounding box center [94, 415] width 116 height 14
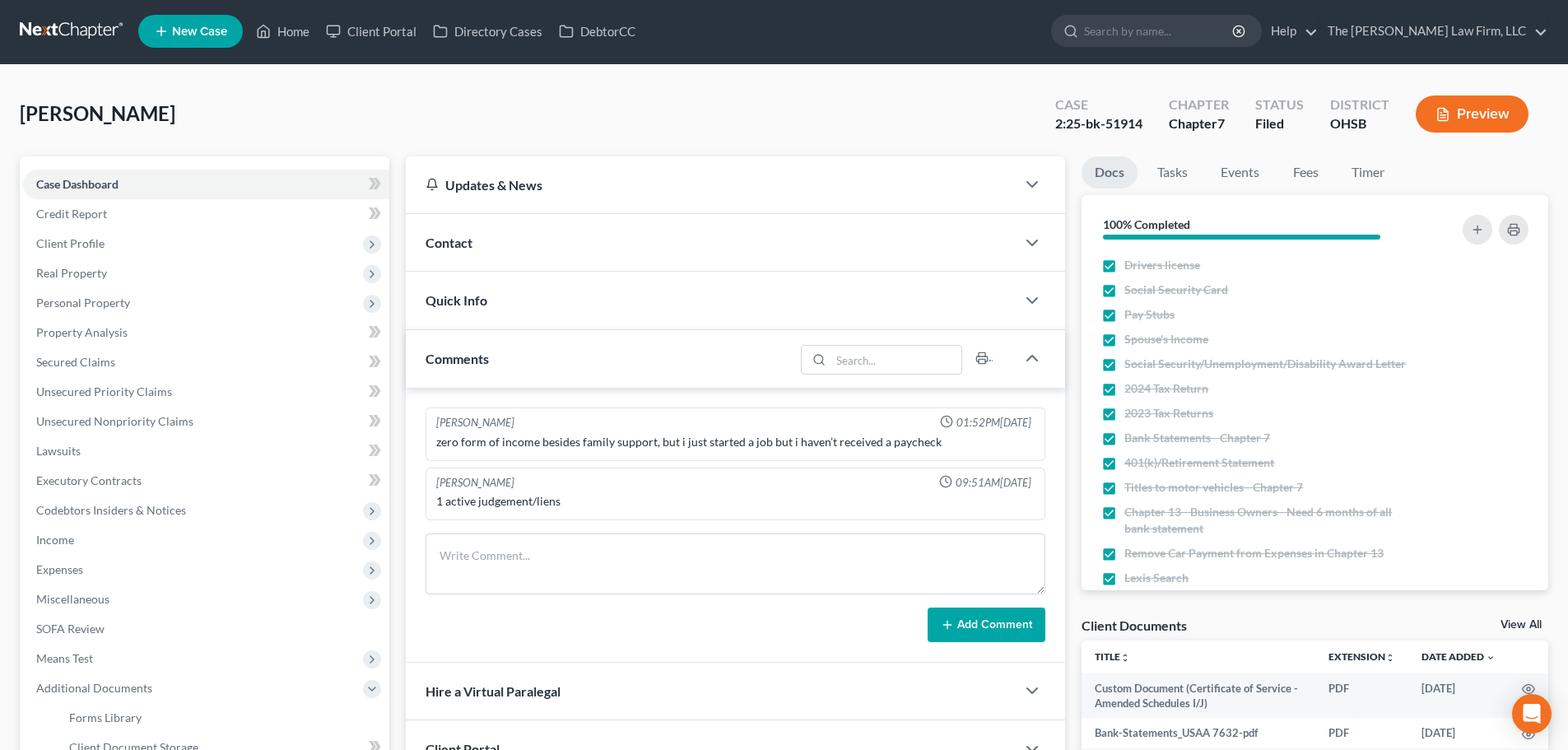
scroll to position [0, 0]
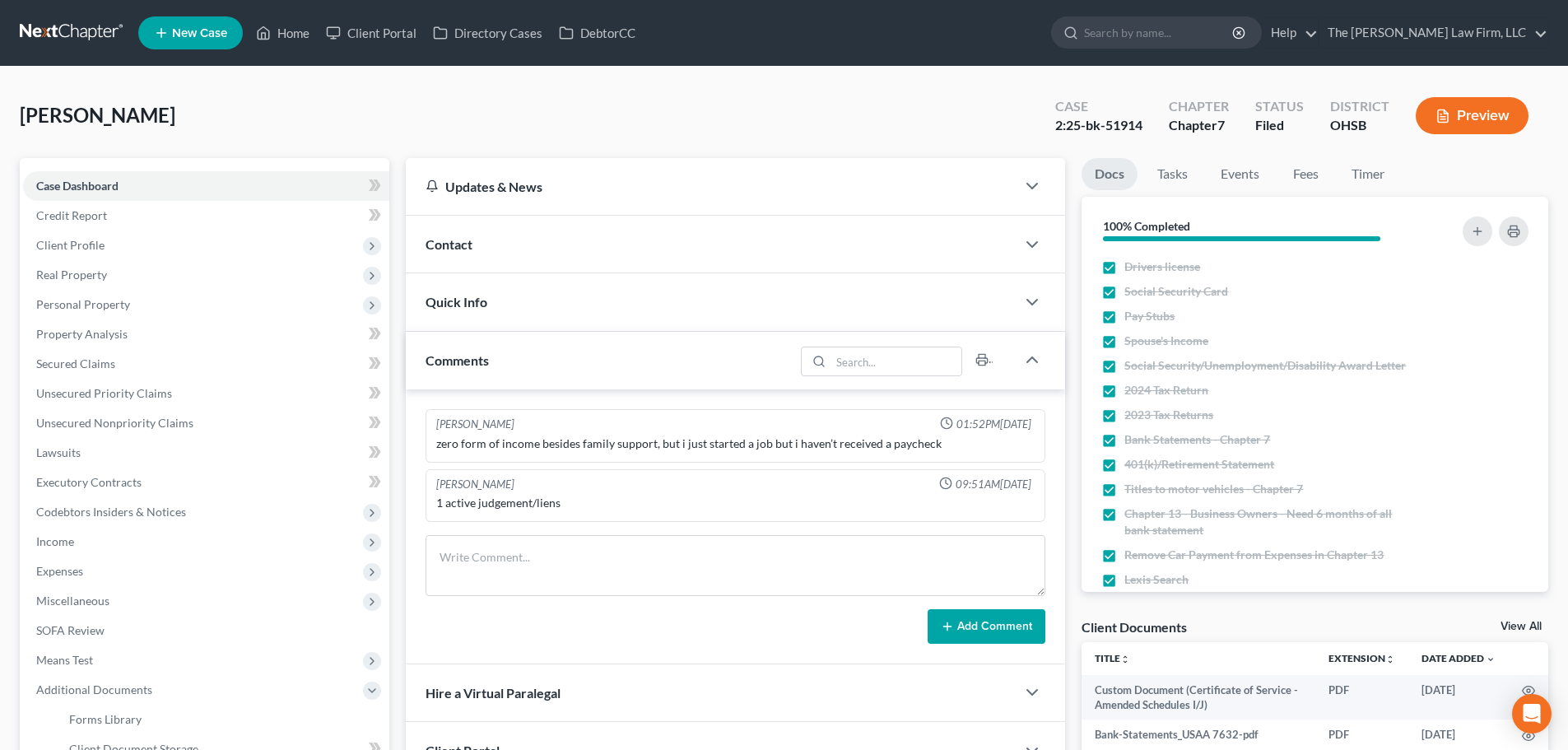
click at [1135, 112] on div "Case" at bounding box center [1099, 107] width 88 height 19
click at [1126, 124] on div "2:25-bk-51914" at bounding box center [1099, 126] width 88 height 19
click at [1127, 90] on div "Case 2:25-bk-51914 Chapter Chapter 7 Status Filed District OHSB Preview" at bounding box center [1291, 115] width 513 height 58
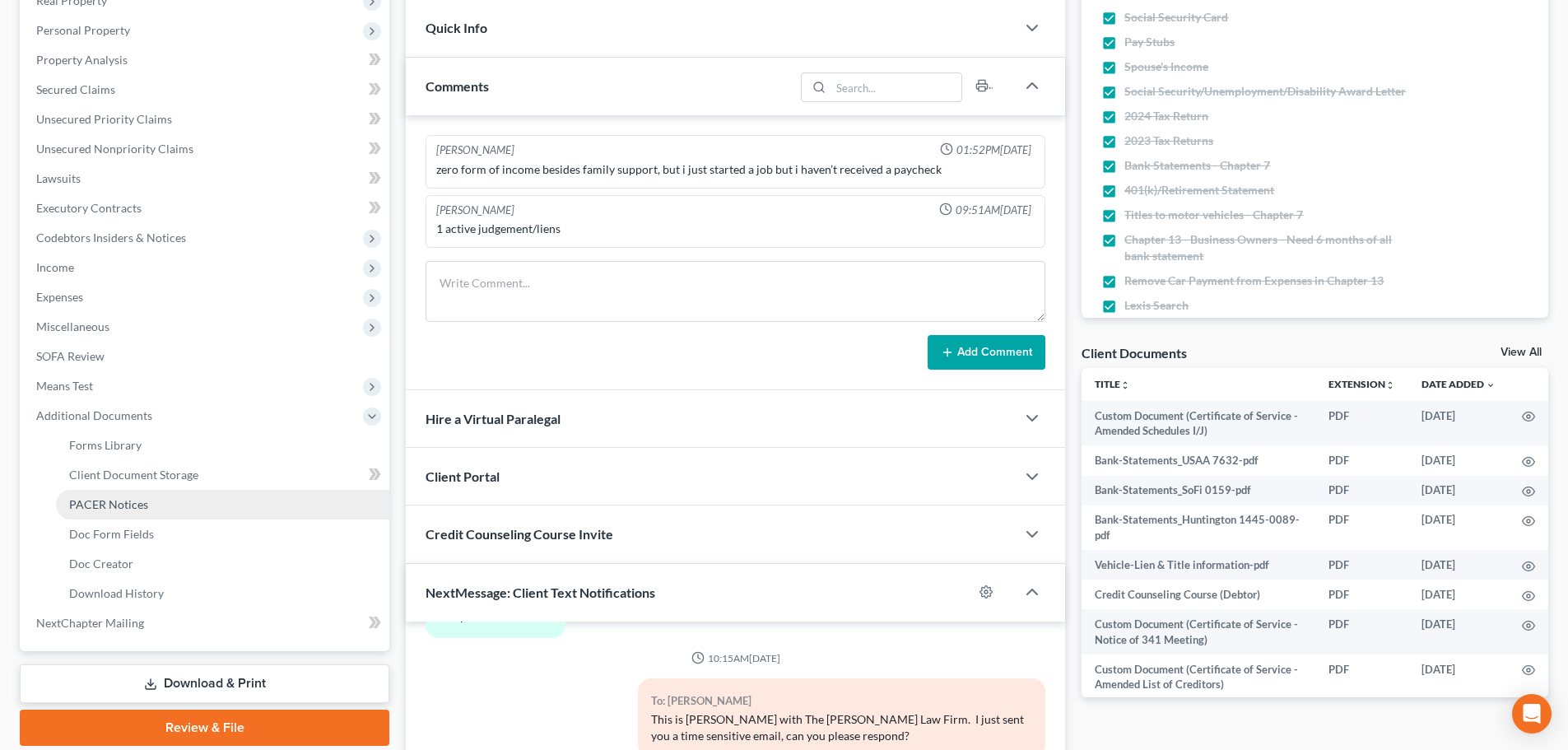
click at [107, 512] on link "PACER Notices" at bounding box center [223, 504] width 333 height 30
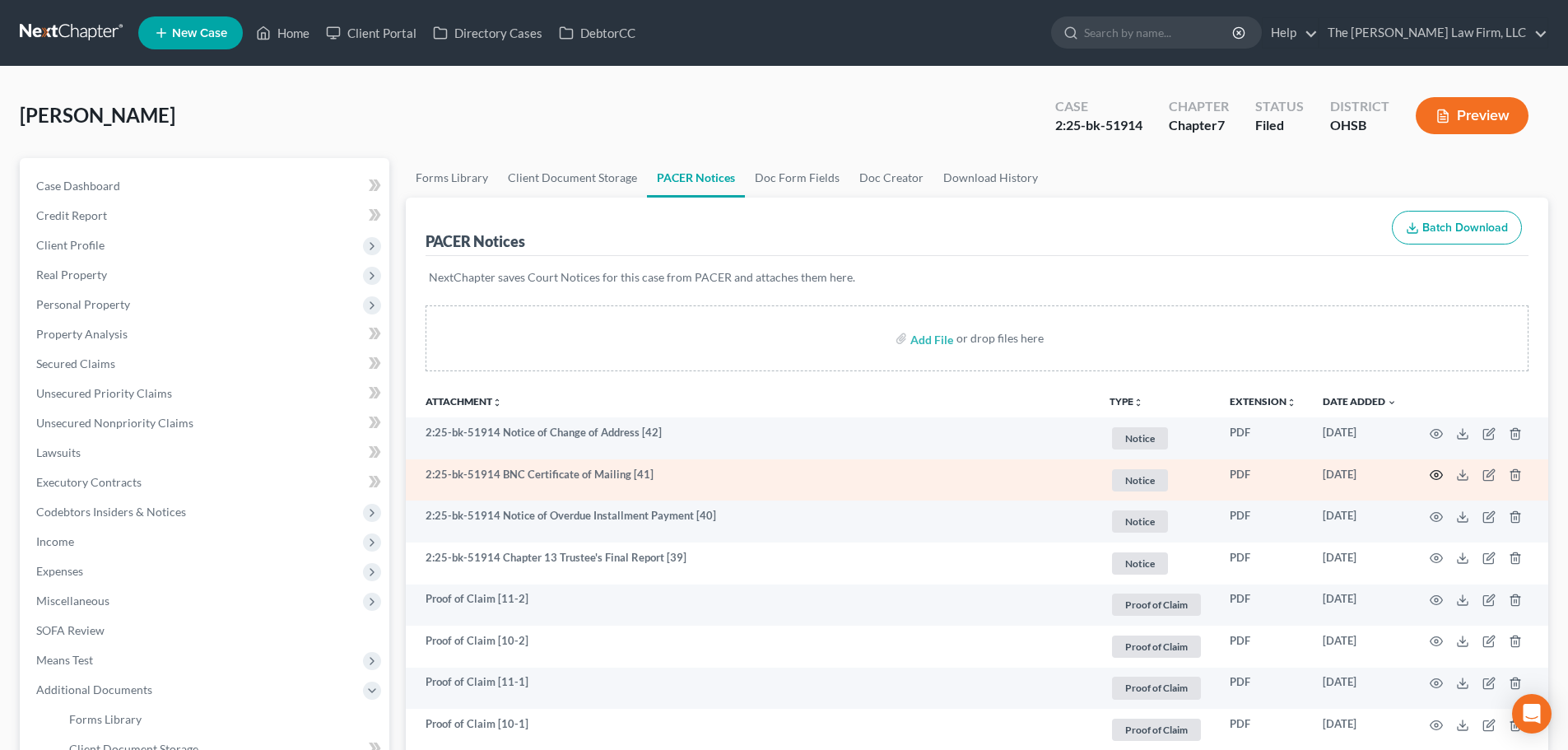
click at [1432, 473] on icon "button" at bounding box center [1437, 475] width 13 height 13
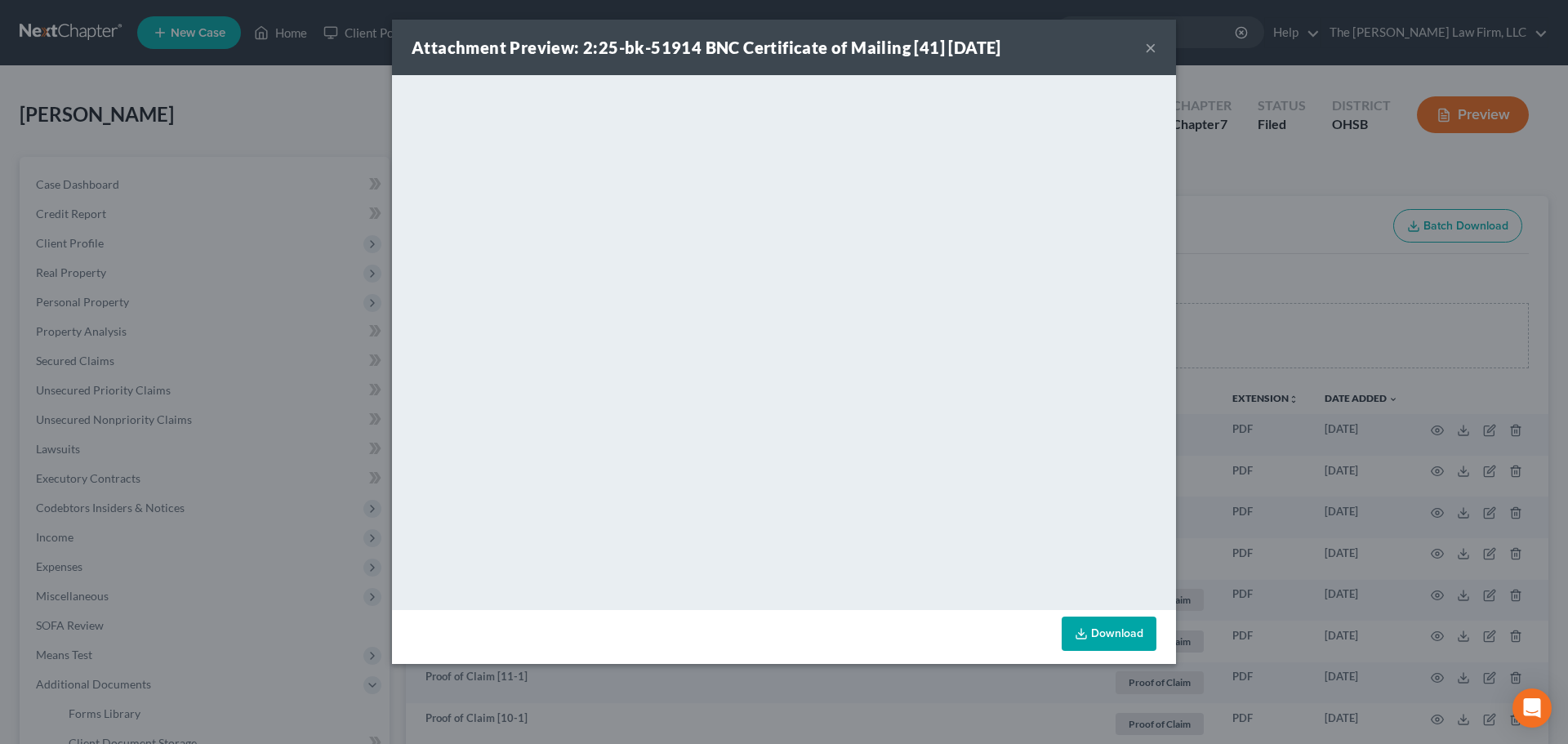
click at [1149, 45] on button "×" at bounding box center [1151, 47] width 11 height 20
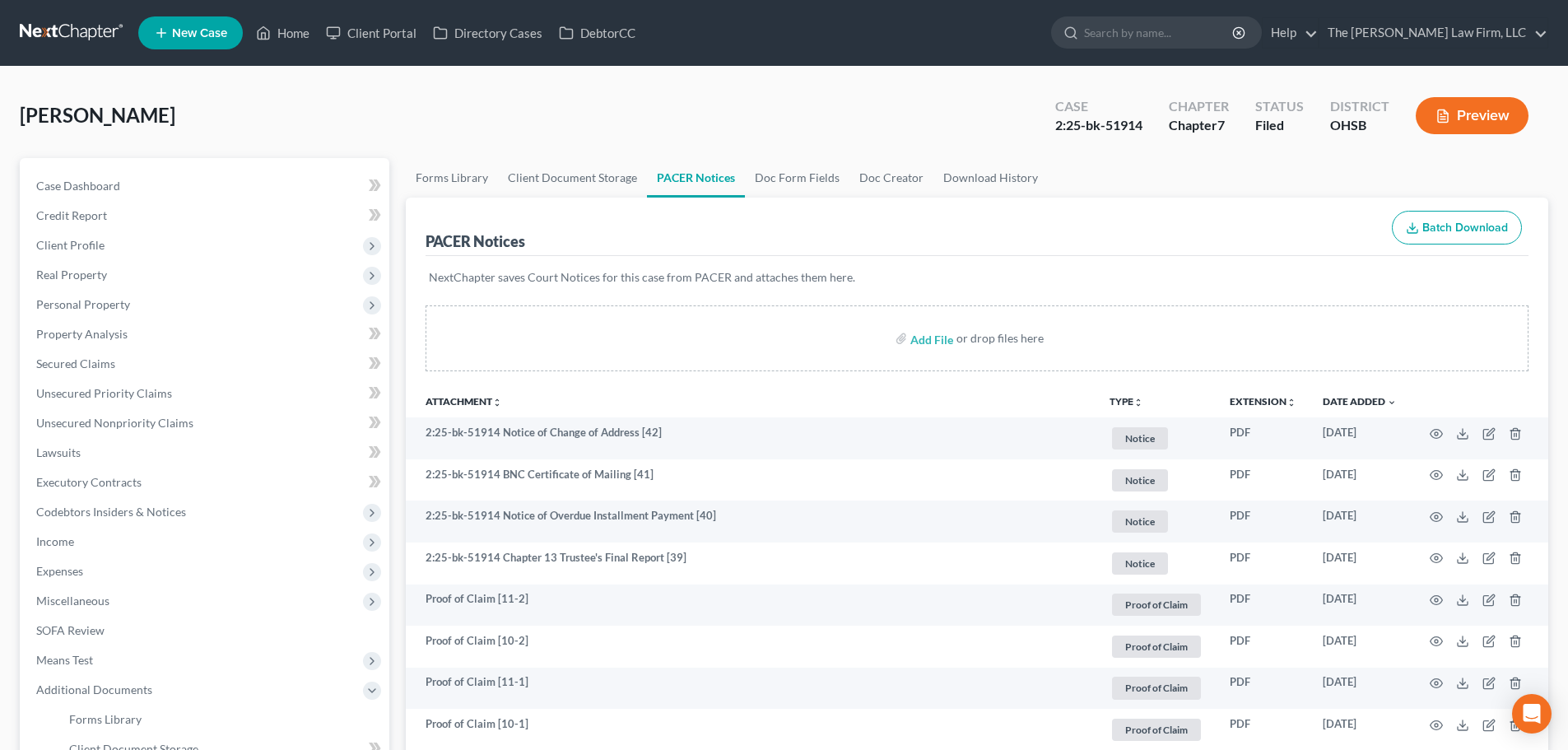
click at [1210, 156] on div "Lowry, Billy Upgraded Case 2:25-bk-51914 Chapter Chapter 7 Status Filed Distric…" at bounding box center [784, 122] width 1529 height 71
click at [1211, 119] on div "Chapter 7" at bounding box center [1198, 126] width 60 height 19
click at [1183, 183] on ul "Forms Library Client Document Storage PACER Notices Doc Form Fields Doc Creator…" at bounding box center [977, 178] width 1143 height 40
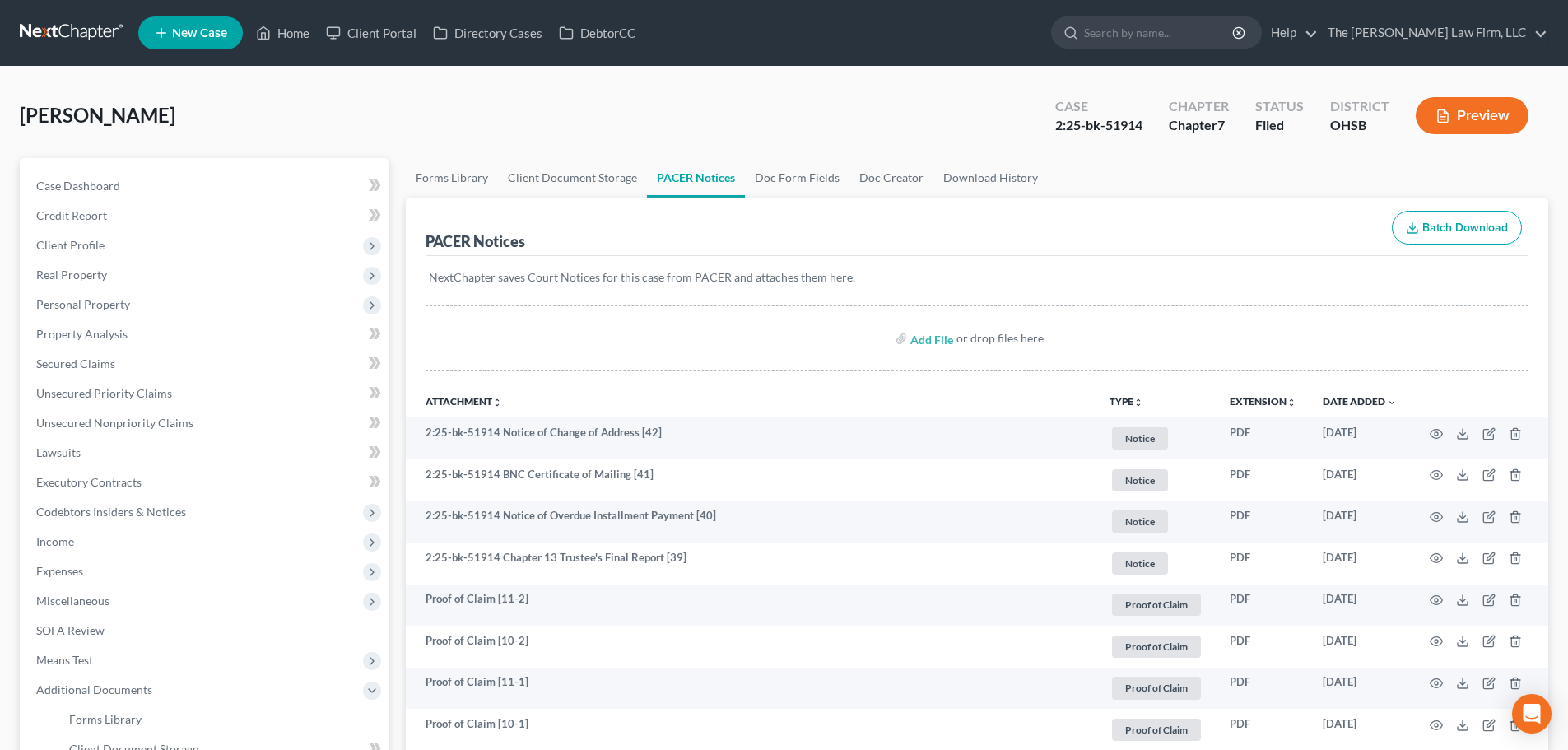
click at [1104, 123] on div "2:25-bk-51914" at bounding box center [1099, 126] width 88 height 19
click at [1184, 171] on ul "Forms Library Client Document Storage PACER Notices Doc Form Fields Doc Creator…" at bounding box center [977, 178] width 1143 height 40
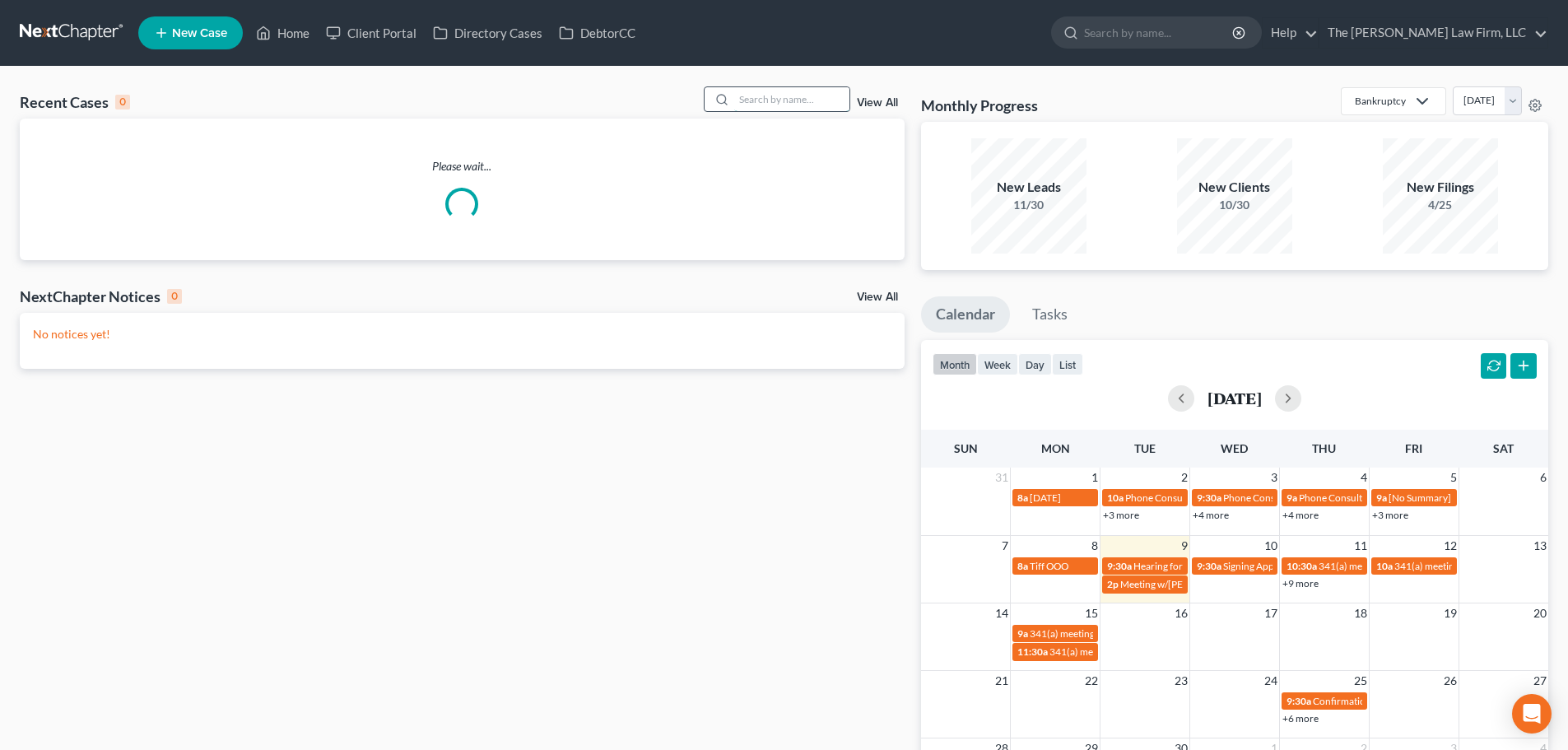
click at [796, 102] on input "search" at bounding box center [792, 99] width 115 height 24
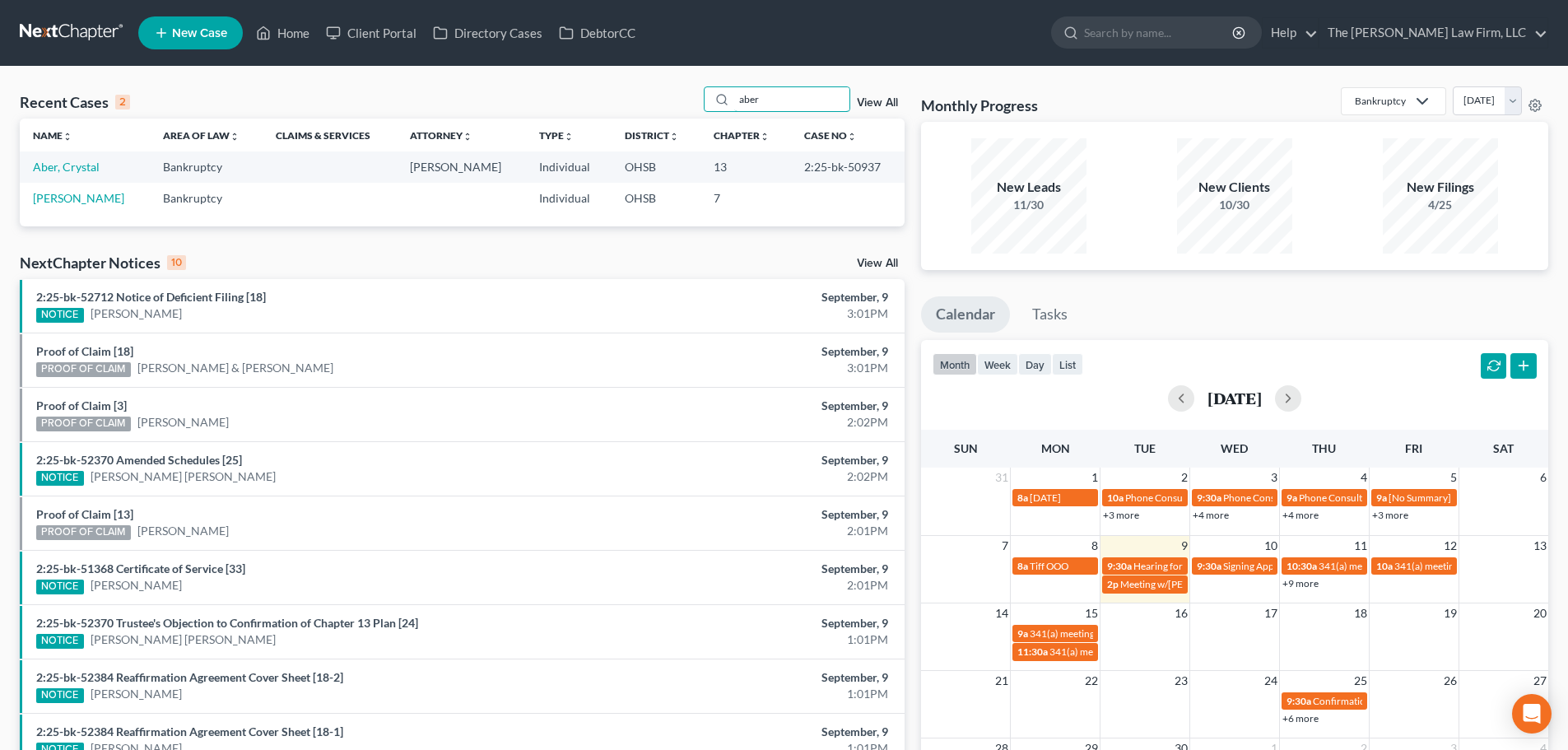
type input "aber"
click at [64, 168] on link "Aber, Crystal" at bounding box center [67, 167] width 67 height 14
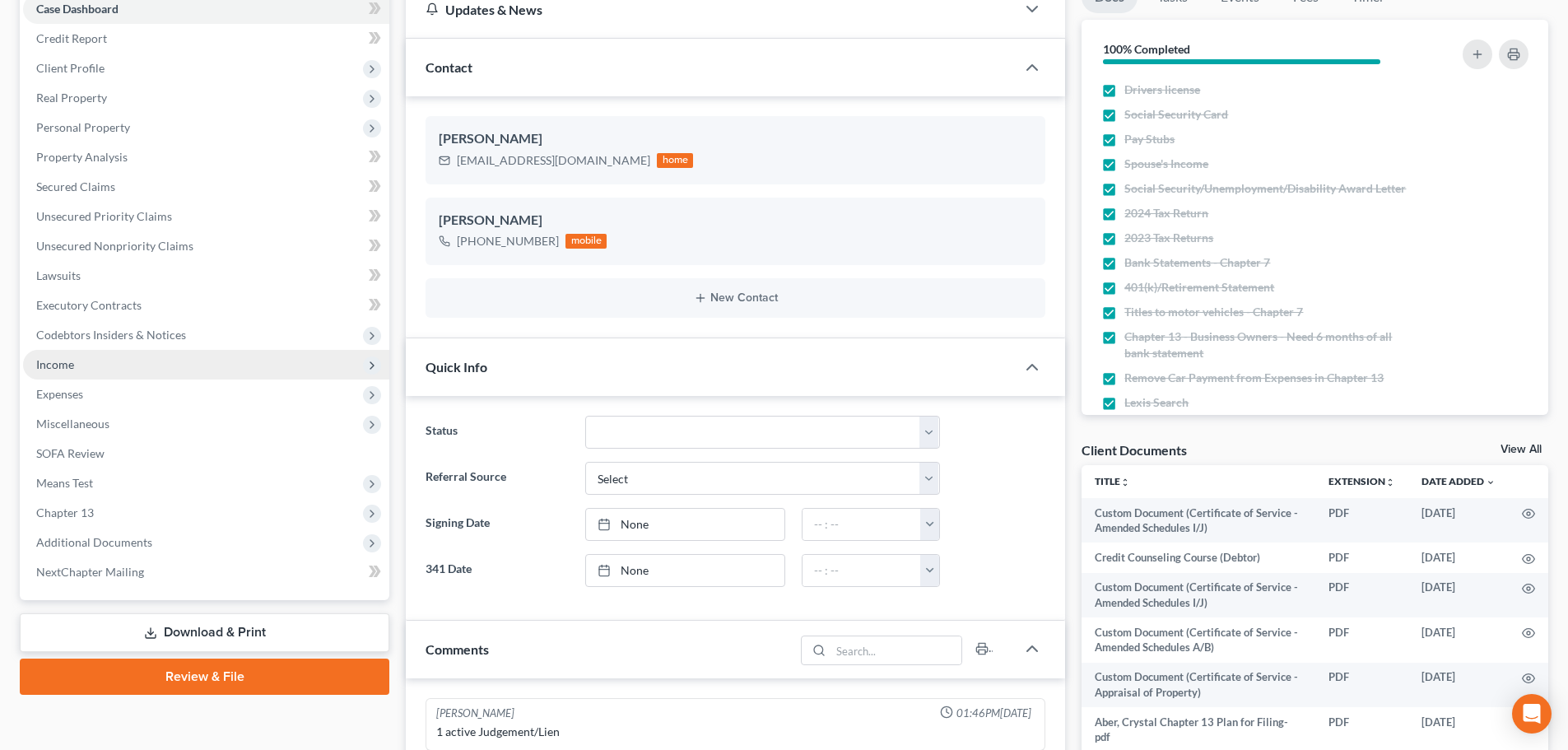
scroll to position [274, 0]
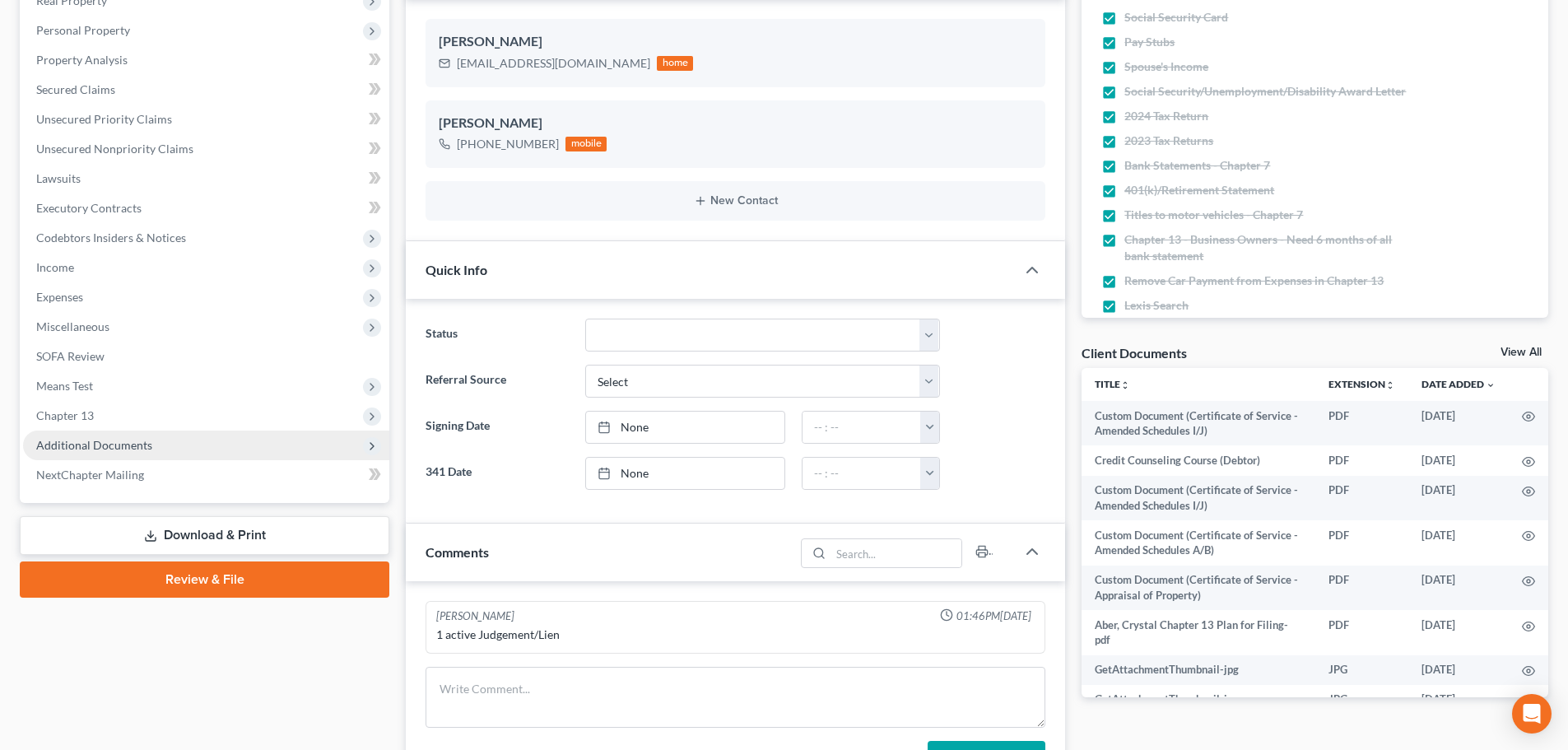
click at [134, 443] on span "Additional Documents" at bounding box center [94, 444] width 116 height 14
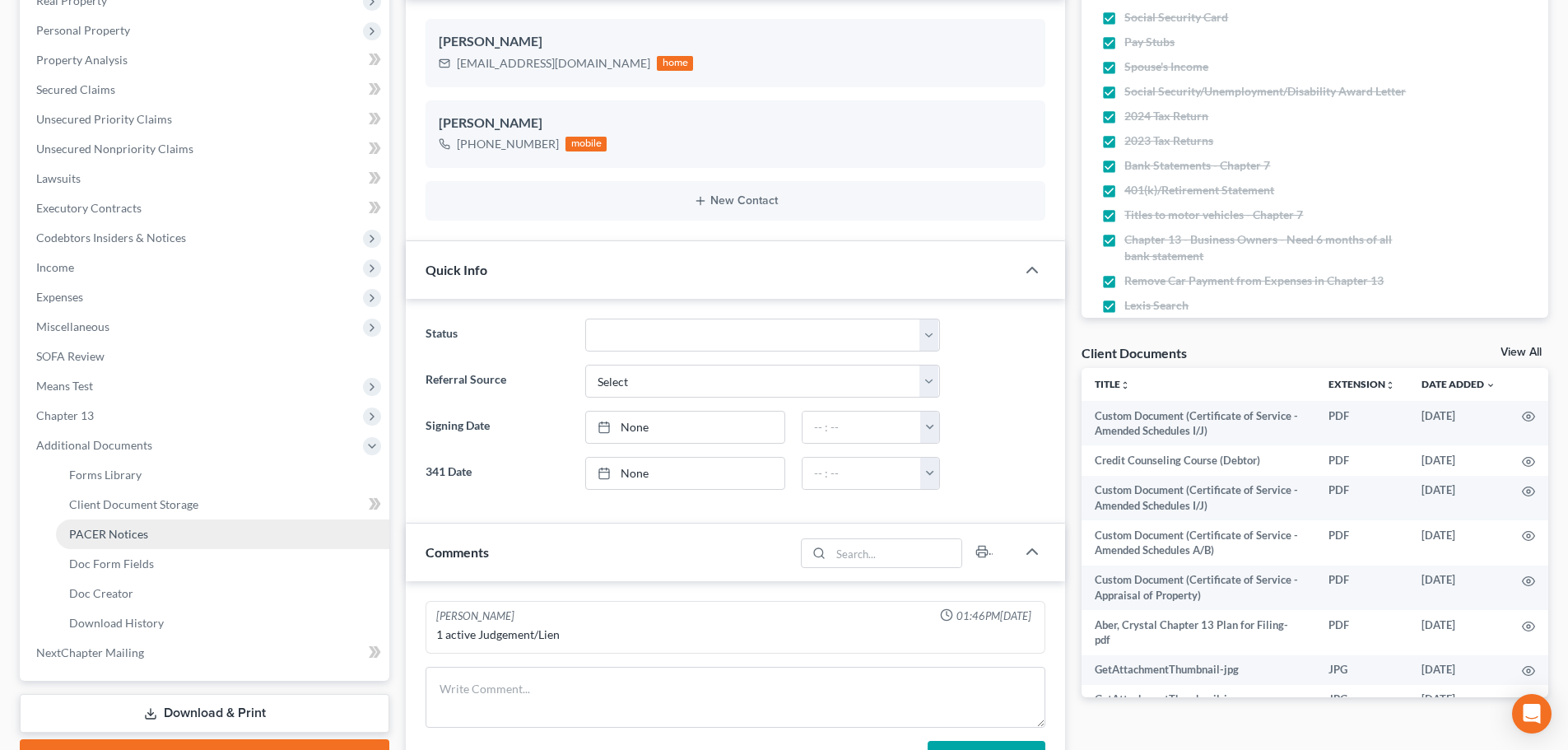
click at [133, 532] on span "PACER Notices" at bounding box center [108, 534] width 79 height 14
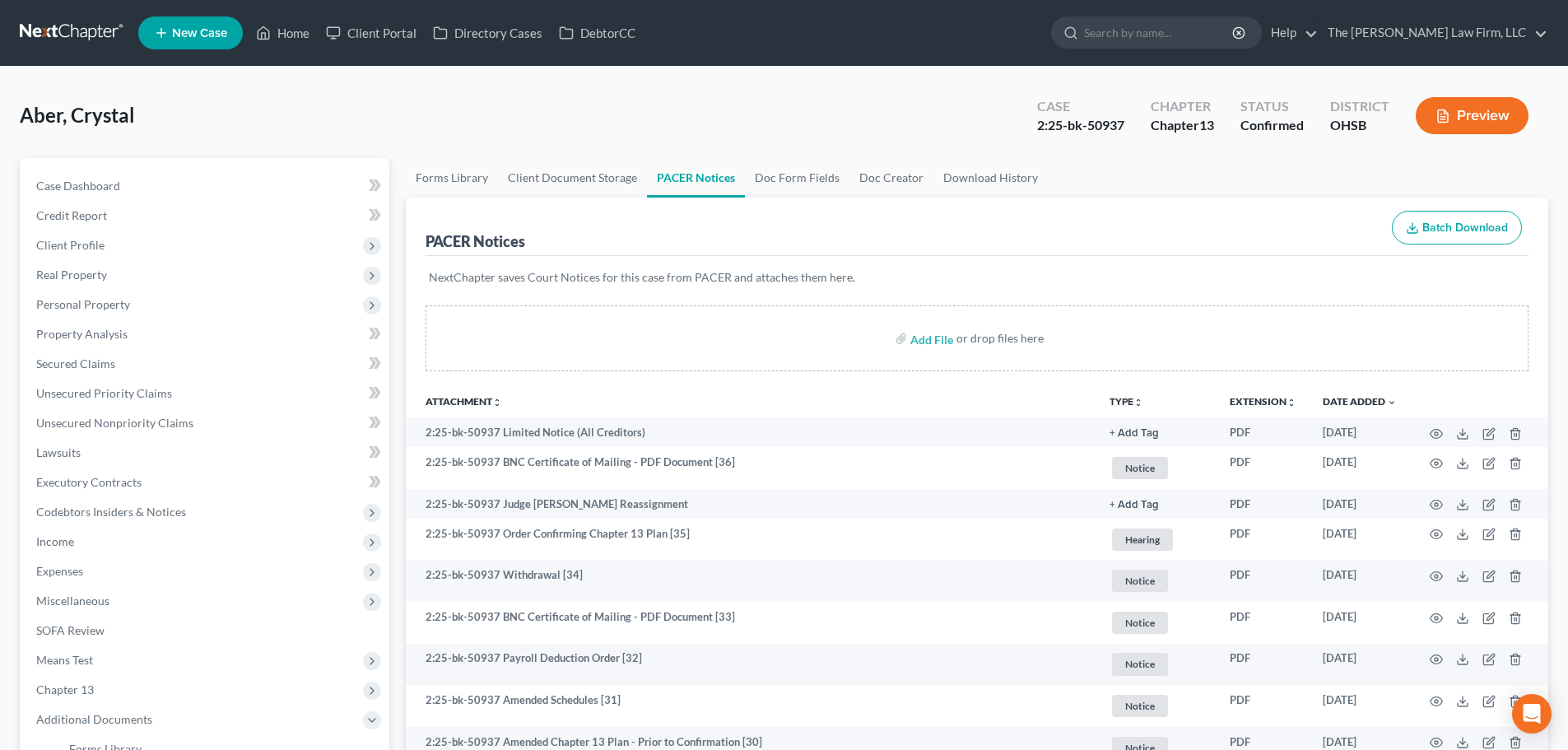
drag, startPoint x: 1186, startPoint y: 260, endPoint x: 1547, endPoint y: 219, distance: 363.3
click at [1186, 260] on div "NextChapter saves Court Notices for this case from PACER and attaches them here." at bounding box center [976, 287] width 1103 height 63
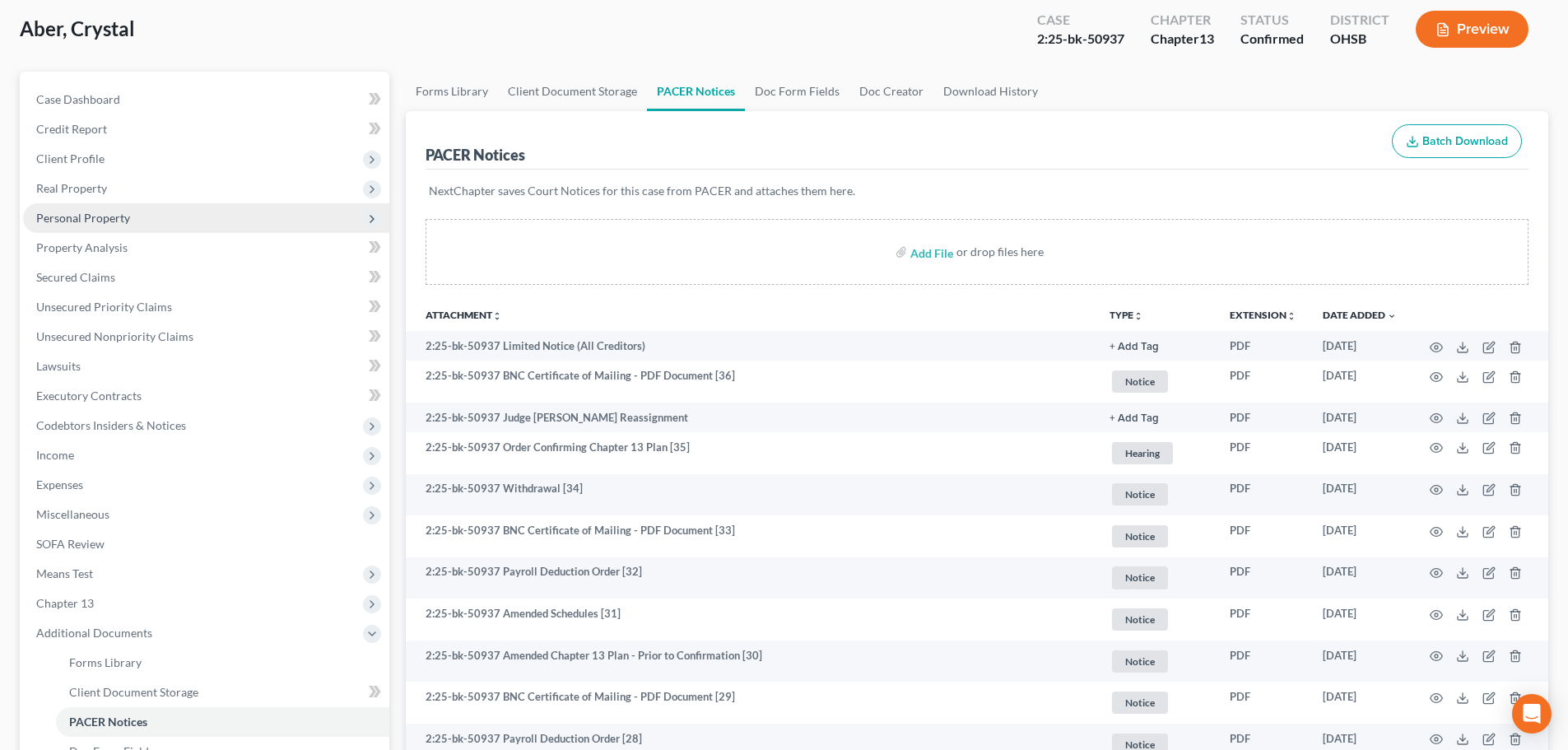
scroll to position [137, 0]
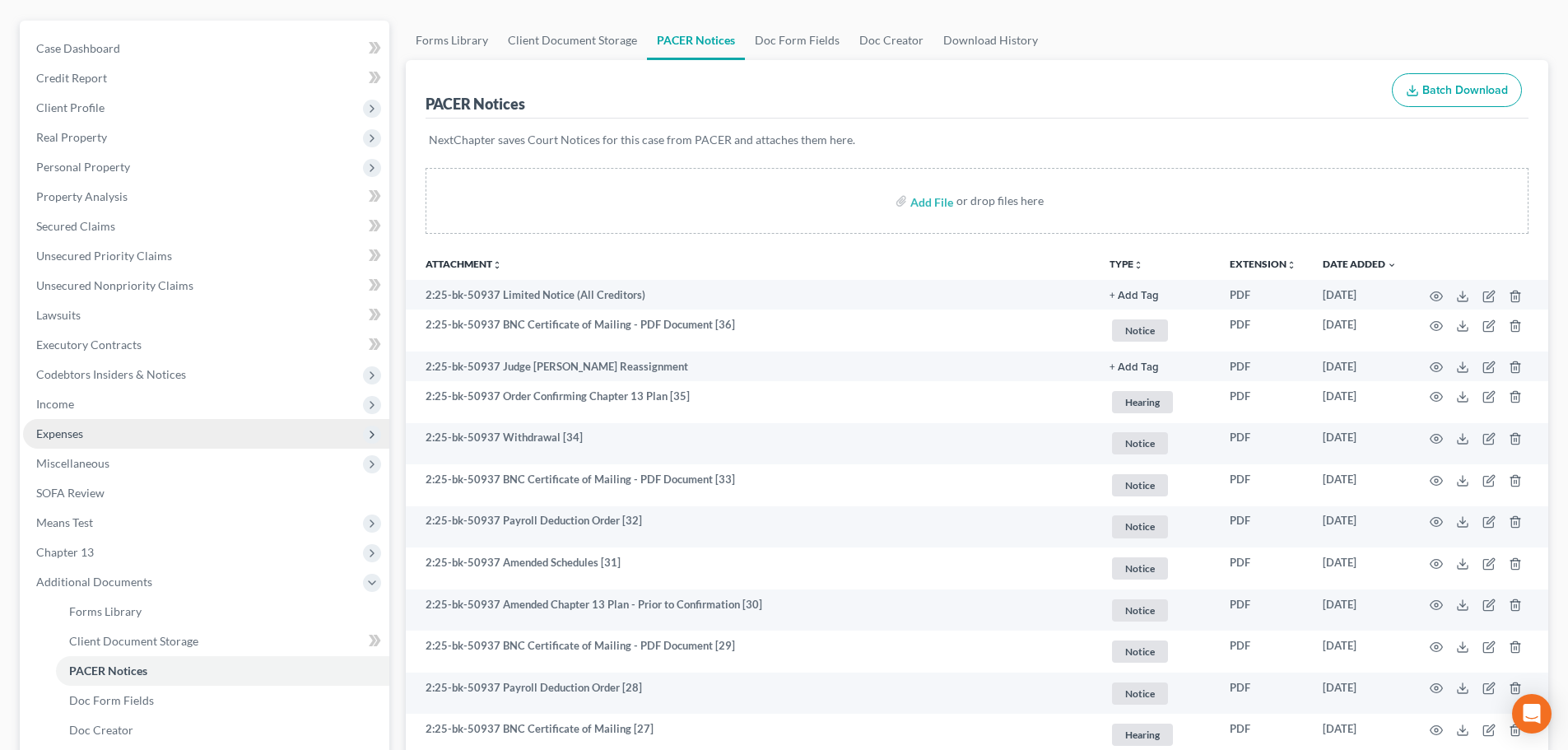
click at [97, 430] on span "Expenses" at bounding box center [206, 433] width 366 height 30
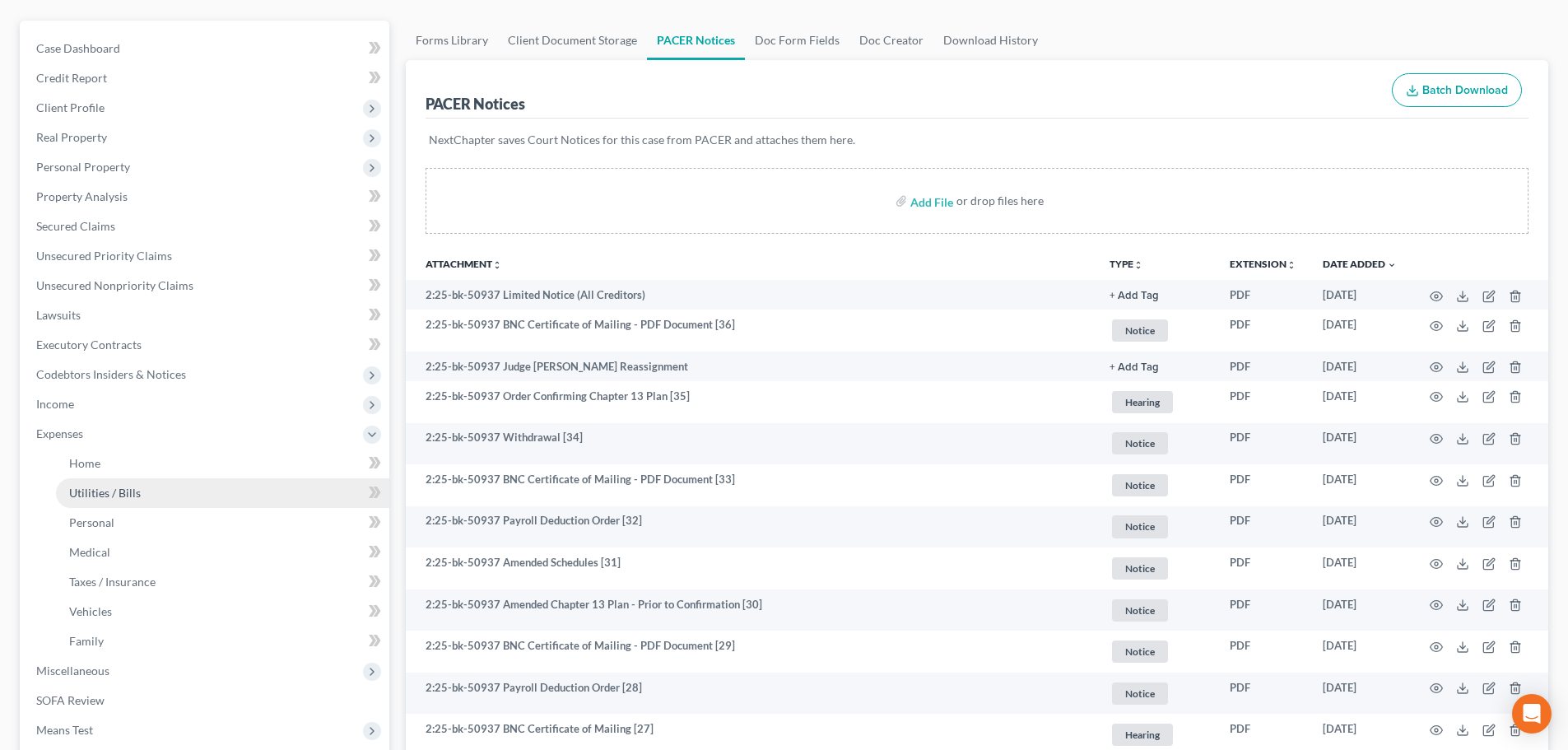
click at [96, 503] on link "Utilities / Bills" at bounding box center [223, 493] width 333 height 30
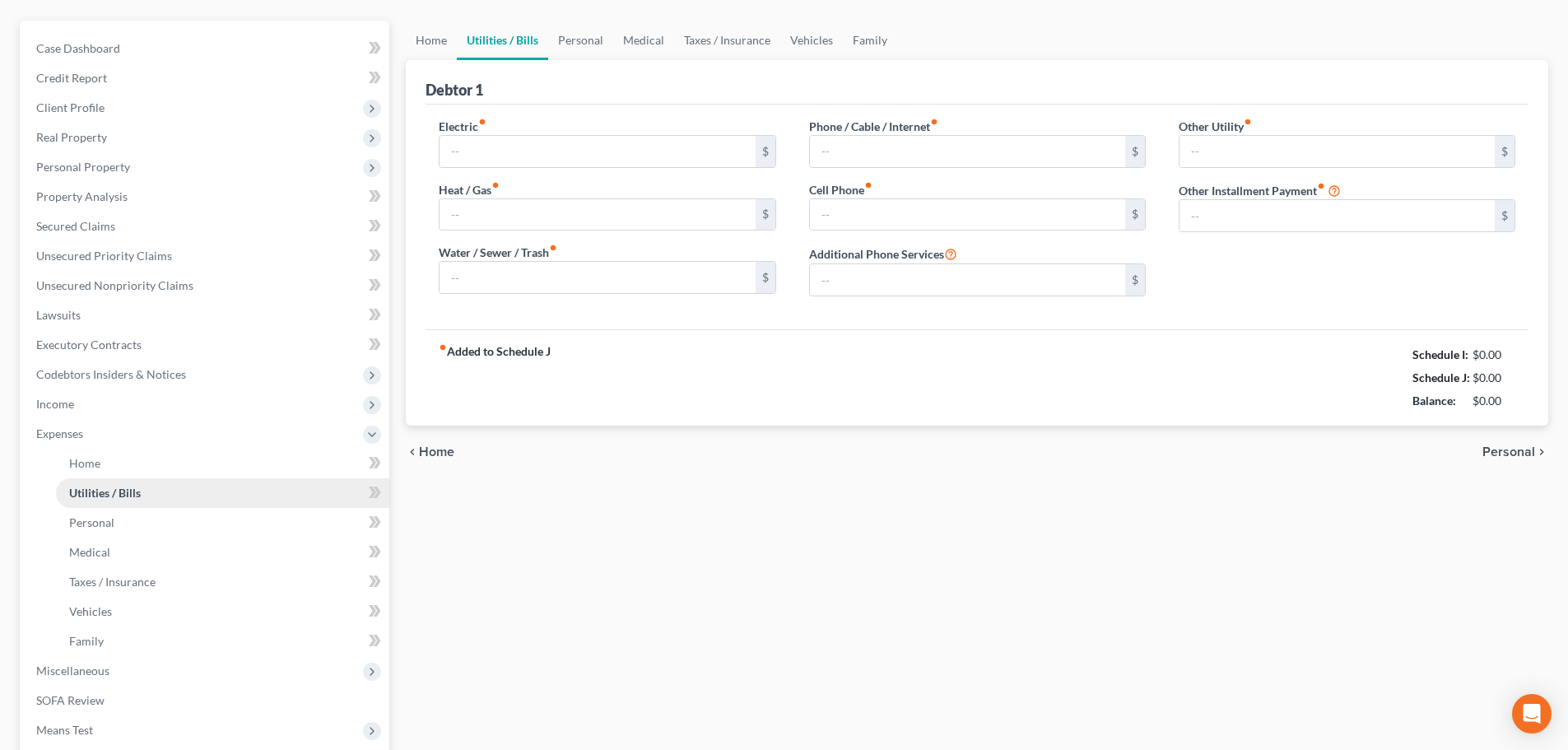
type input "150.00"
type input "100.00"
type input "50.00"
type input "240.00"
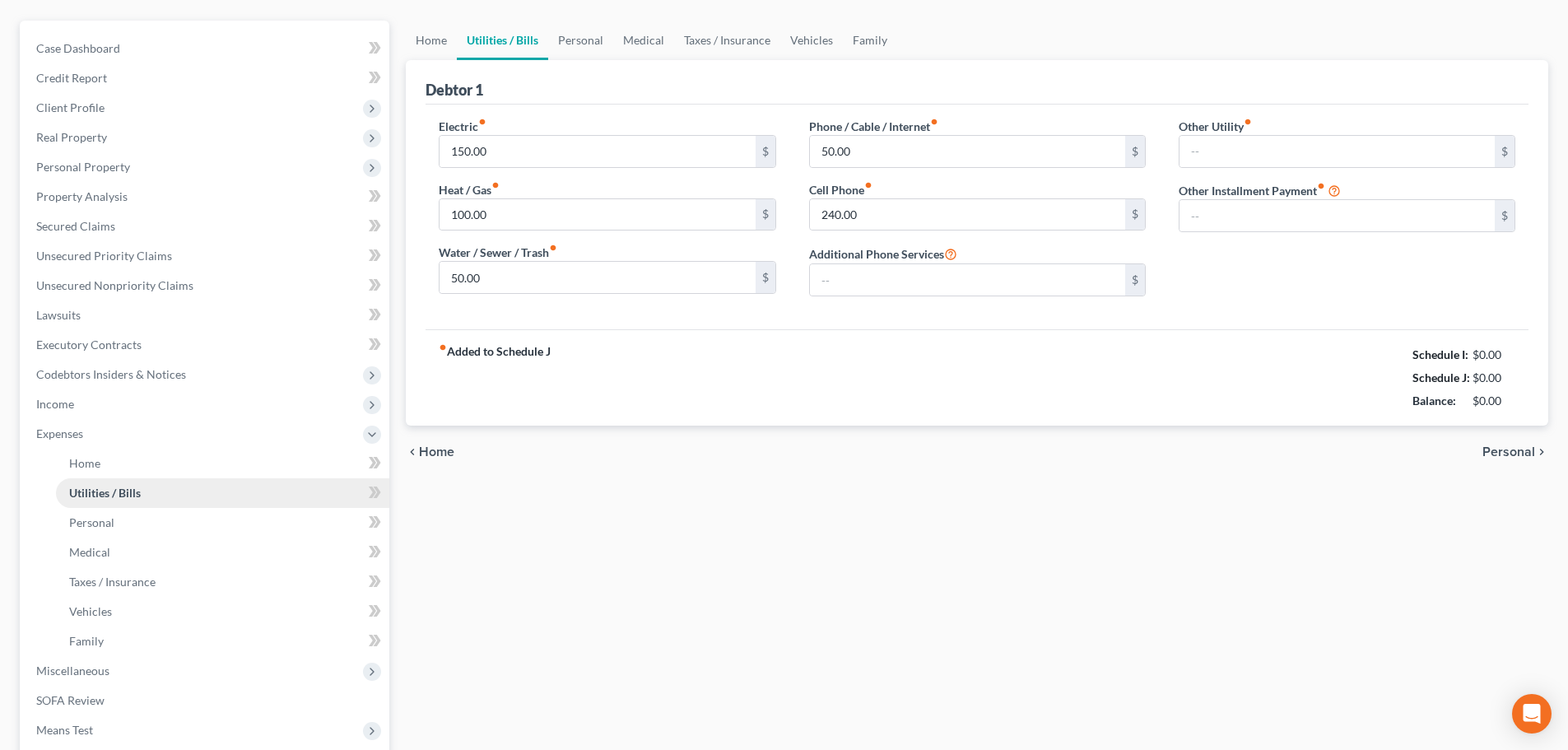
type input "0.00"
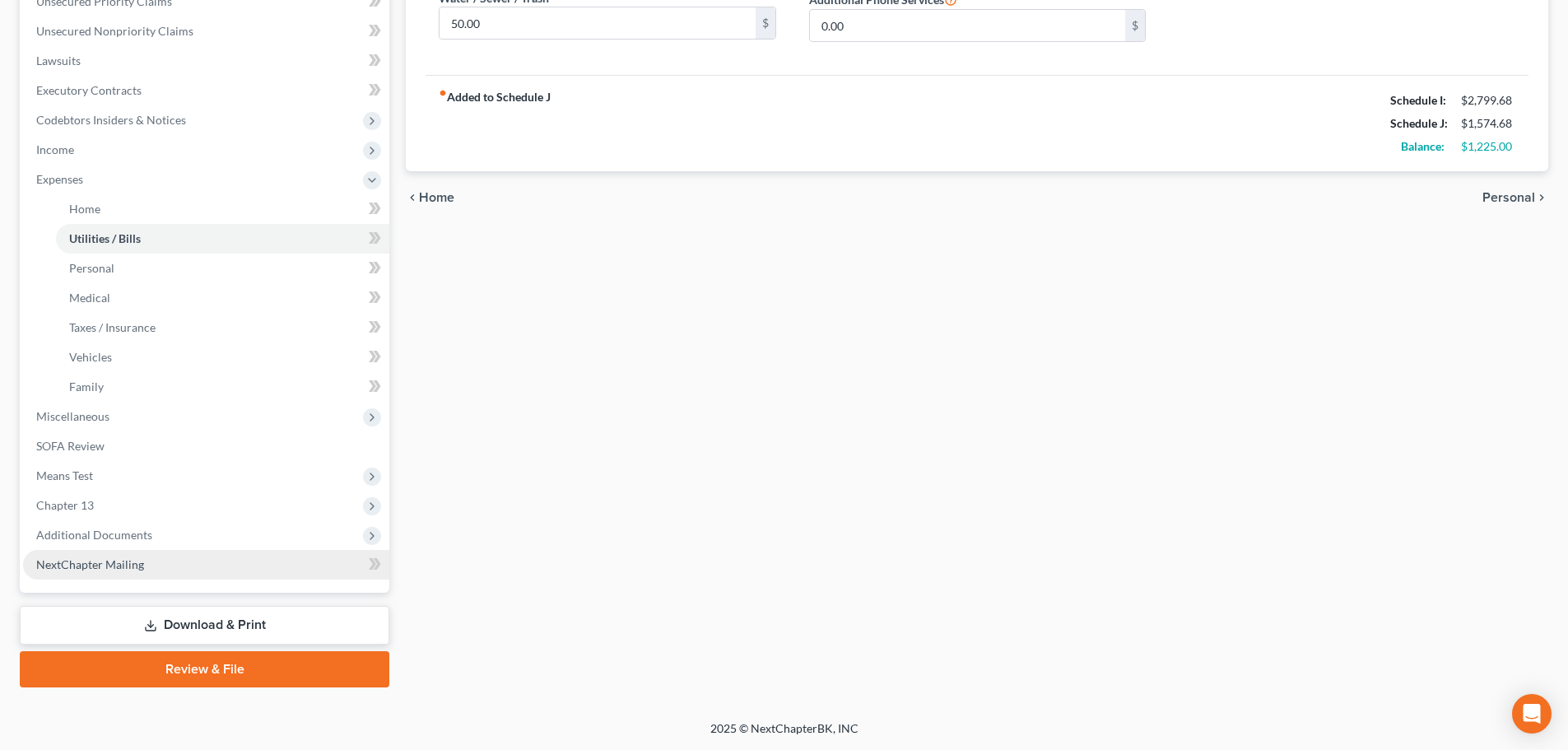
click at [108, 552] on link "NextChapter Mailing" at bounding box center [206, 564] width 366 height 30
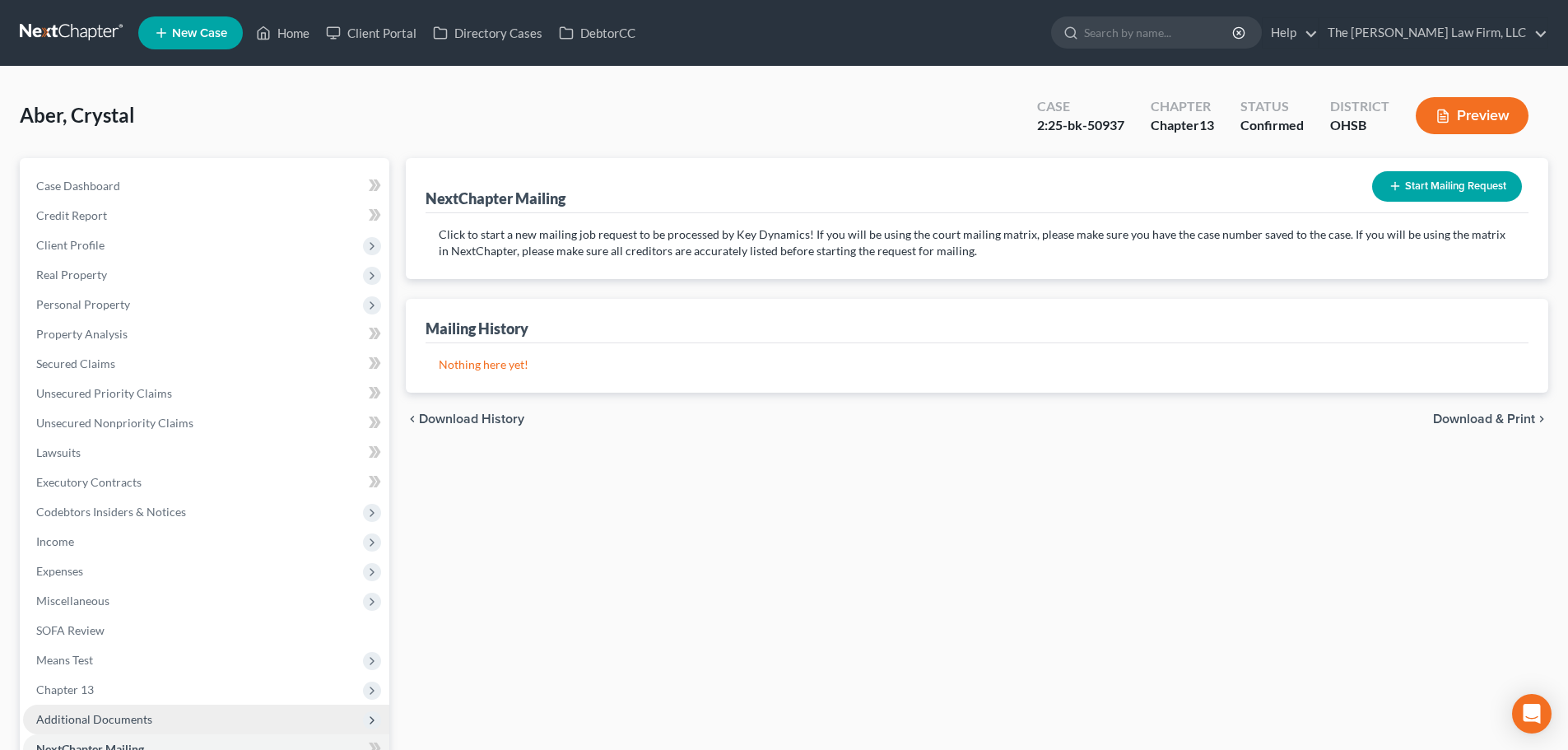
click at [94, 720] on span "Additional Documents" at bounding box center [94, 719] width 116 height 14
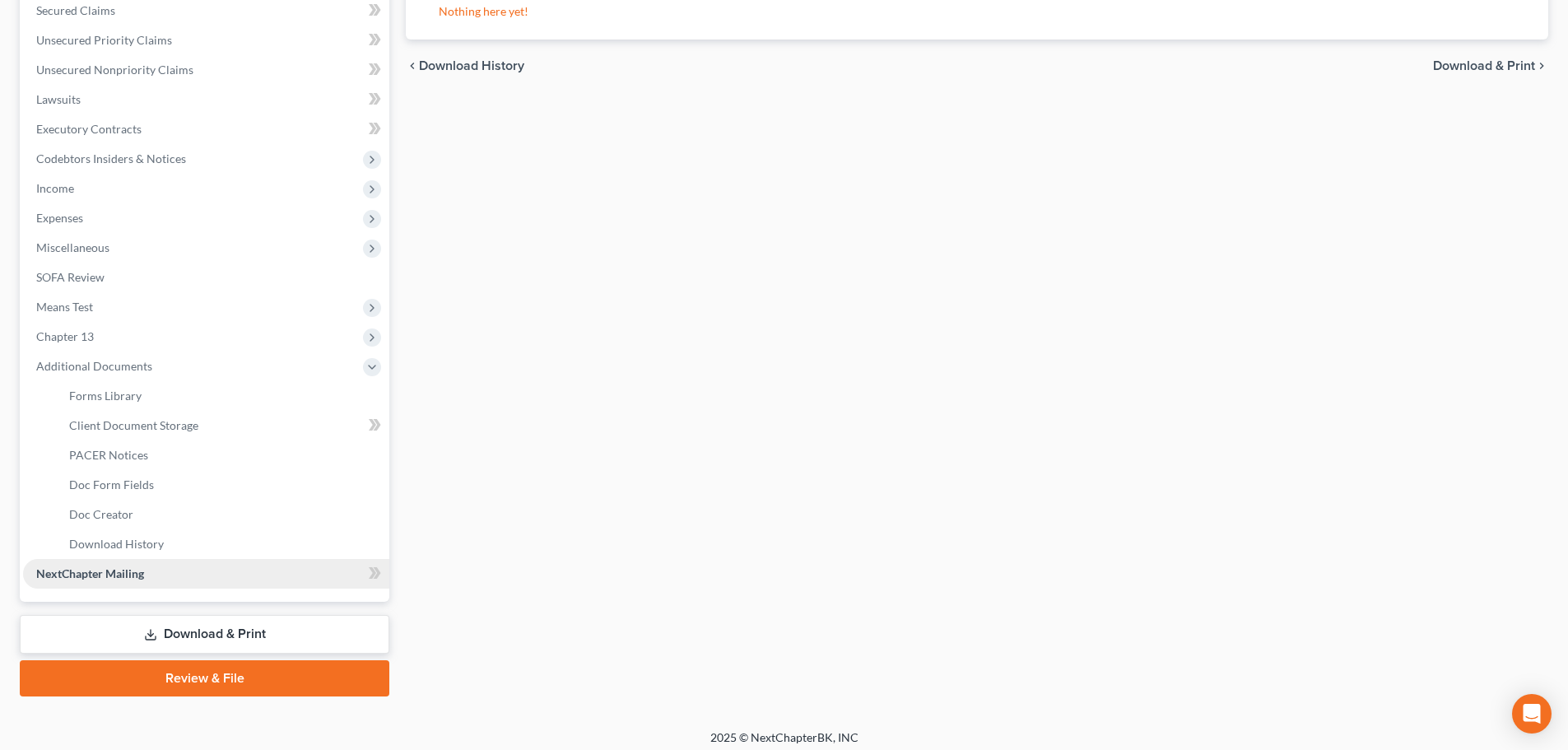
scroll to position [363, 0]
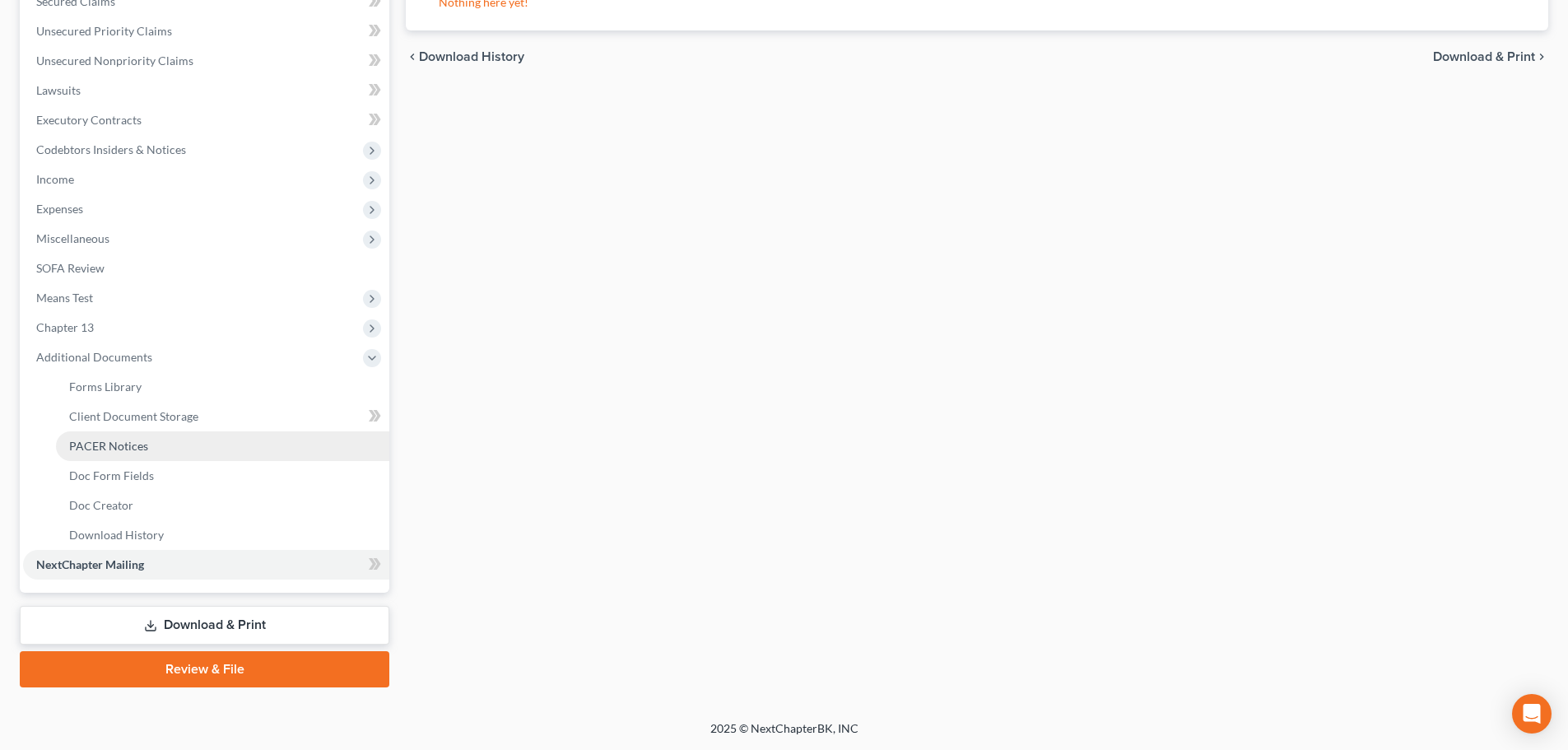
click at [125, 451] on span "PACER Notices" at bounding box center [108, 445] width 79 height 14
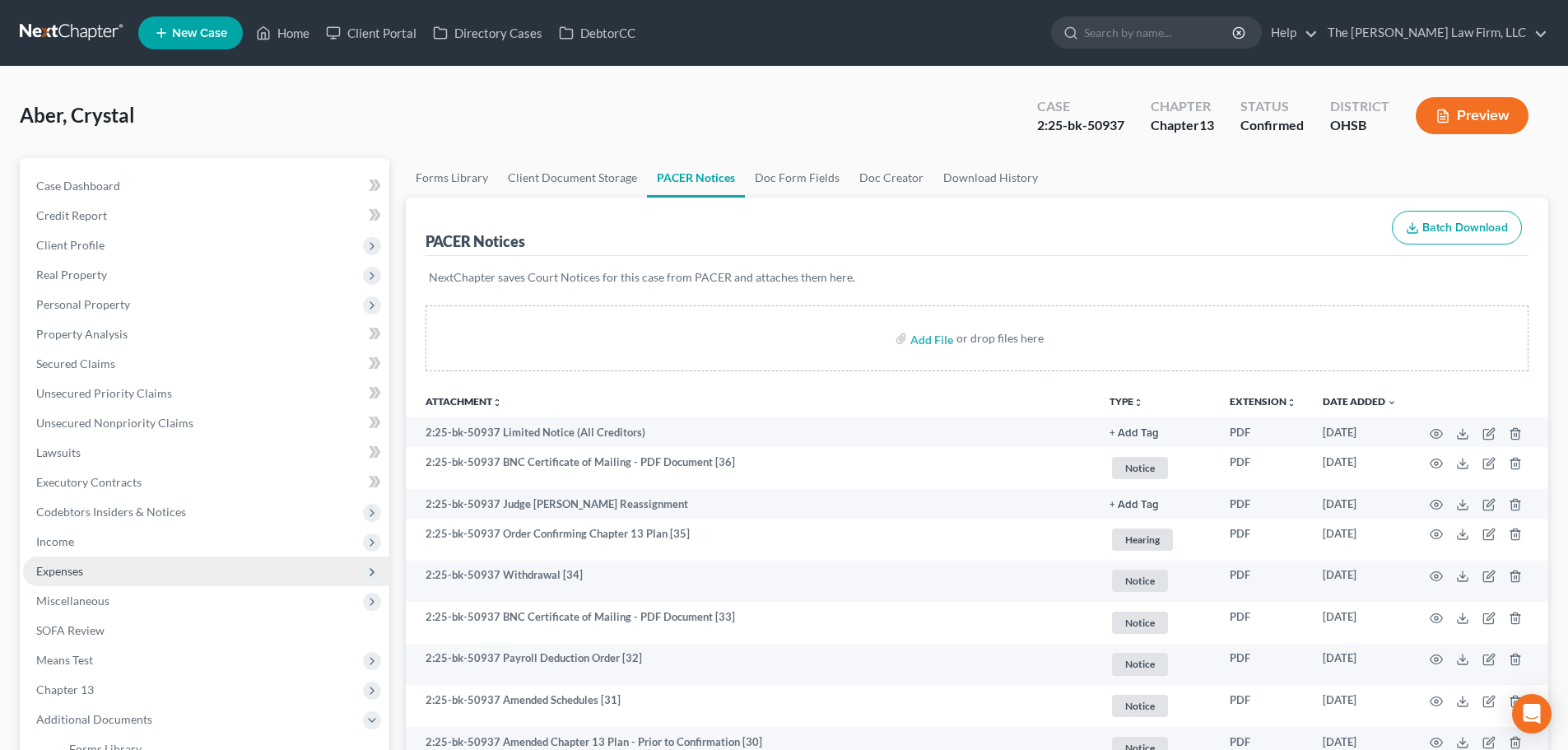
click at [93, 571] on span "Expenses" at bounding box center [206, 571] width 366 height 30
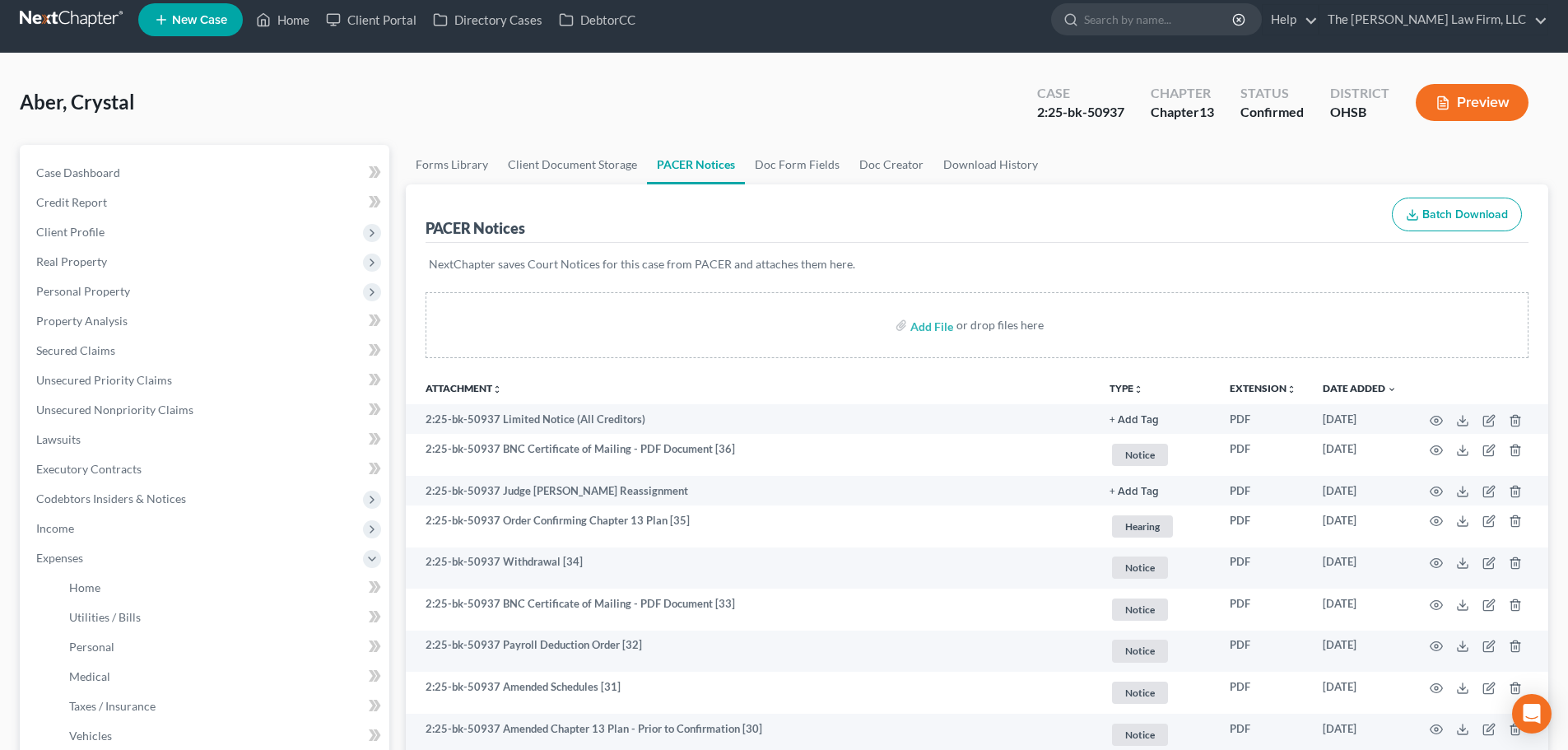
scroll to position [137, 0]
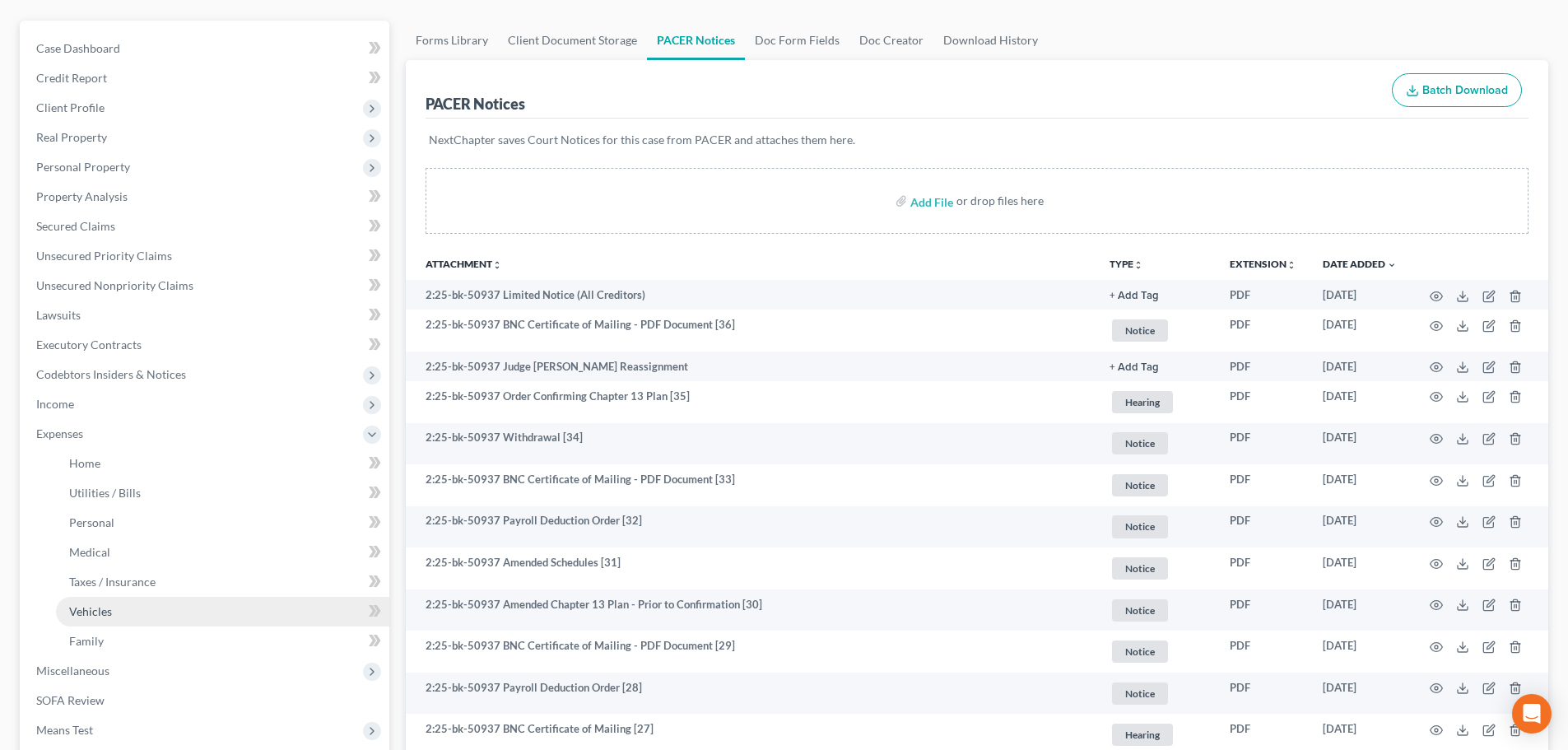
click at [103, 614] on span "Vehicles" at bounding box center [90, 611] width 43 height 14
